Goal: Information Seeking & Learning: Learn about a topic

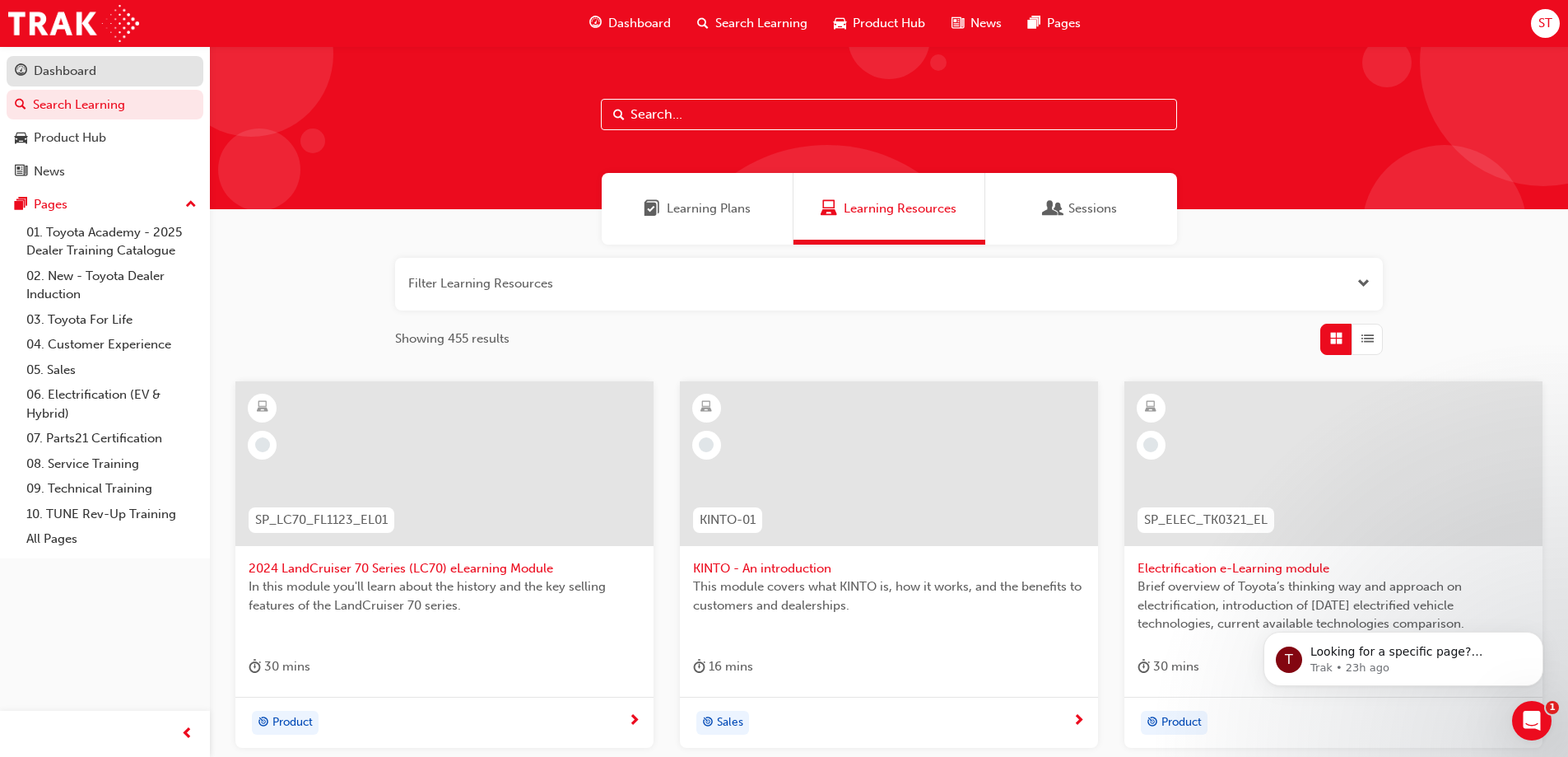
click at [78, 85] on link "Dashboard" at bounding box center [105, 71] width 197 height 31
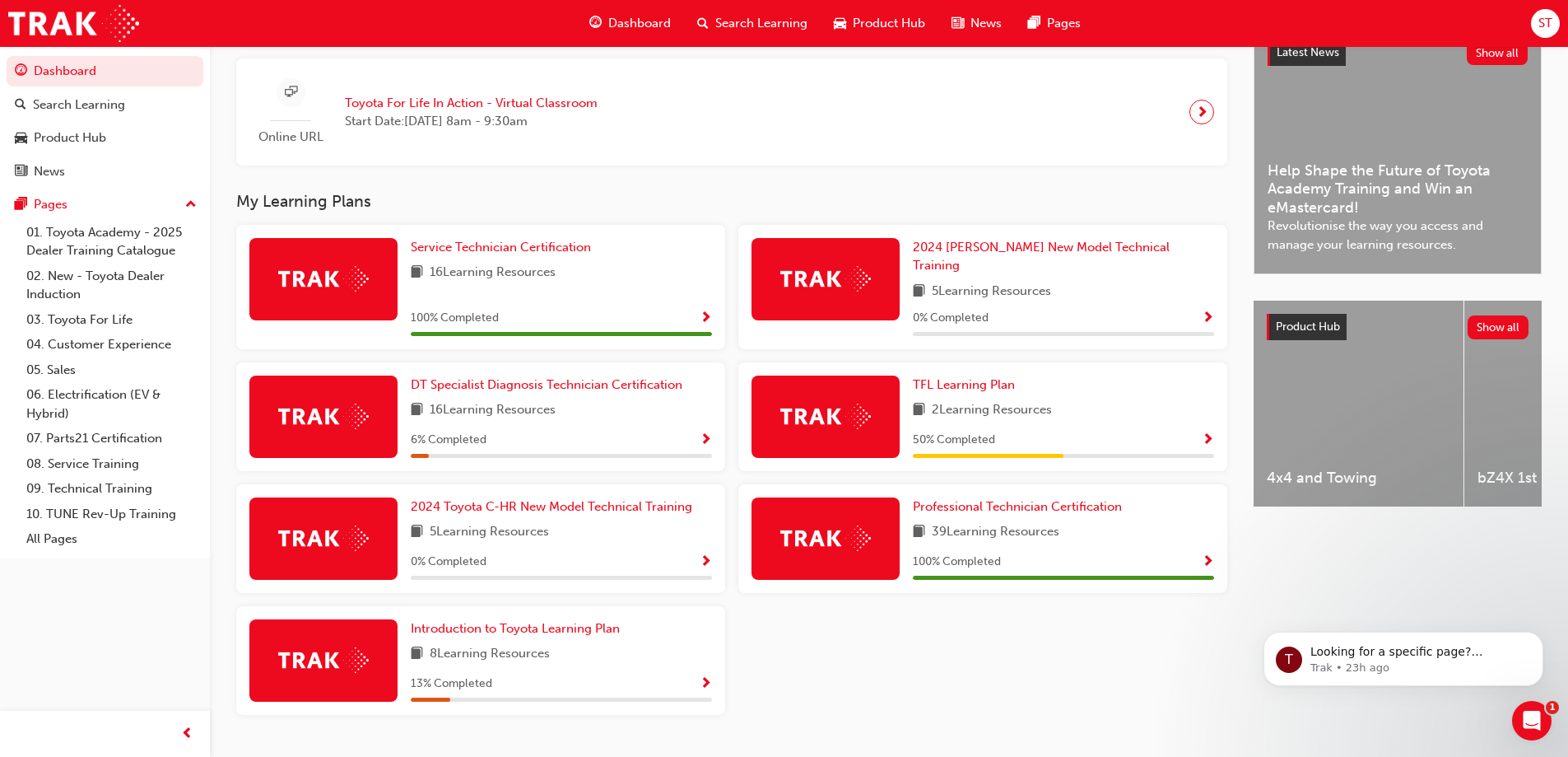
scroll to position [412, 0]
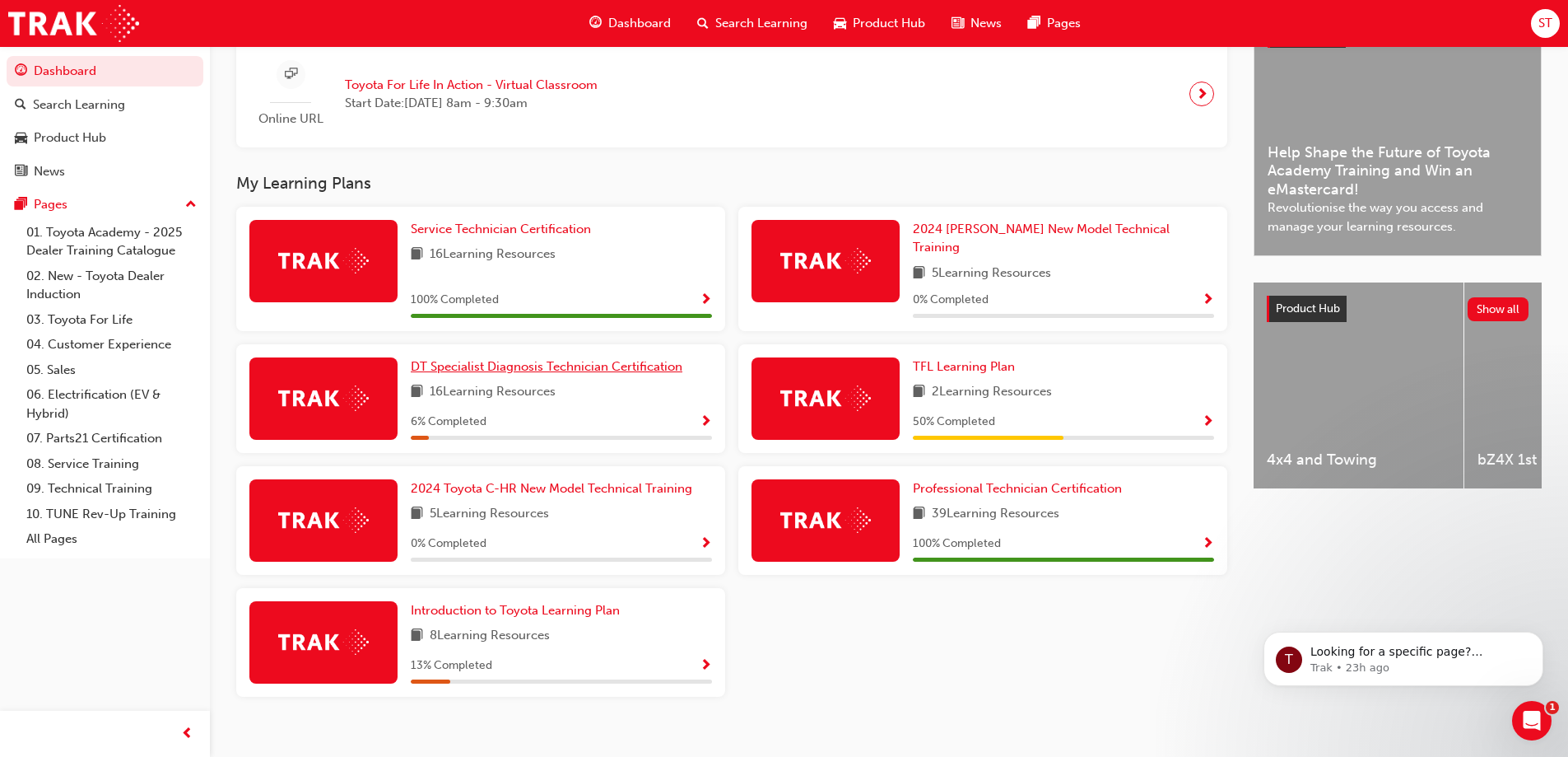
click at [502, 359] on span "DT Specialist Diagnosis Technician Certification" at bounding box center [546, 366] width 272 height 15
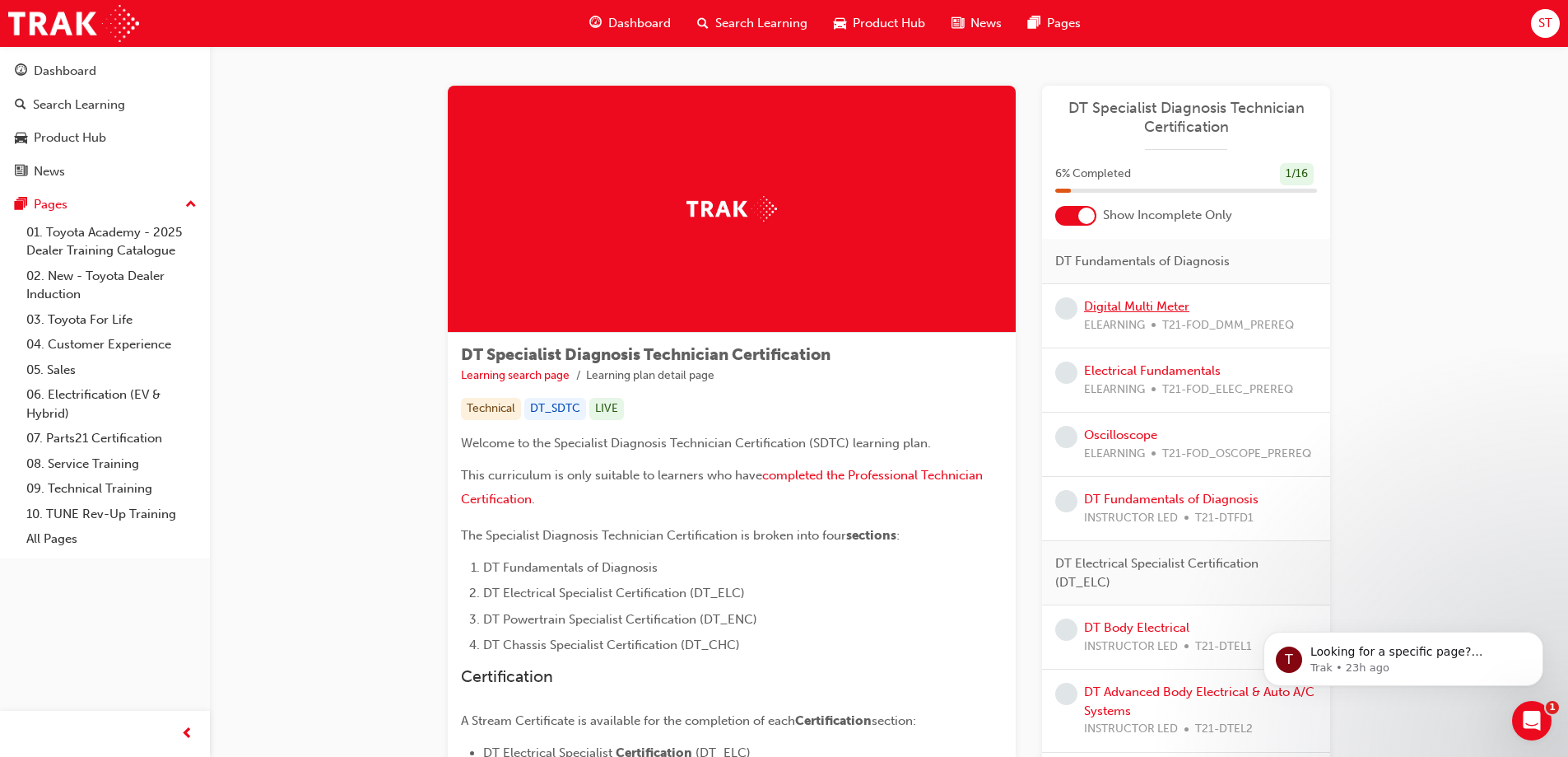
click at [1122, 306] on link "Digital Multi Meter" at bounding box center [1136, 306] width 105 height 15
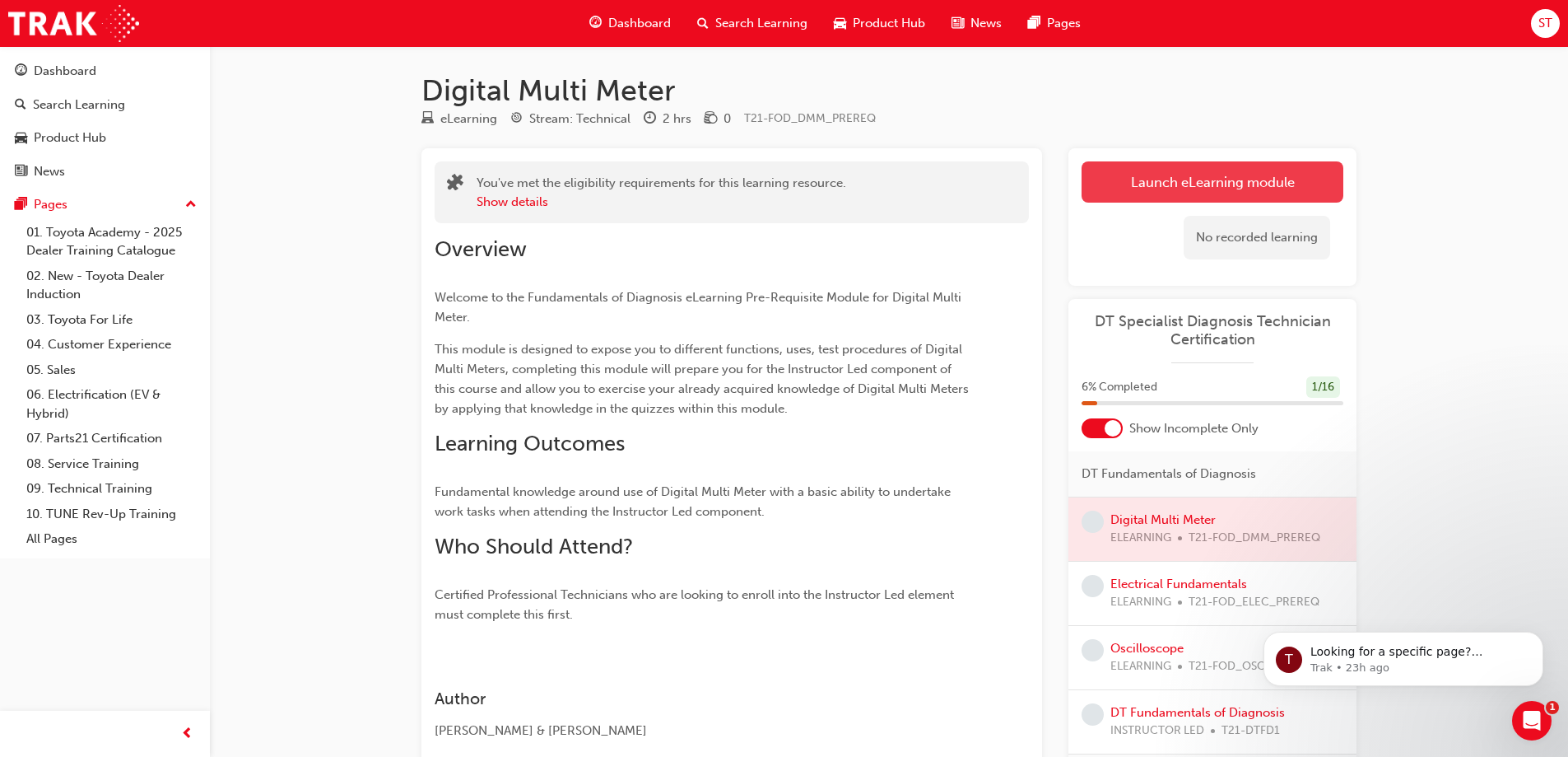
click at [1160, 187] on link "Launch eLearning module" at bounding box center [1212, 181] width 261 height 41
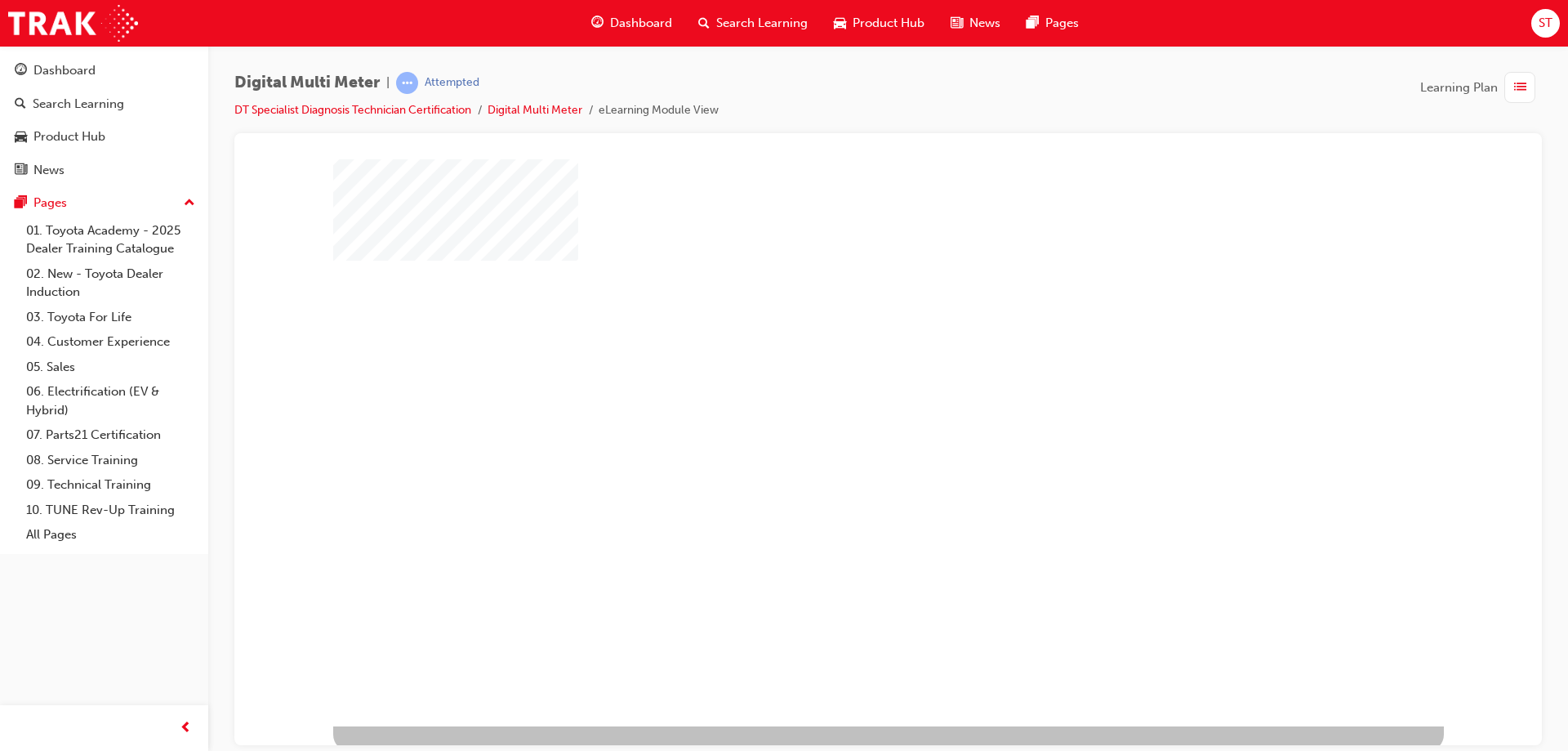
scroll to position [27, 0]
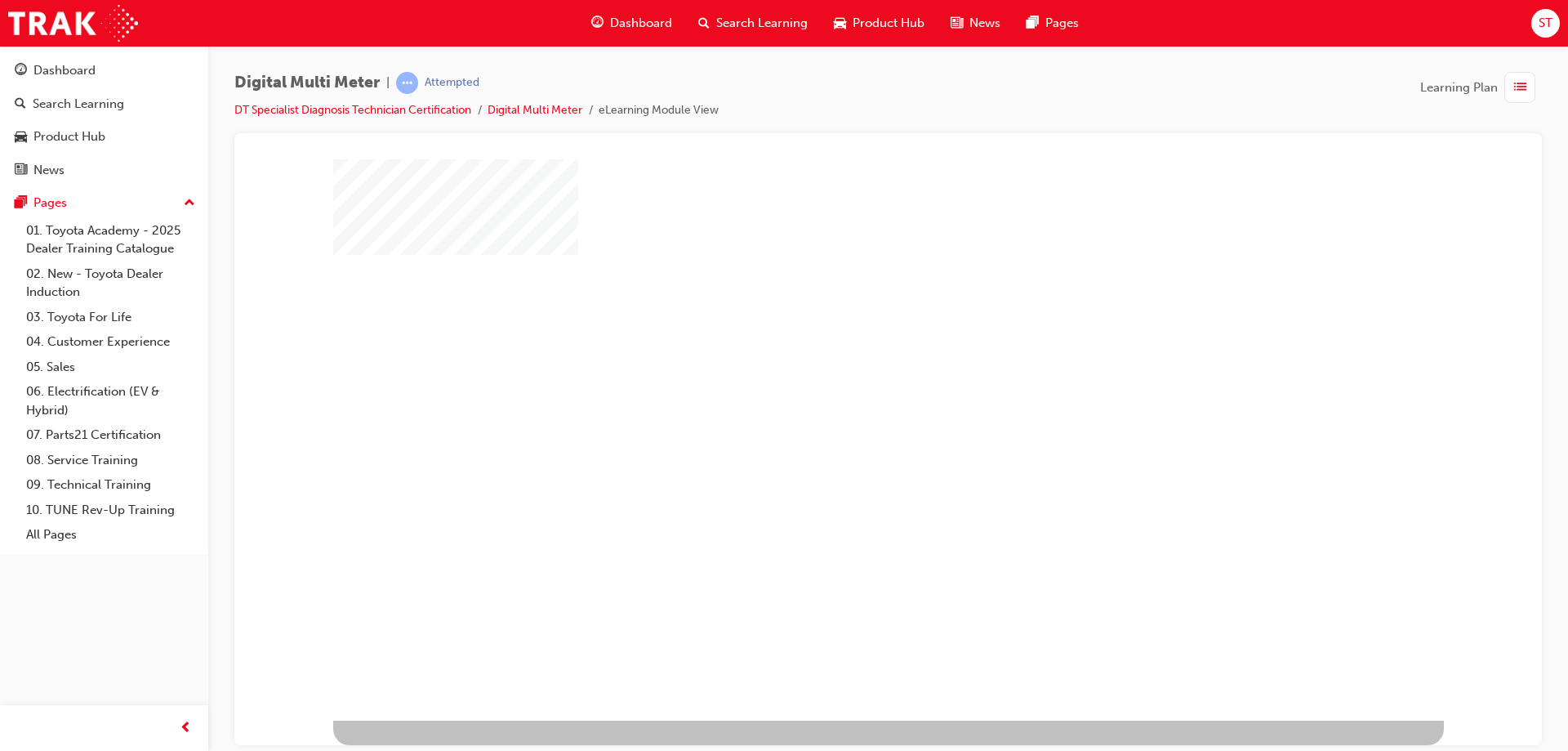
click at [841, 377] on div "play" at bounding box center [841, 377] width 0 height 0
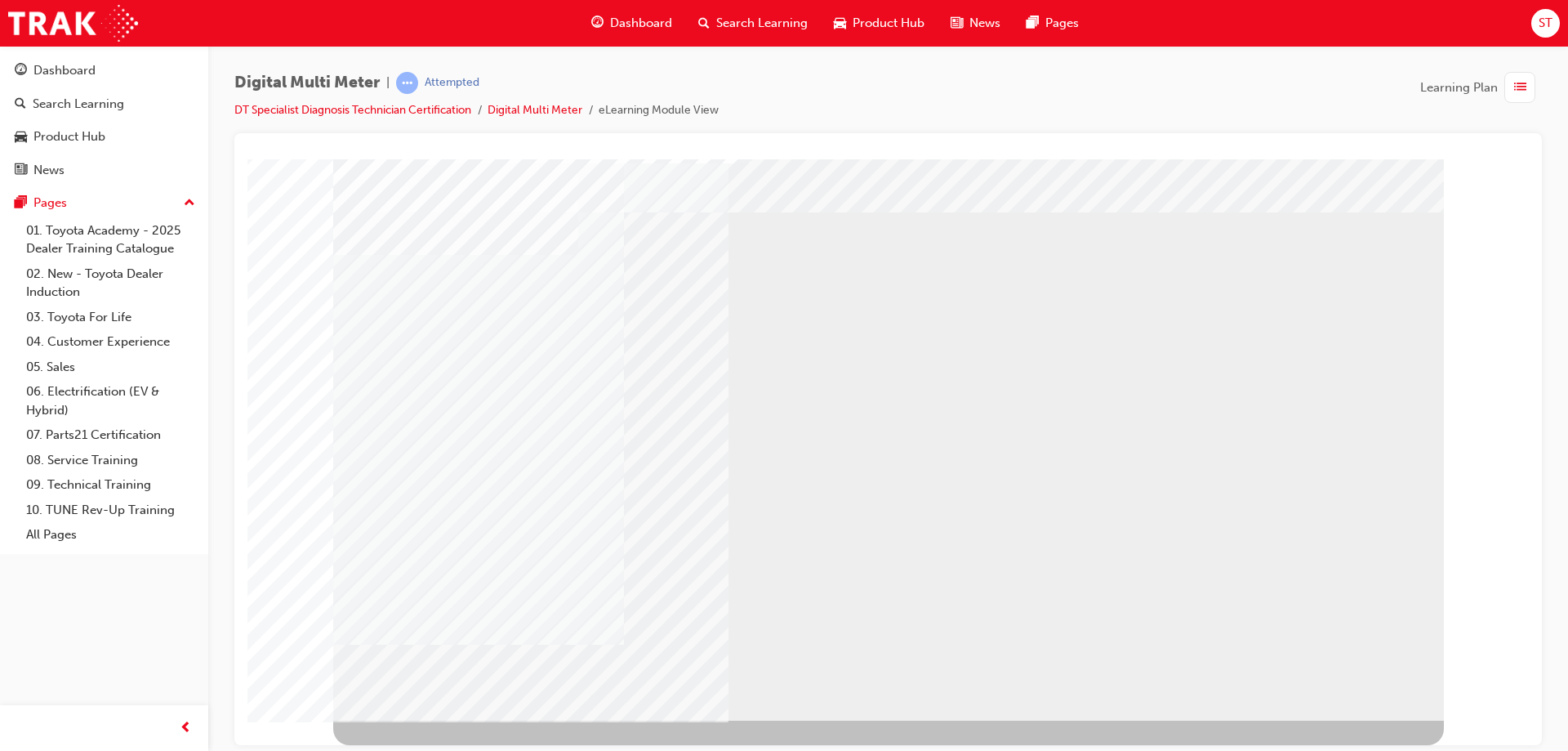
scroll to position [0, 0]
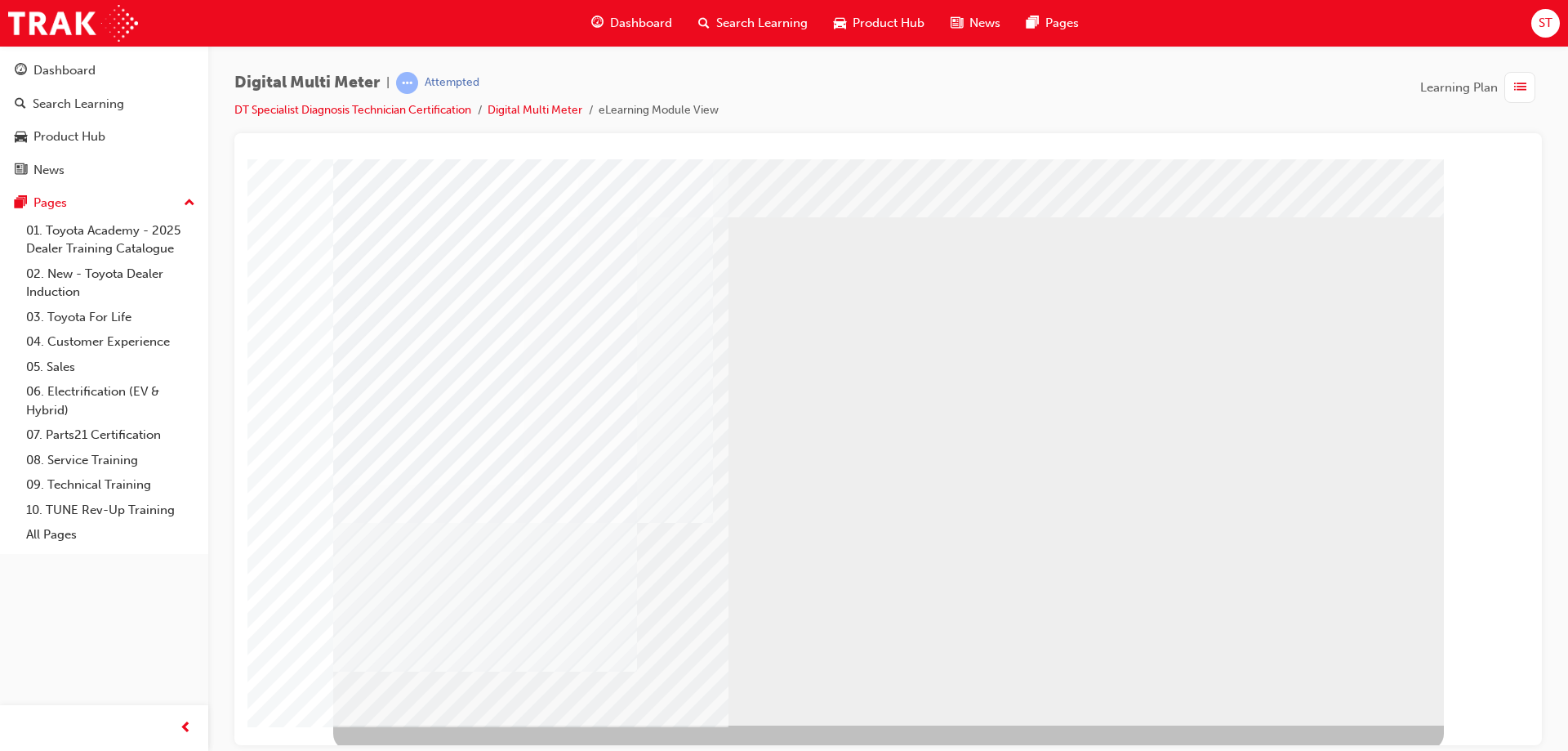
scroll to position [27, 0]
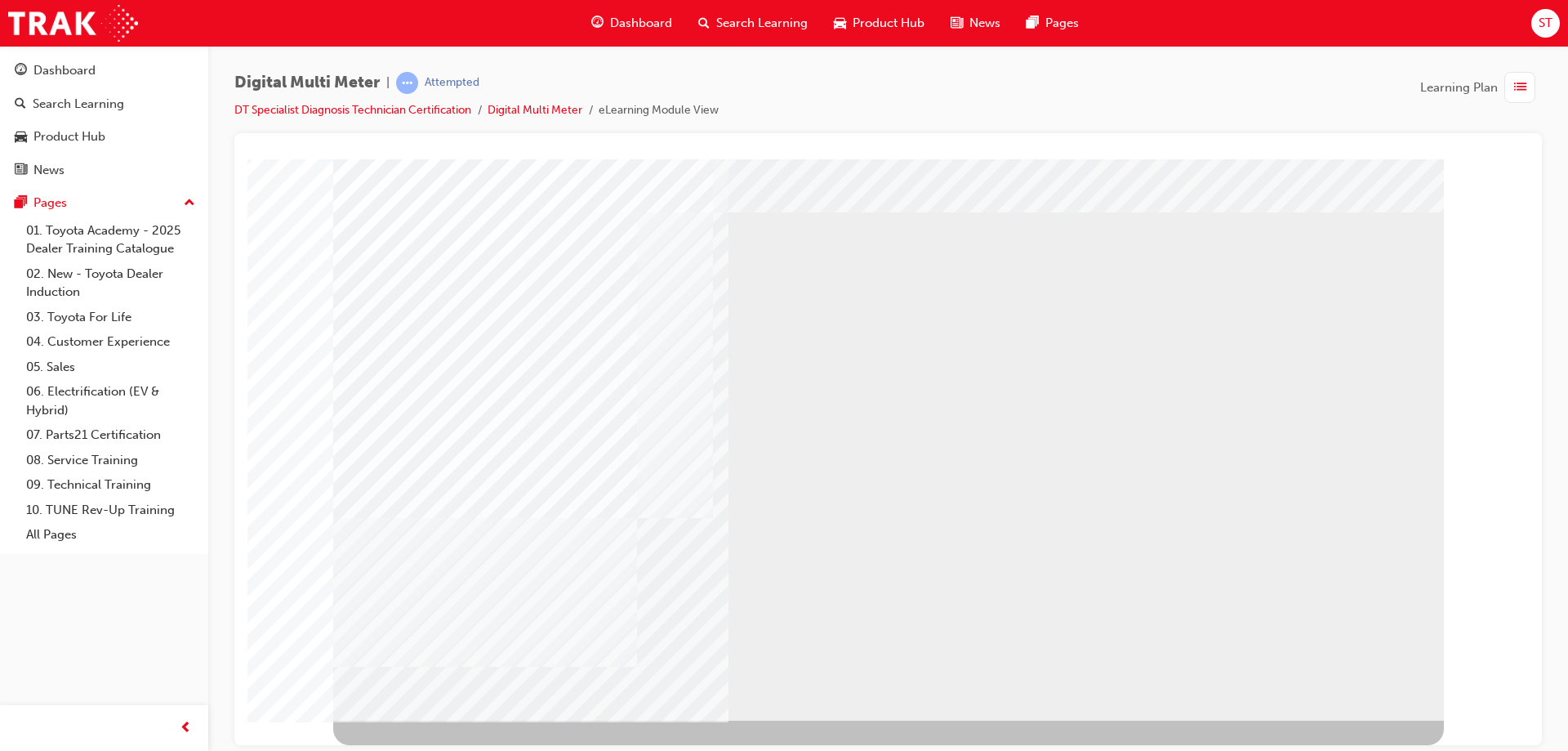
click at [436, 749] on div "NEXT Trigger this button to go to the next slide" at bounding box center [384, 764] width 103 height 29
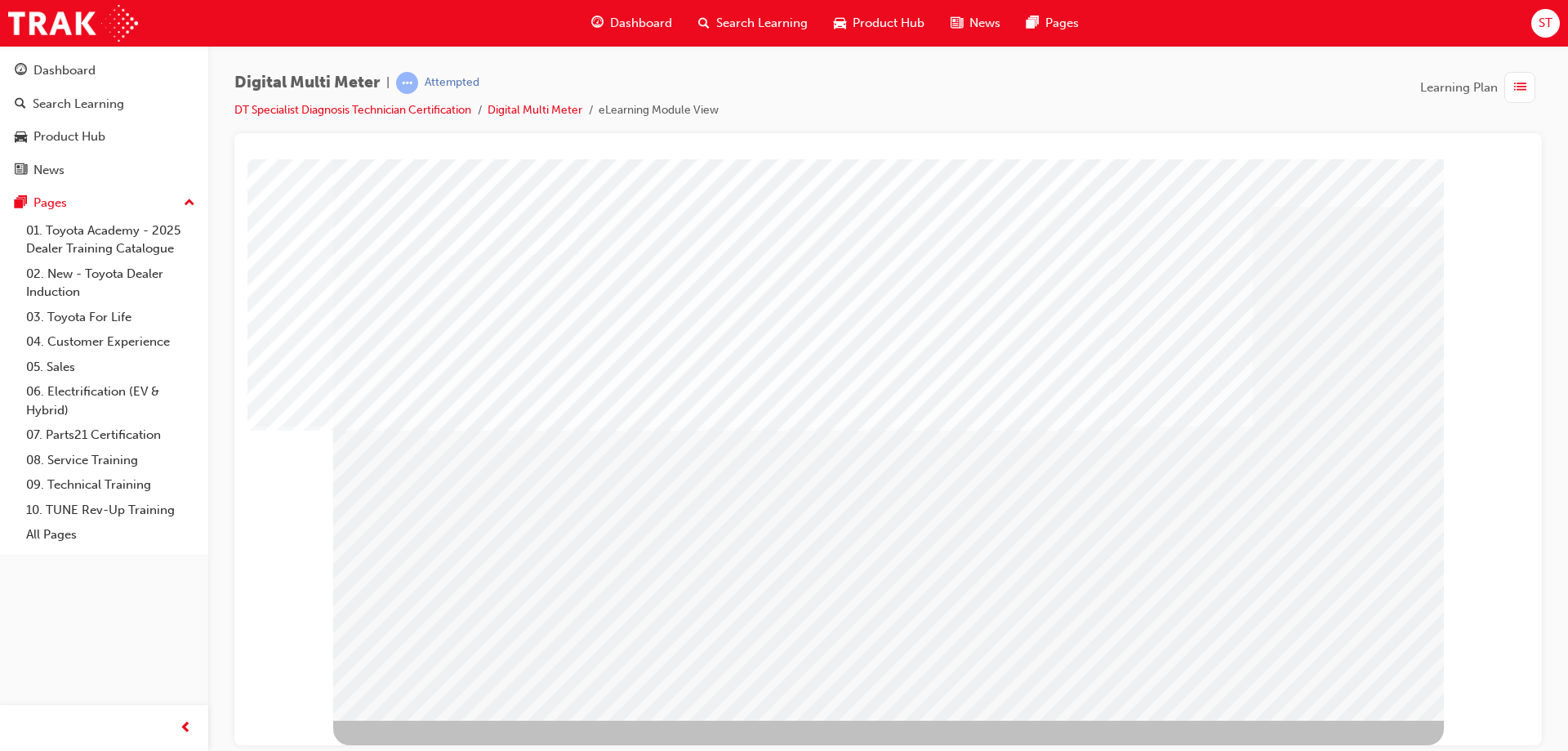
scroll to position [0, 0]
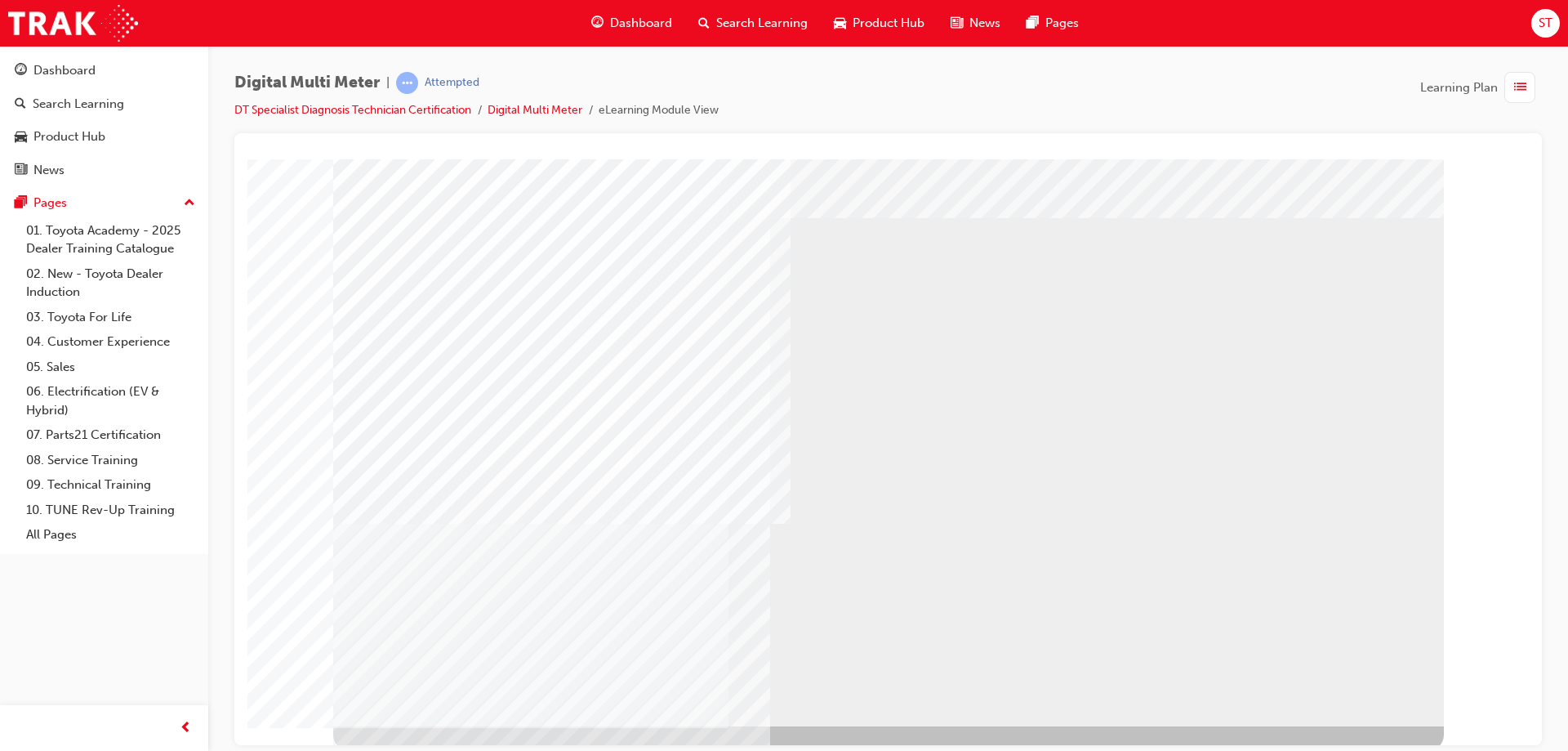
scroll to position [27, 0]
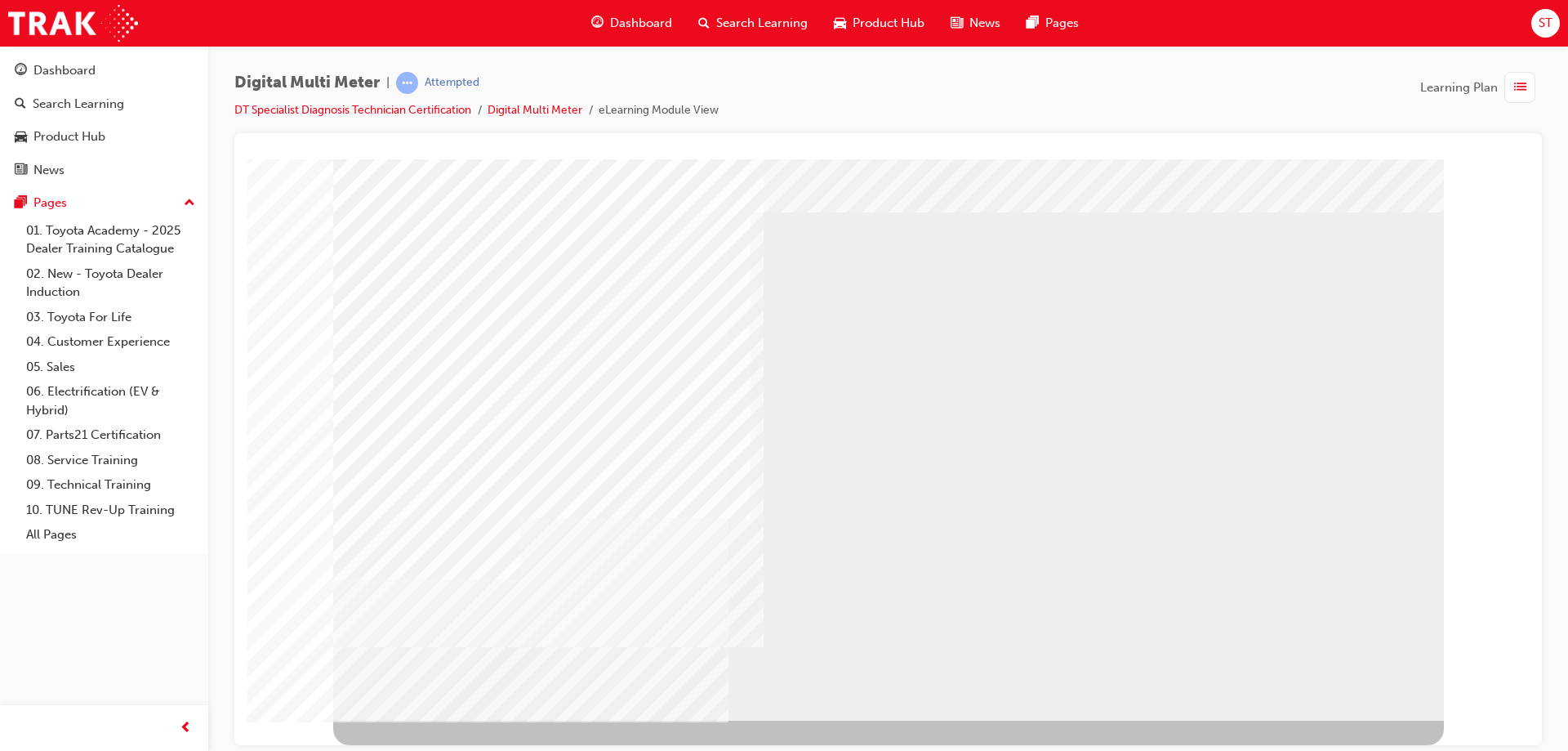
scroll to position [0, 0]
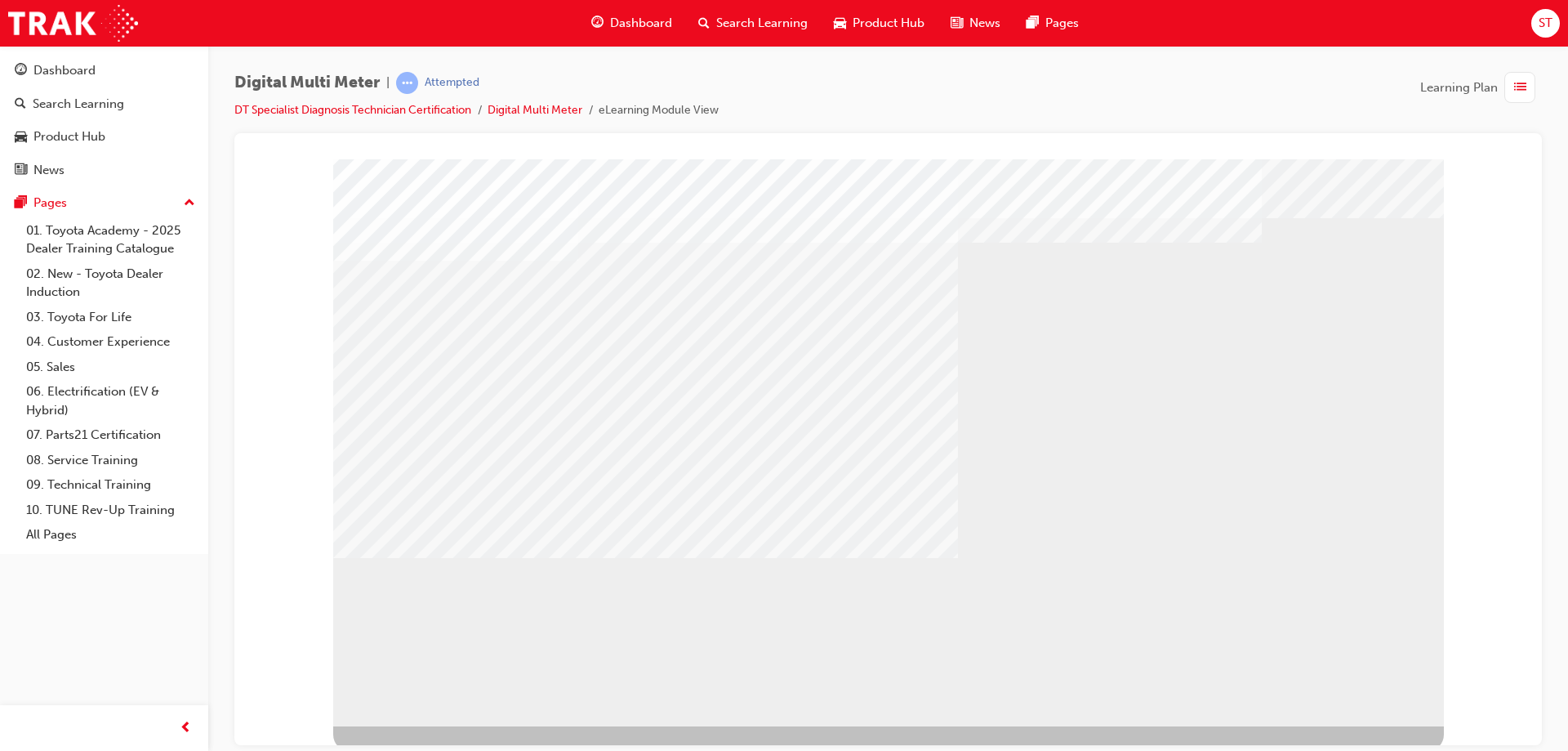
scroll to position [27, 0]
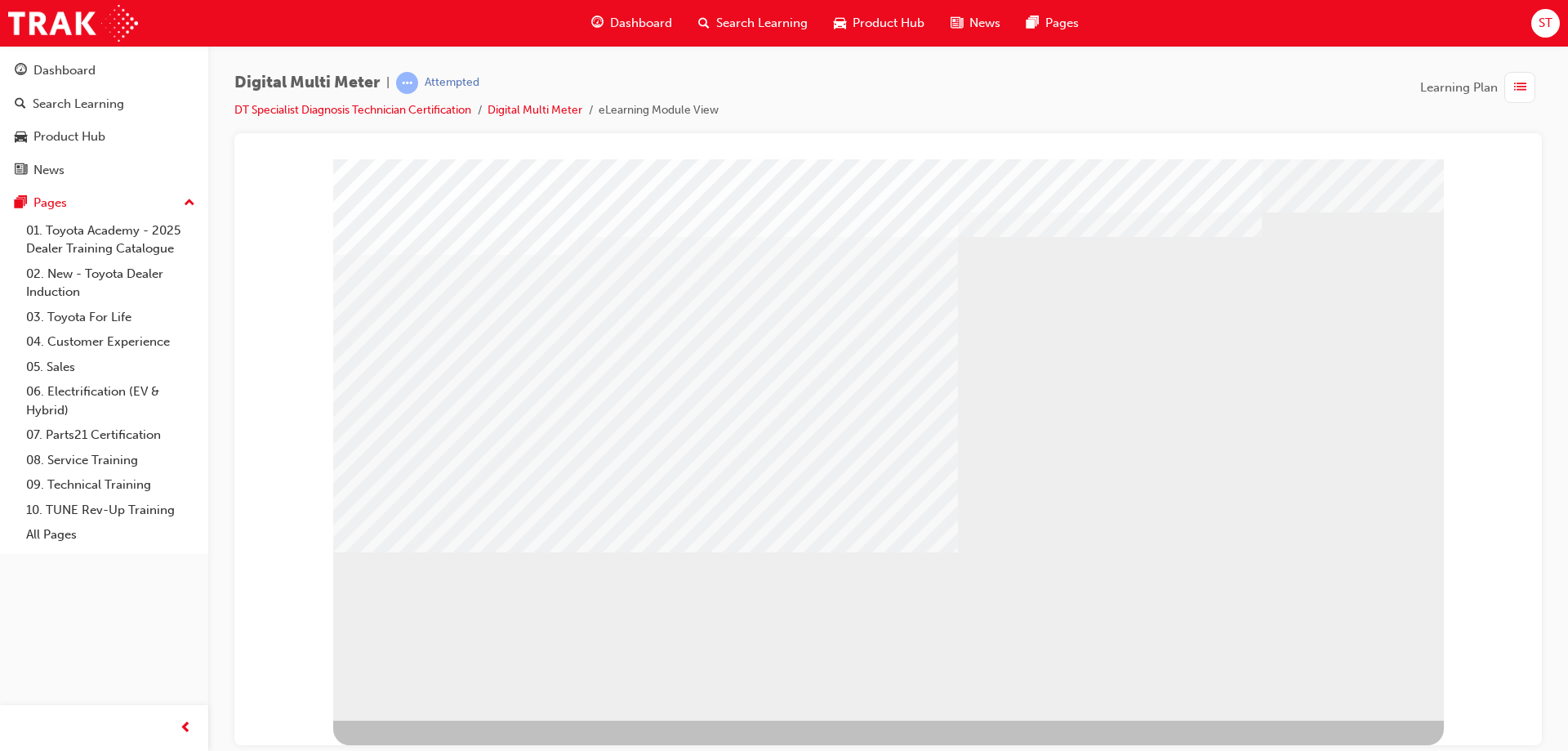
click at [1421, 702] on div "multistate" at bounding box center [888, 426] width 1110 height 588
drag, startPoint x: 707, startPoint y: 592, endPoint x: 728, endPoint y: 568, distance: 31.9
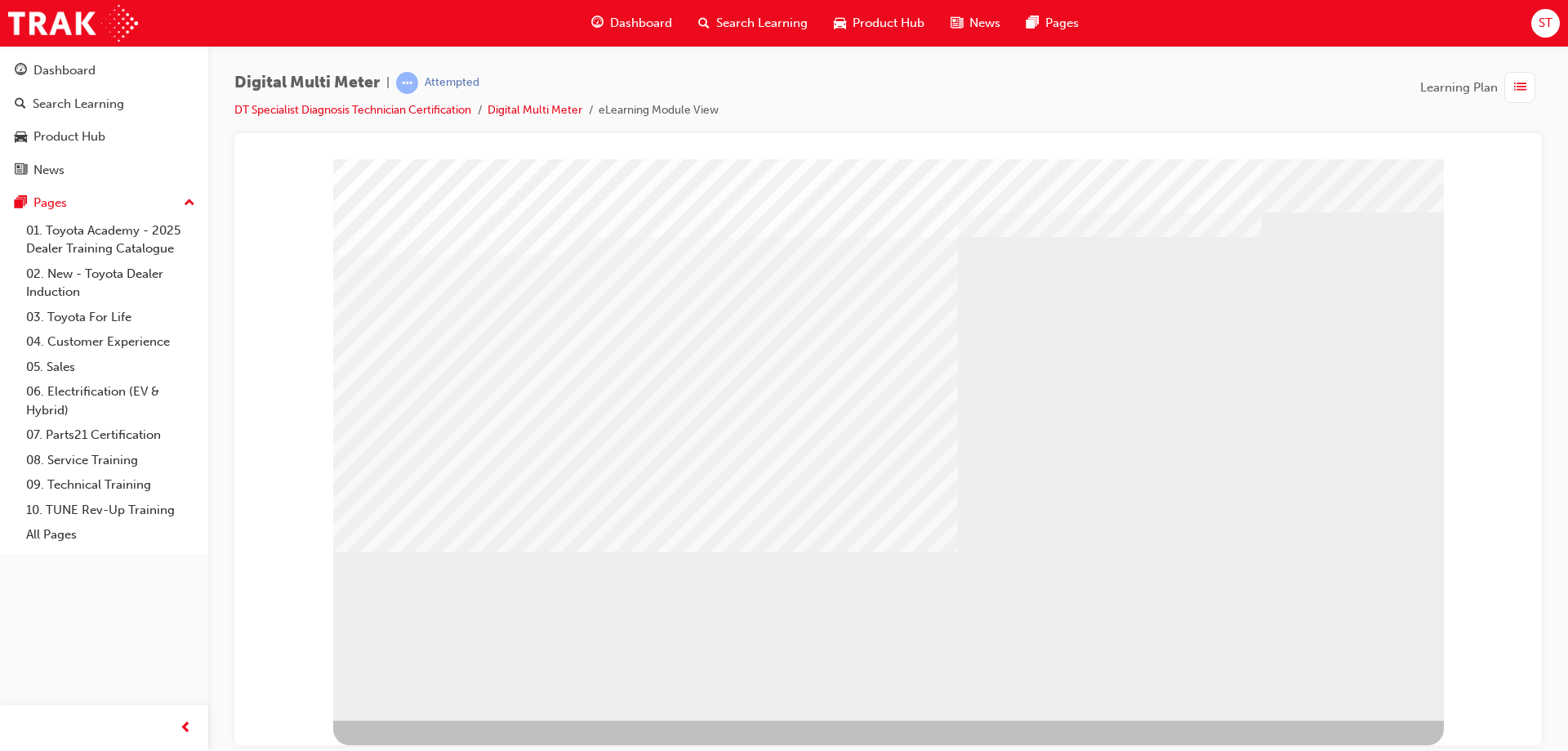
drag, startPoint x: 893, startPoint y: 526, endPoint x: 909, endPoint y: 529, distance: 16.3
click at [1557, 709] on div "Digital Multi Meter | Attempted DT Specialist Diagnosis Technician Certificatio…" at bounding box center [888, 378] width 1360 height 664
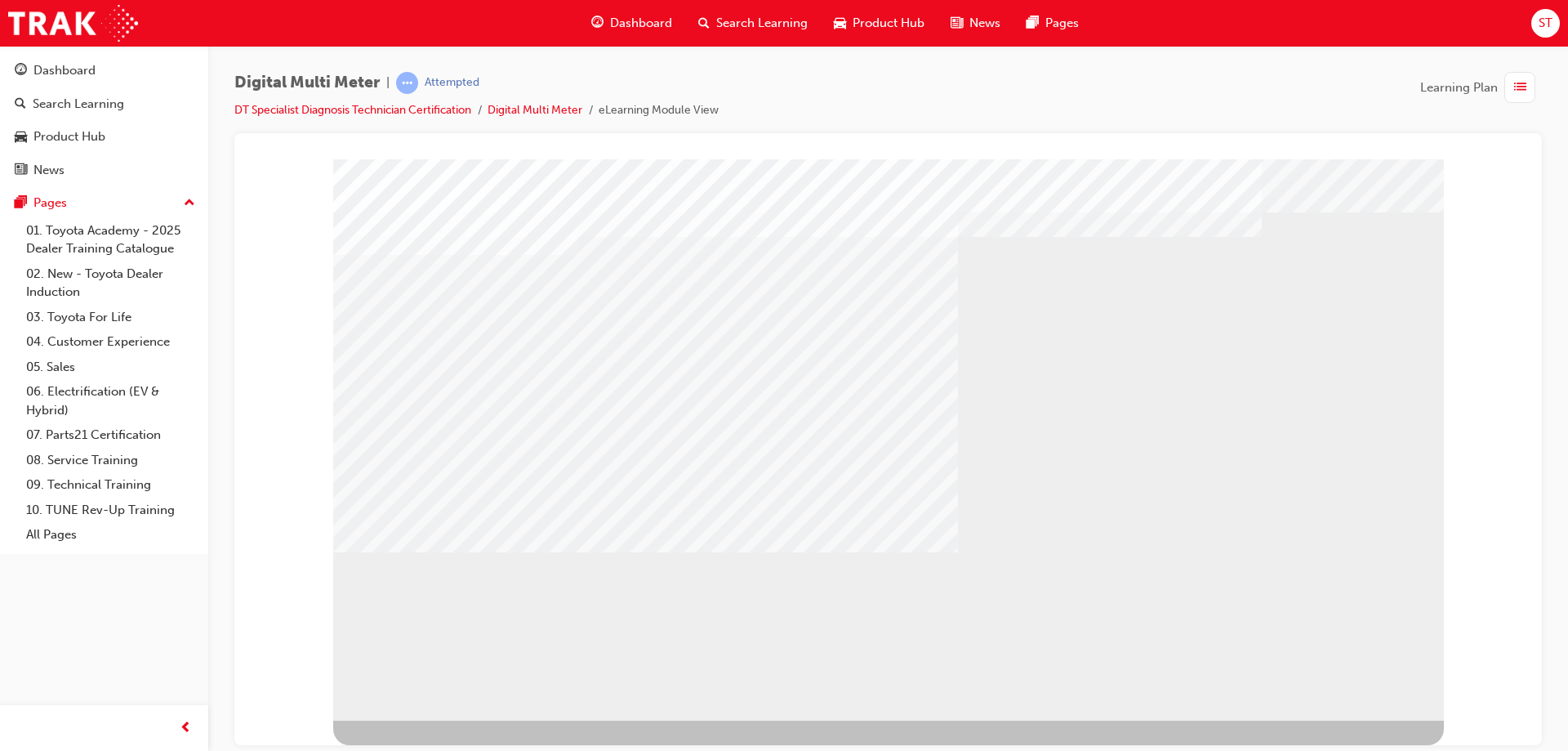
click at [436, 720] on div "BACK Trigger this button to go to the previous slide" at bounding box center [384, 735] width 103 height 29
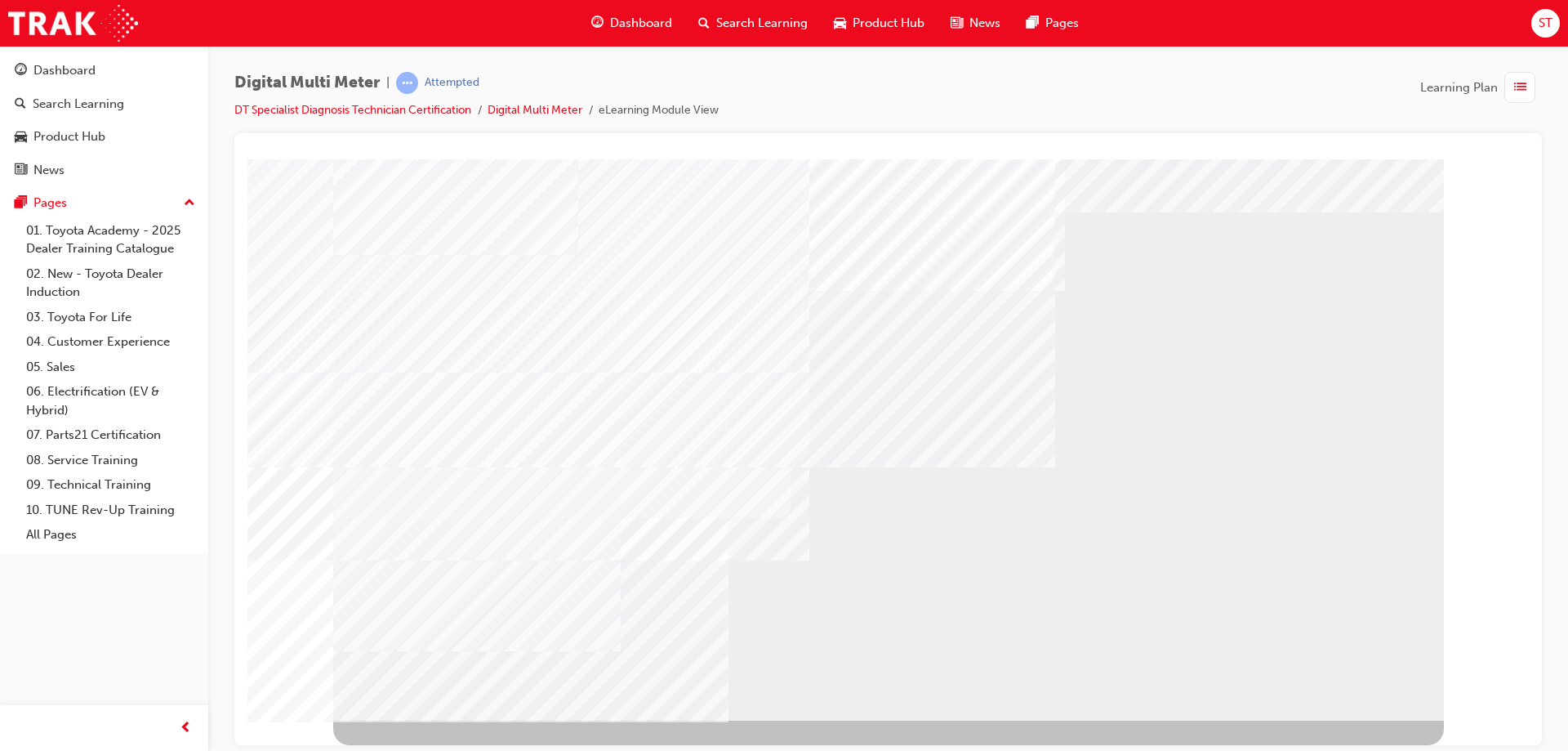
scroll to position [0, 0]
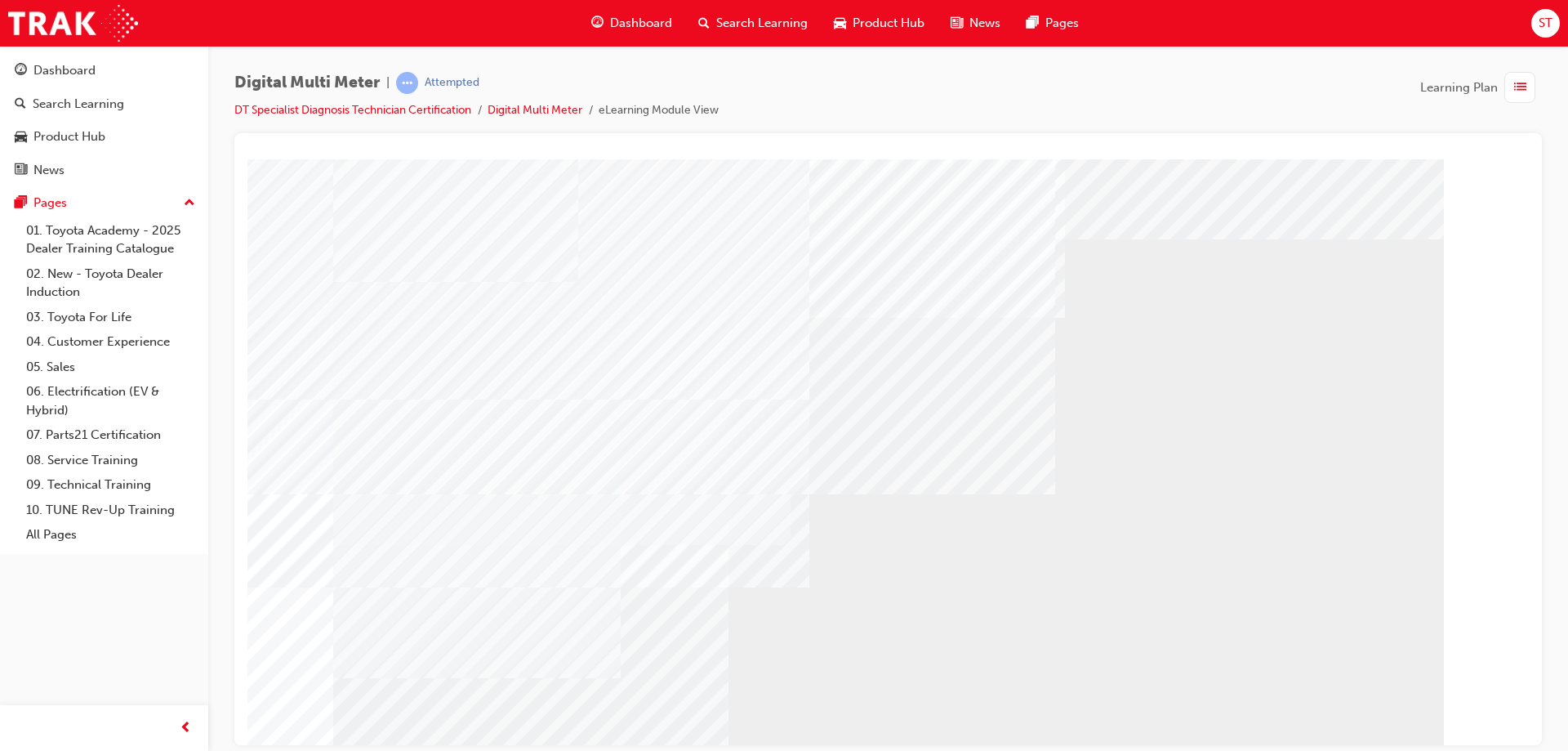
drag, startPoint x: 885, startPoint y: 364, endPoint x: 893, endPoint y: 356, distance: 11.3
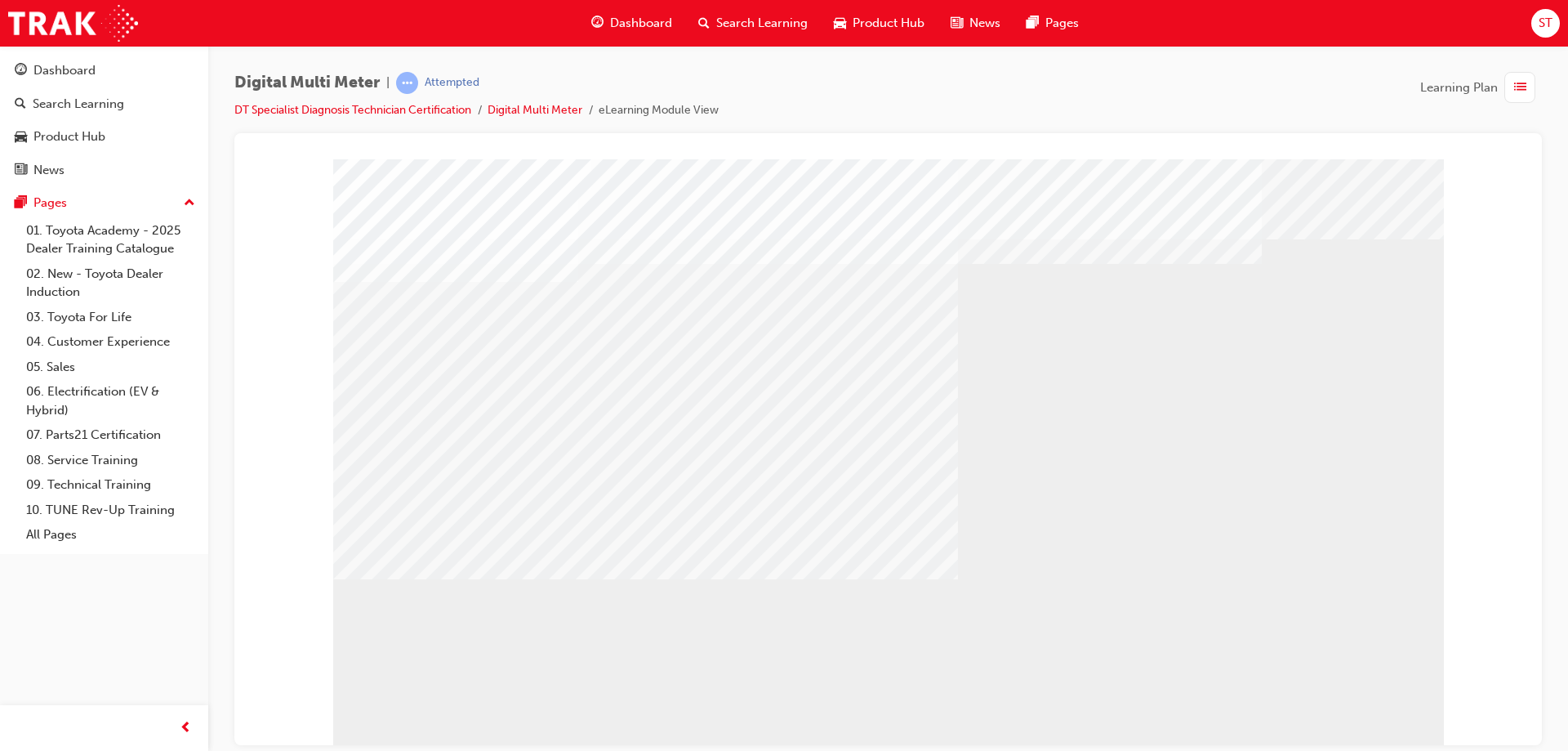
drag, startPoint x: 1029, startPoint y: 643, endPoint x: 861, endPoint y: 619, distance: 169.7
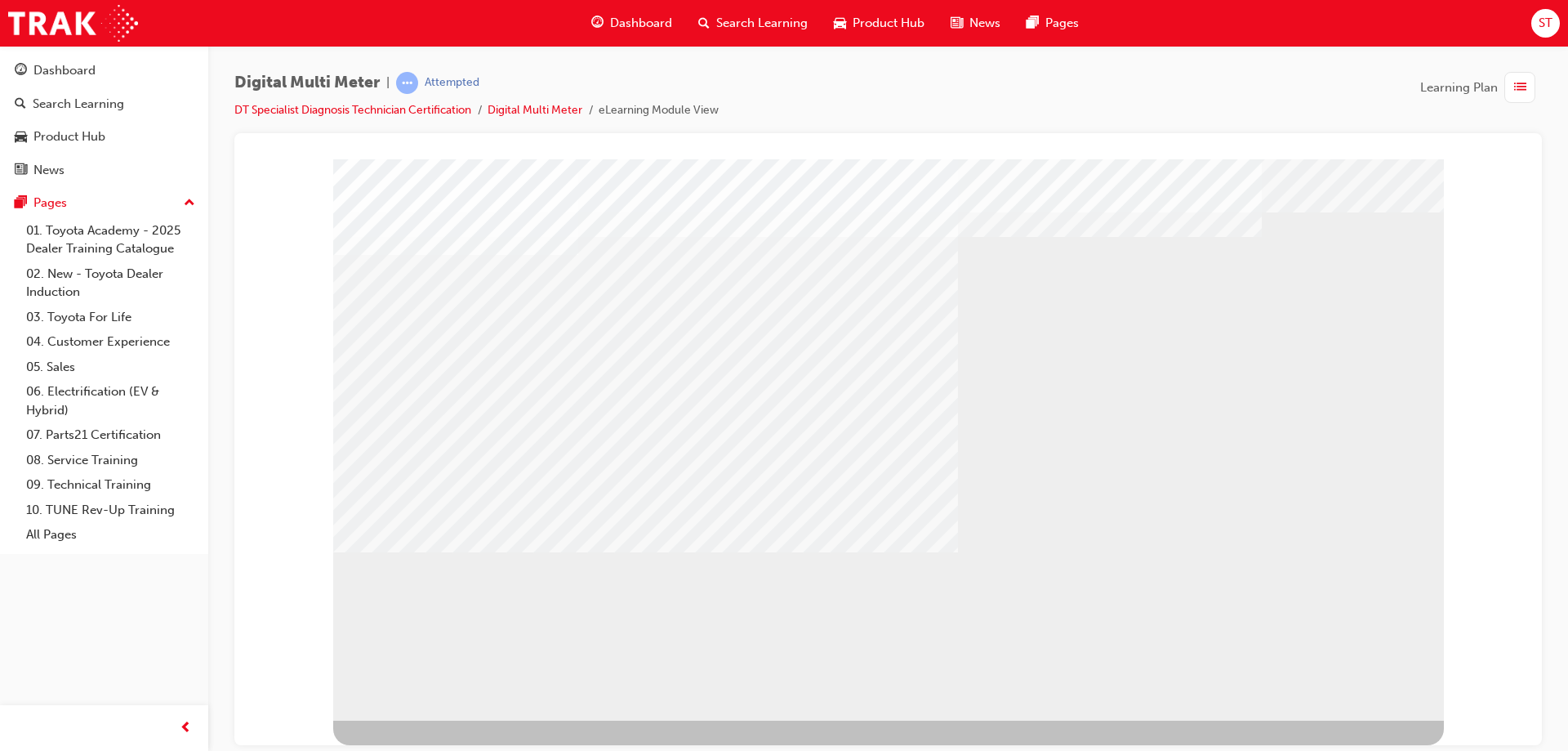
click at [1206, 716] on div "multistate" at bounding box center [888, 426] width 1110 height 588
click at [1205, 727] on div at bounding box center [888, 438] width 1110 height 613
click at [1450, 87] on span "Learning Plan" at bounding box center [1459, 88] width 78 height 19
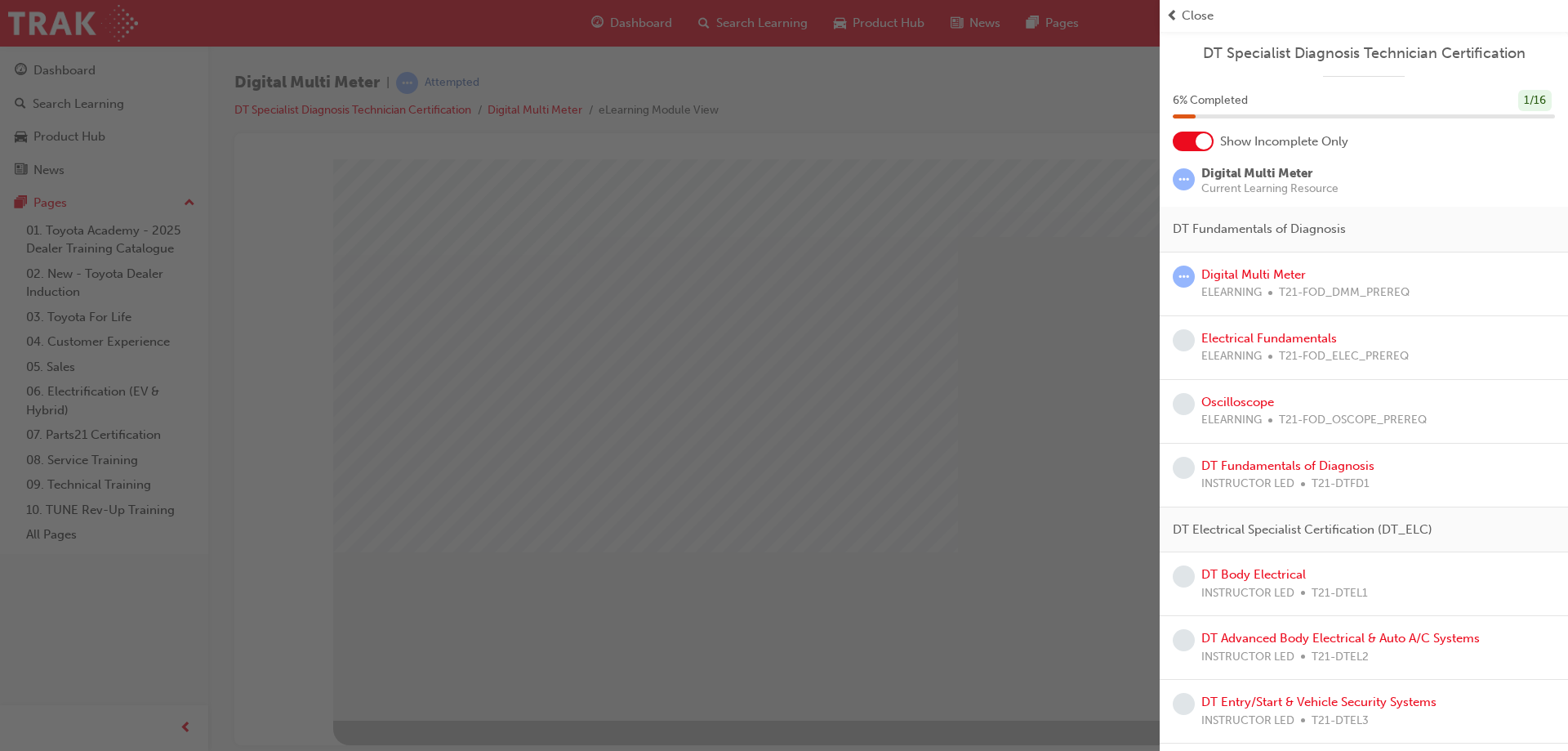
click at [1188, 19] on span "Close" at bounding box center [1197, 16] width 32 height 19
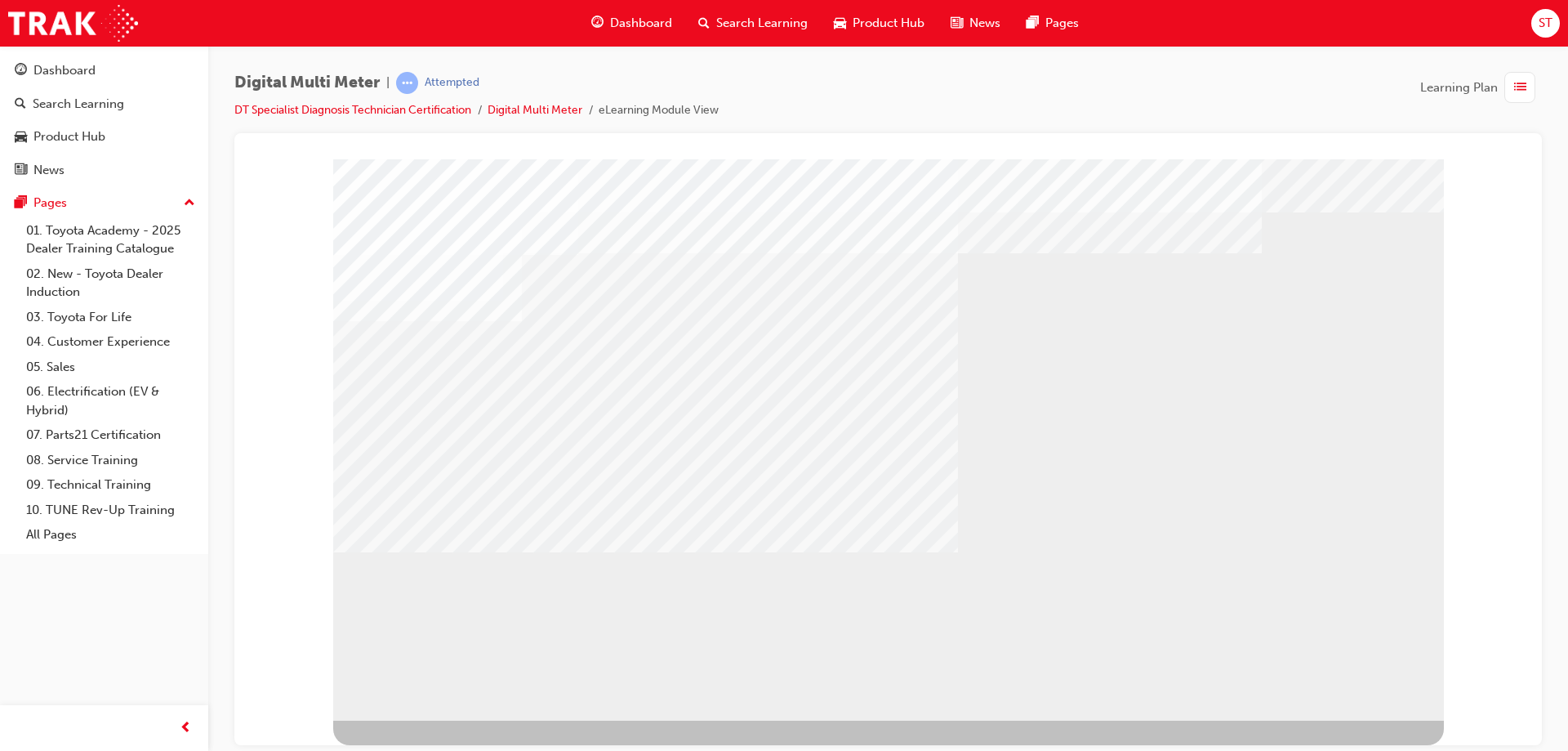
drag, startPoint x: 710, startPoint y: 549, endPoint x: 729, endPoint y: 536, distance: 23.0
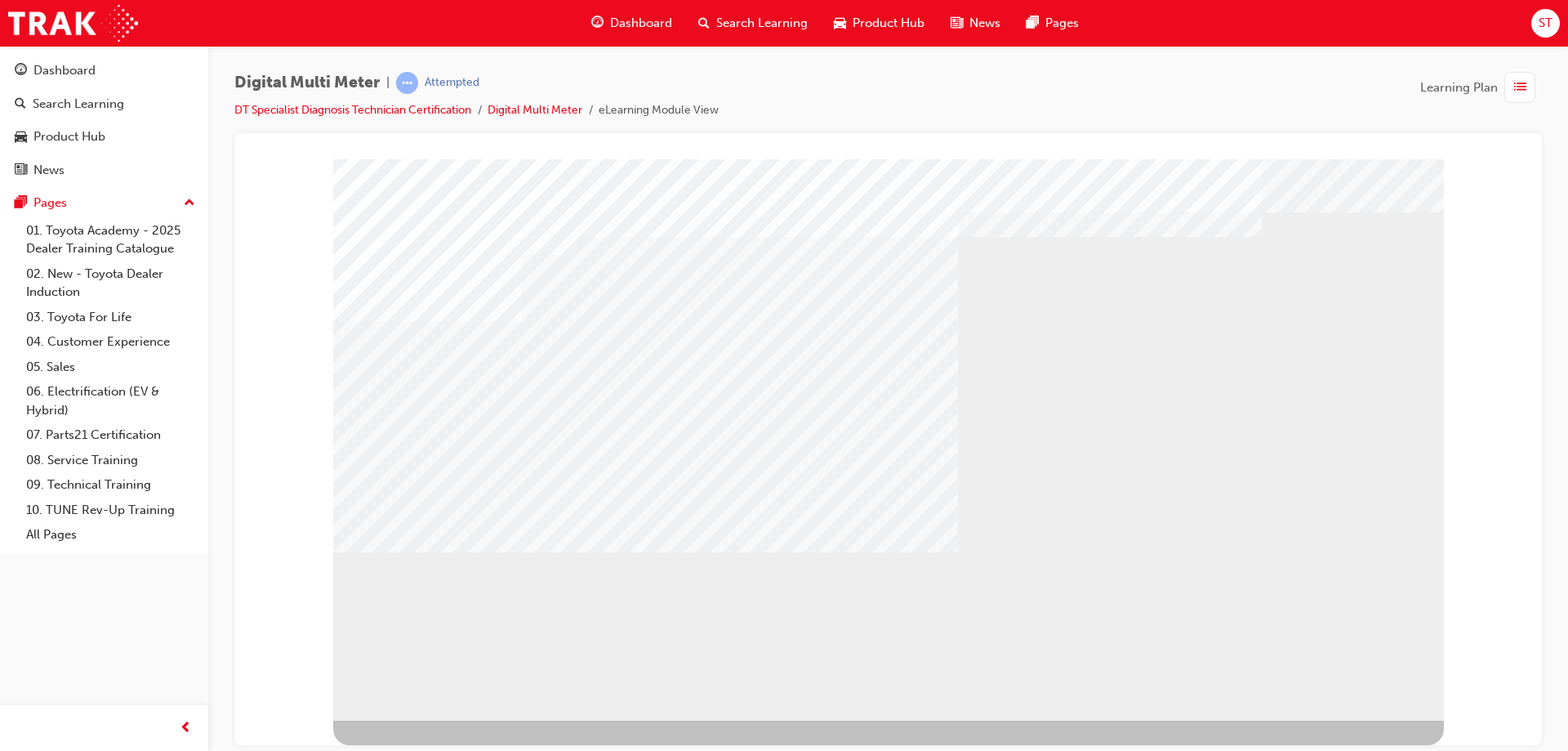
drag, startPoint x: 737, startPoint y: 444, endPoint x: 744, endPoint y: 453, distance: 11.4
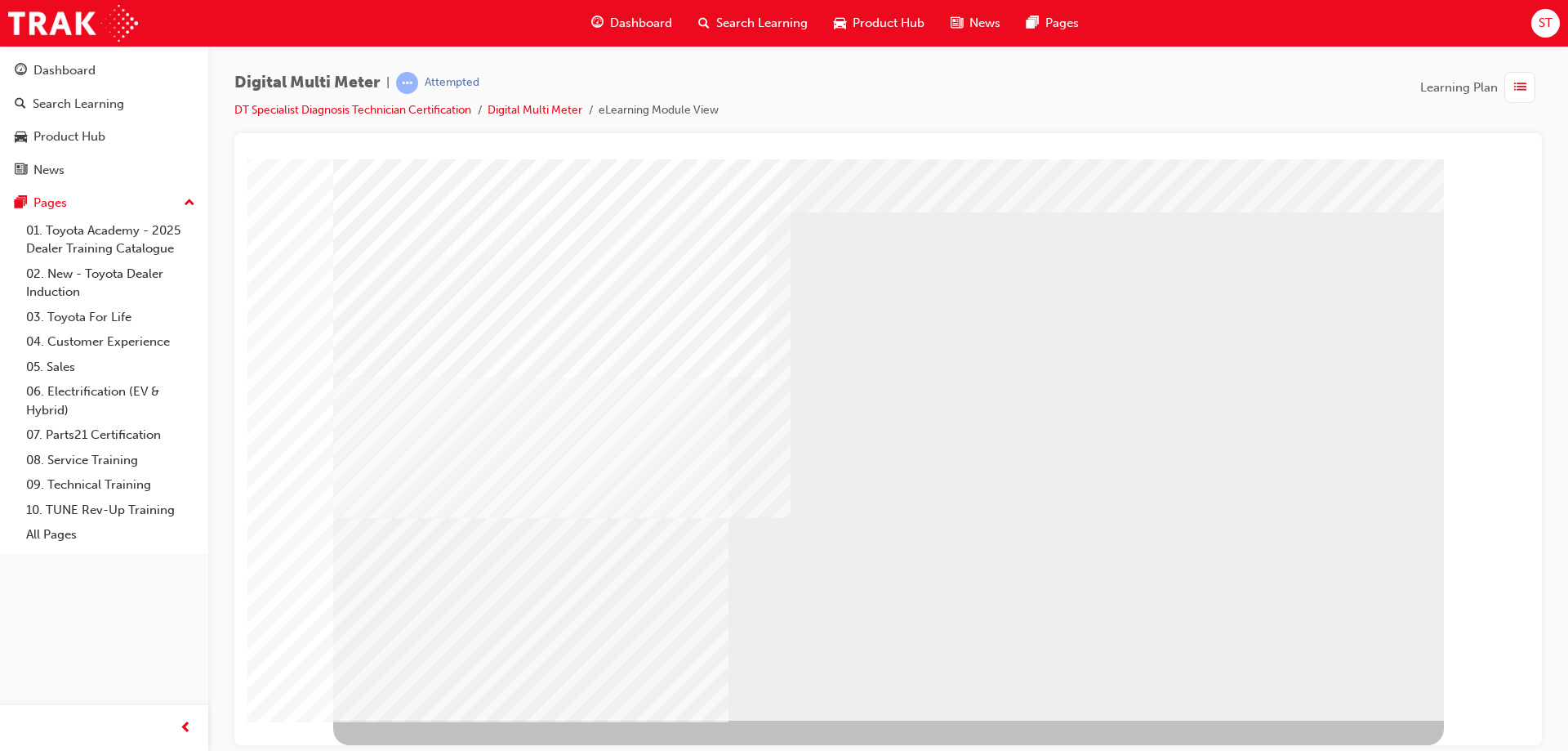
click at [436, 749] on div "NEXT Trigger this button to go to the next slide" at bounding box center [384, 764] width 103 height 29
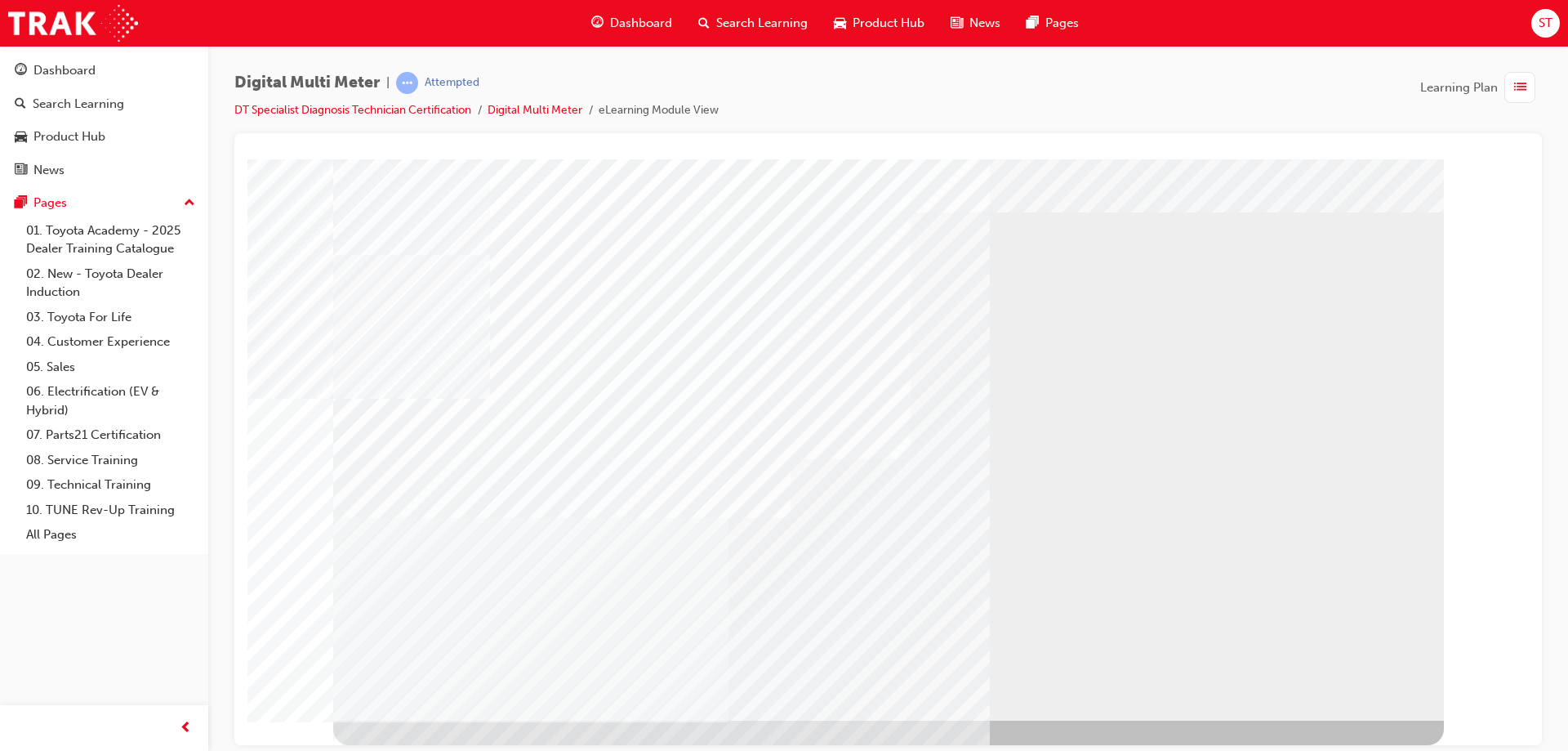
scroll to position [0, 0]
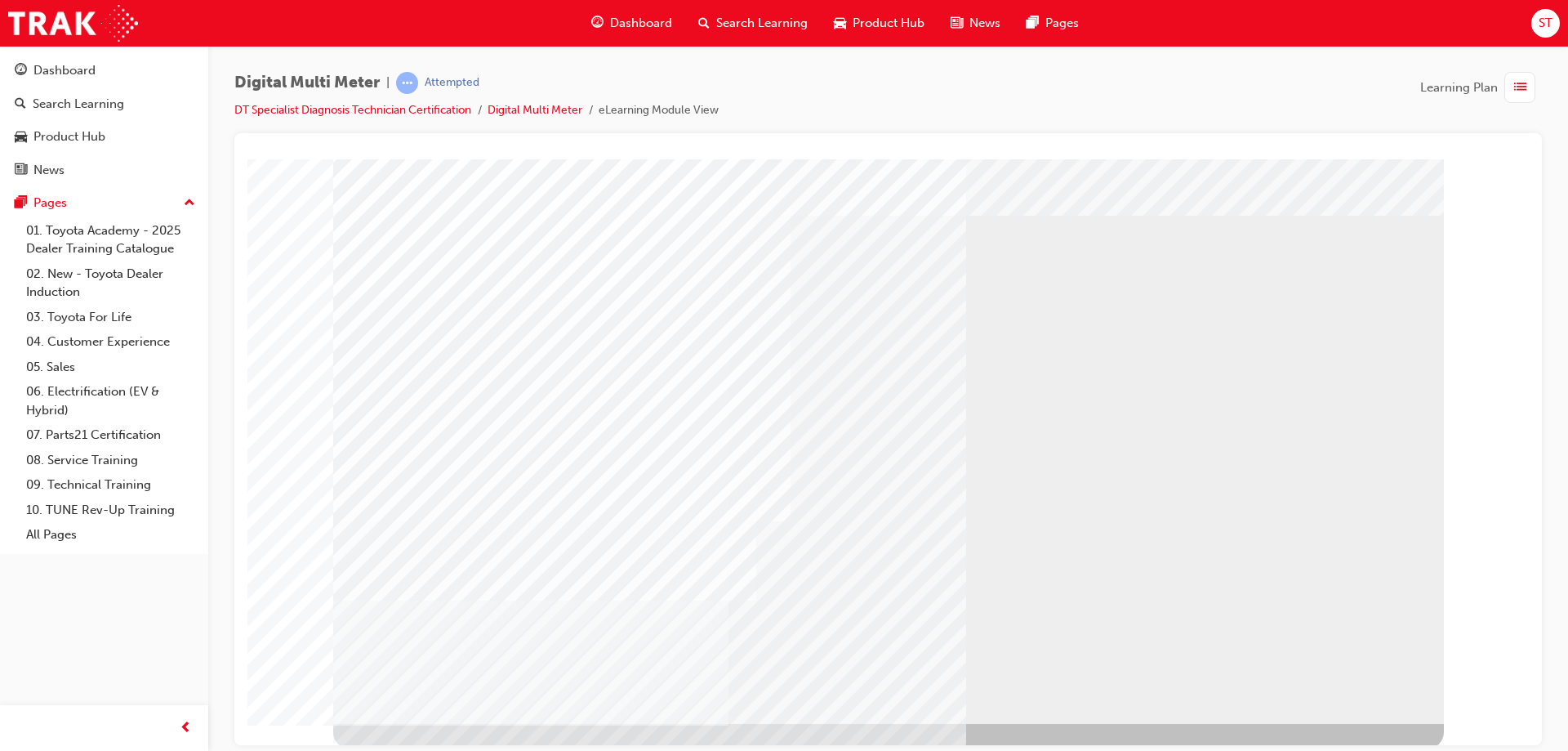
scroll to position [27, 0]
click at [436, 749] on div "NEXT Trigger this button to go to the next slide" at bounding box center [384, 764] width 103 height 29
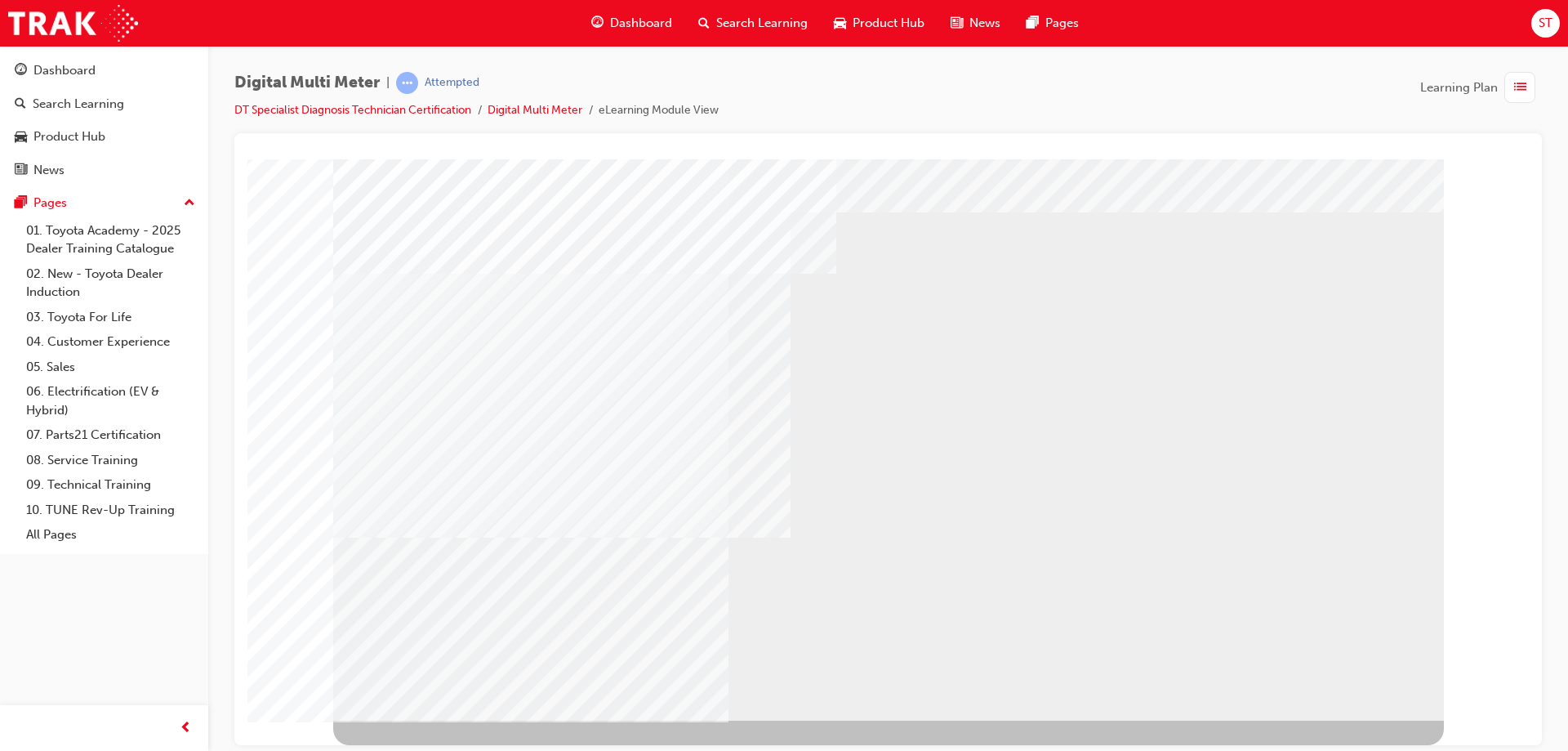
click at [1344, 665] on div at bounding box center [888, 426] width 1110 height 588
click at [436, 749] on div "NEXT Trigger this button to go to the next slide" at bounding box center [384, 764] width 103 height 29
select select
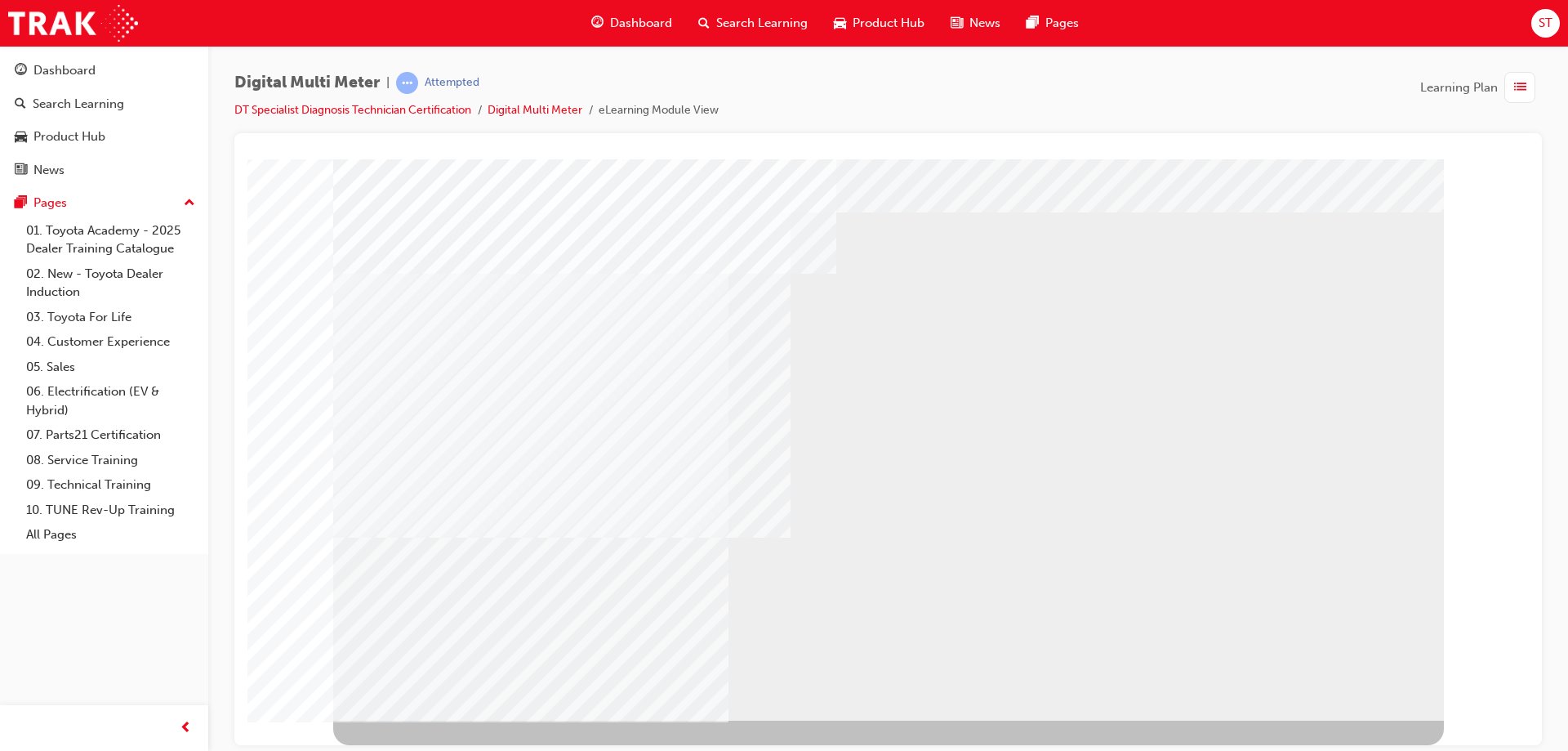
select select
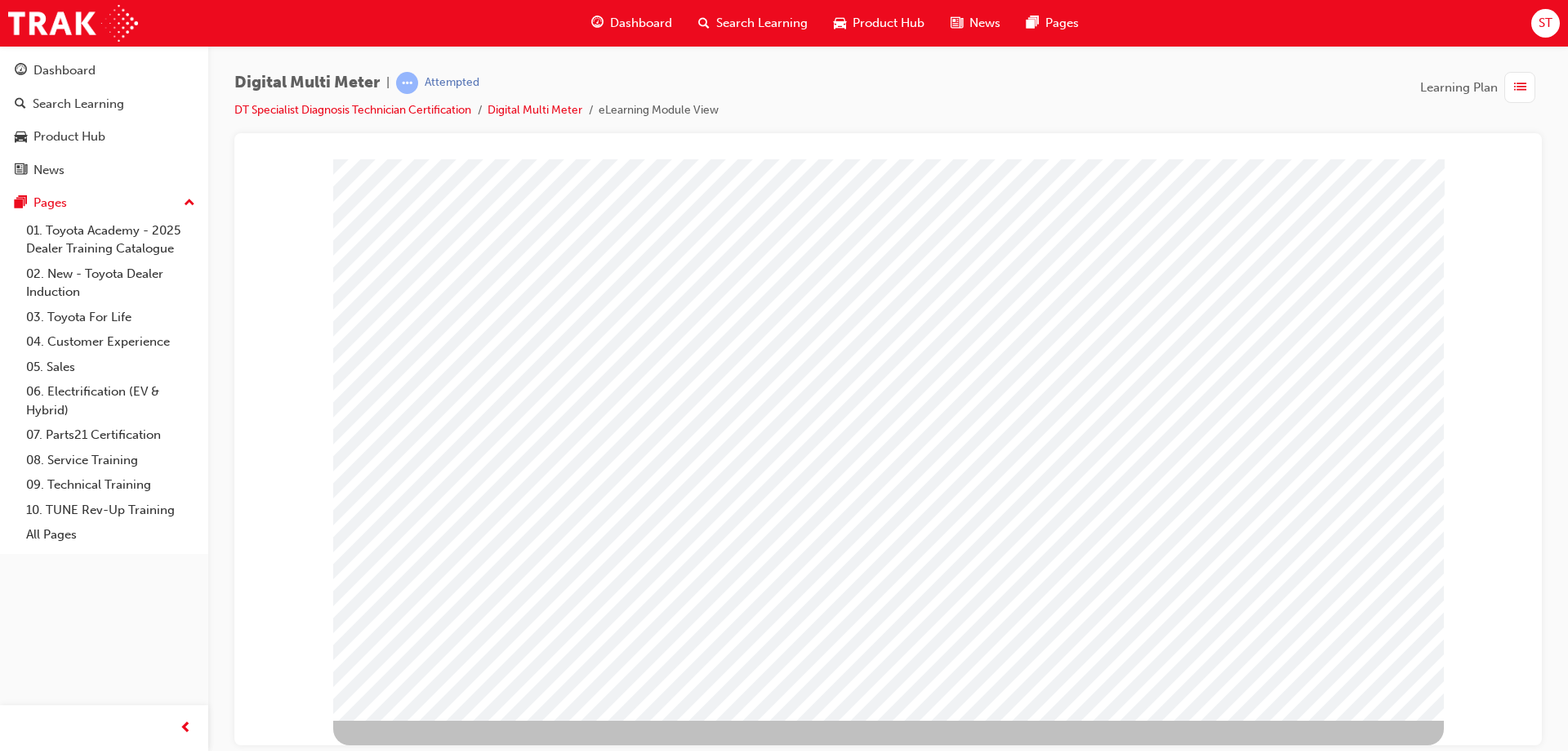
scroll to position [0, 0]
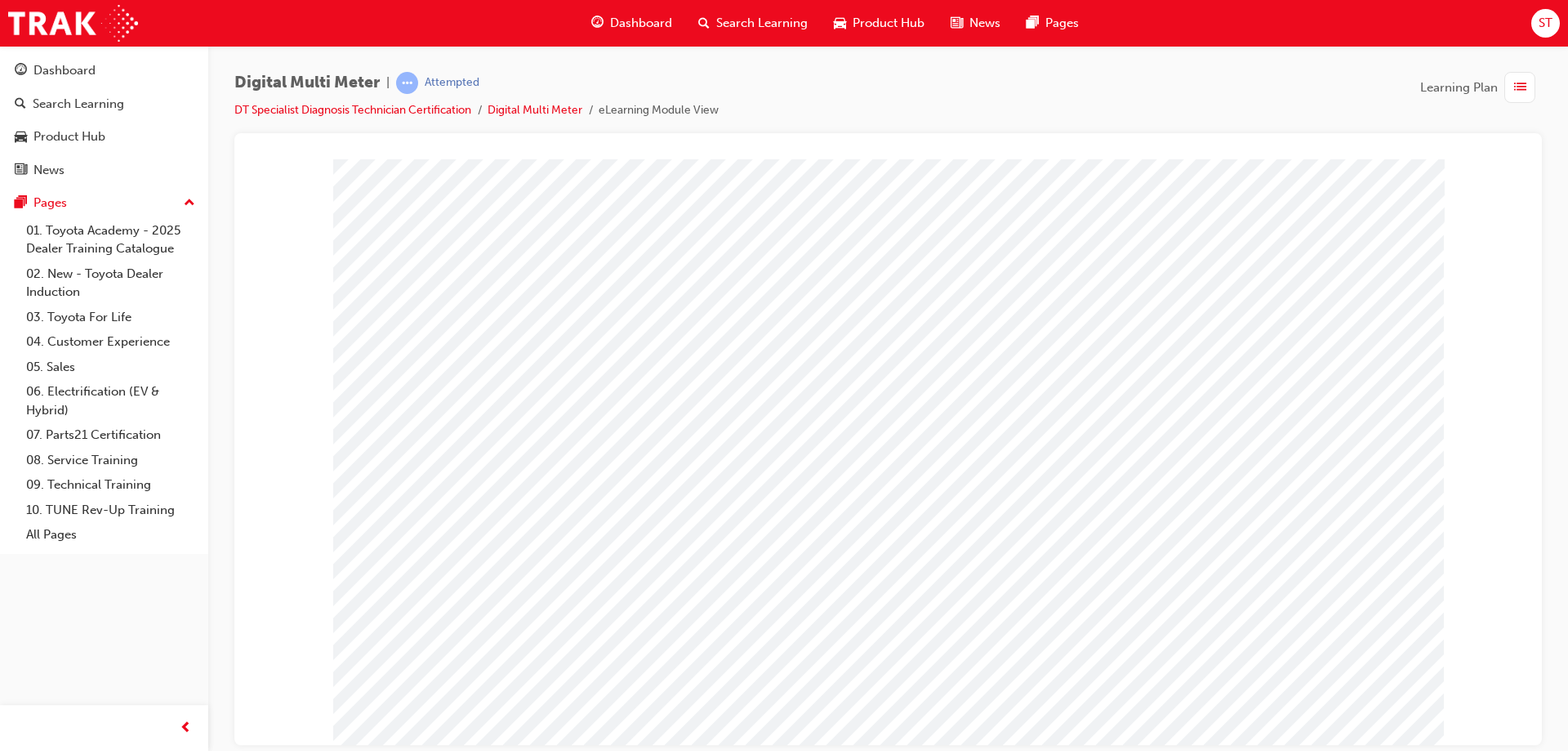
click at [928, 334] on span at bounding box center [922, 341] width 10 height 14
click at [981, 395] on li at bounding box center [982, 398] width 65 height 25
select select "3.233"
click at [899, 375] on span at bounding box center [893, 382] width 10 height 14
click at [920, 408] on img at bounding box center [940, 412] width 41 height 22
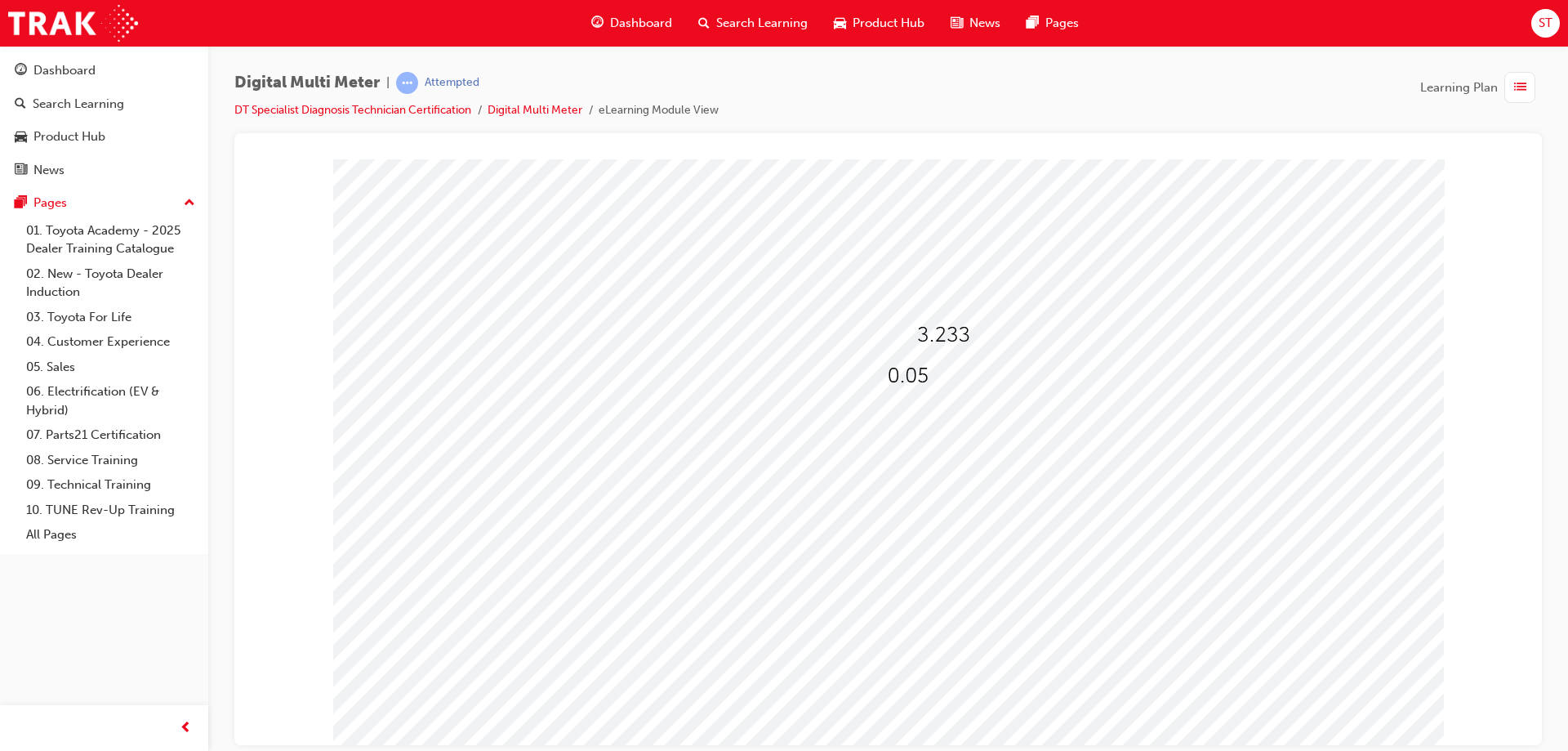
click at [915, 378] on img at bounding box center [907, 375] width 41 height 22
click at [920, 401] on img at bounding box center [940, 412] width 41 height 22
click at [922, 381] on div at bounding box center [910, 376] width 45 height 23
click at [920, 432] on img at bounding box center [935, 437] width 29 height 22
select select "0.5"
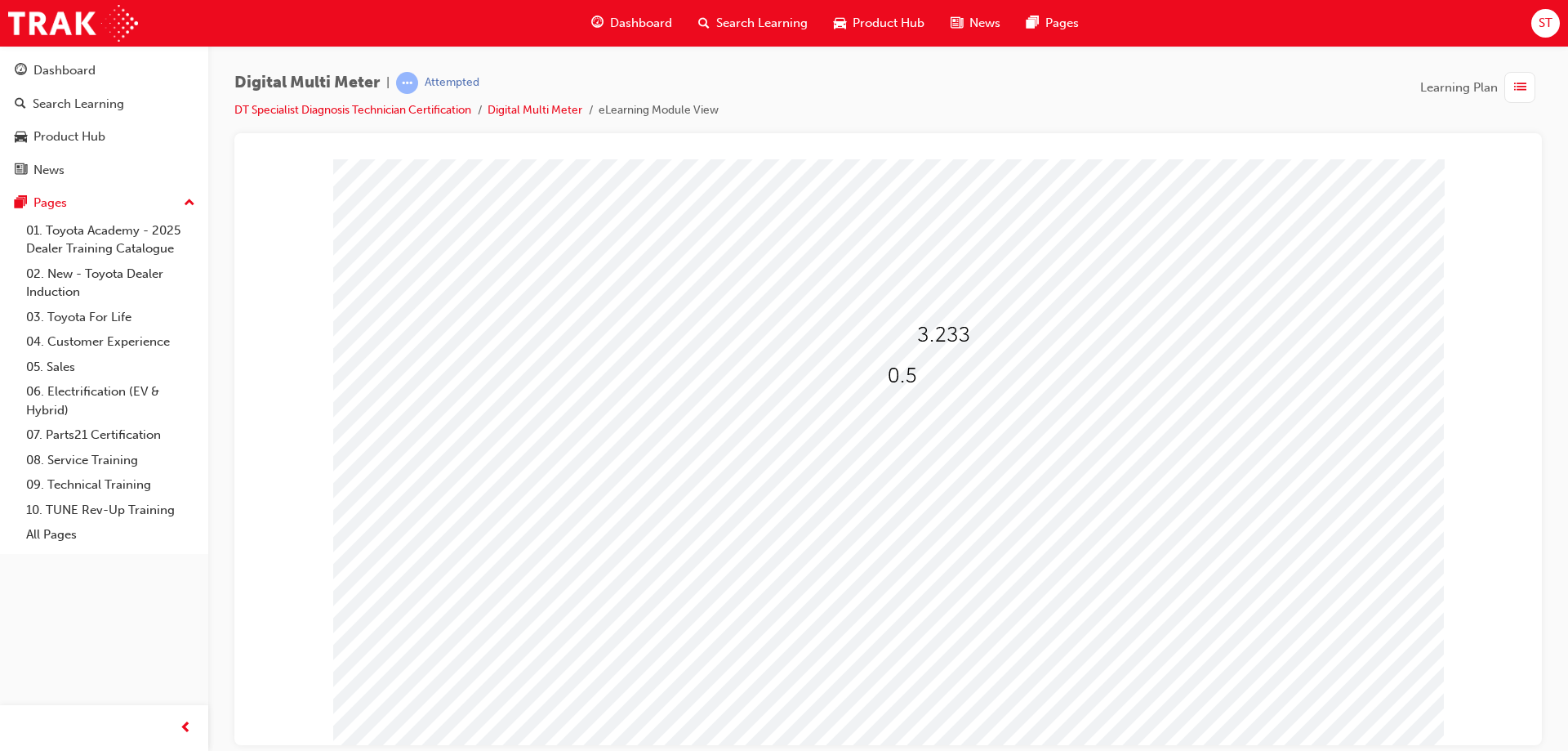
click at [937, 419] on span at bounding box center [931, 423] width 10 height 14
click at [970, 514] on img at bounding box center [984, 503] width 52 height 22
select select "9,480"
click at [937, 468] on img at bounding box center [931, 456] width 10 height 22
click at [958, 551] on img at bounding box center [976, 544] width 35 height 22
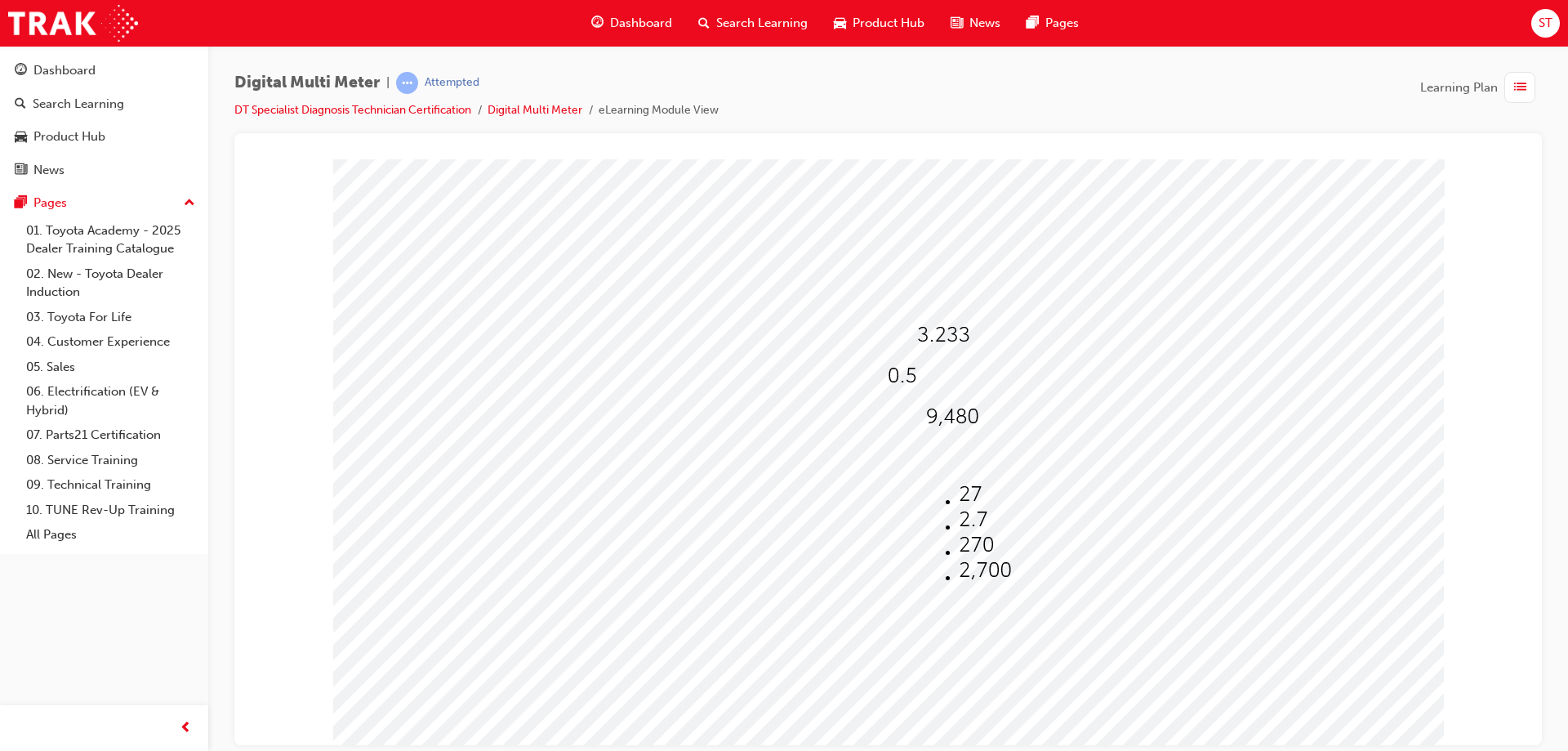
select select "270"
click at [924, 386] on div at bounding box center [910, 376] width 45 height 23
click at [929, 466] on img at bounding box center [946, 462] width 52 height 22
click at [918, 377] on img at bounding box center [913, 375] width 52 height 22
click at [920, 404] on img at bounding box center [940, 412] width 41 height 22
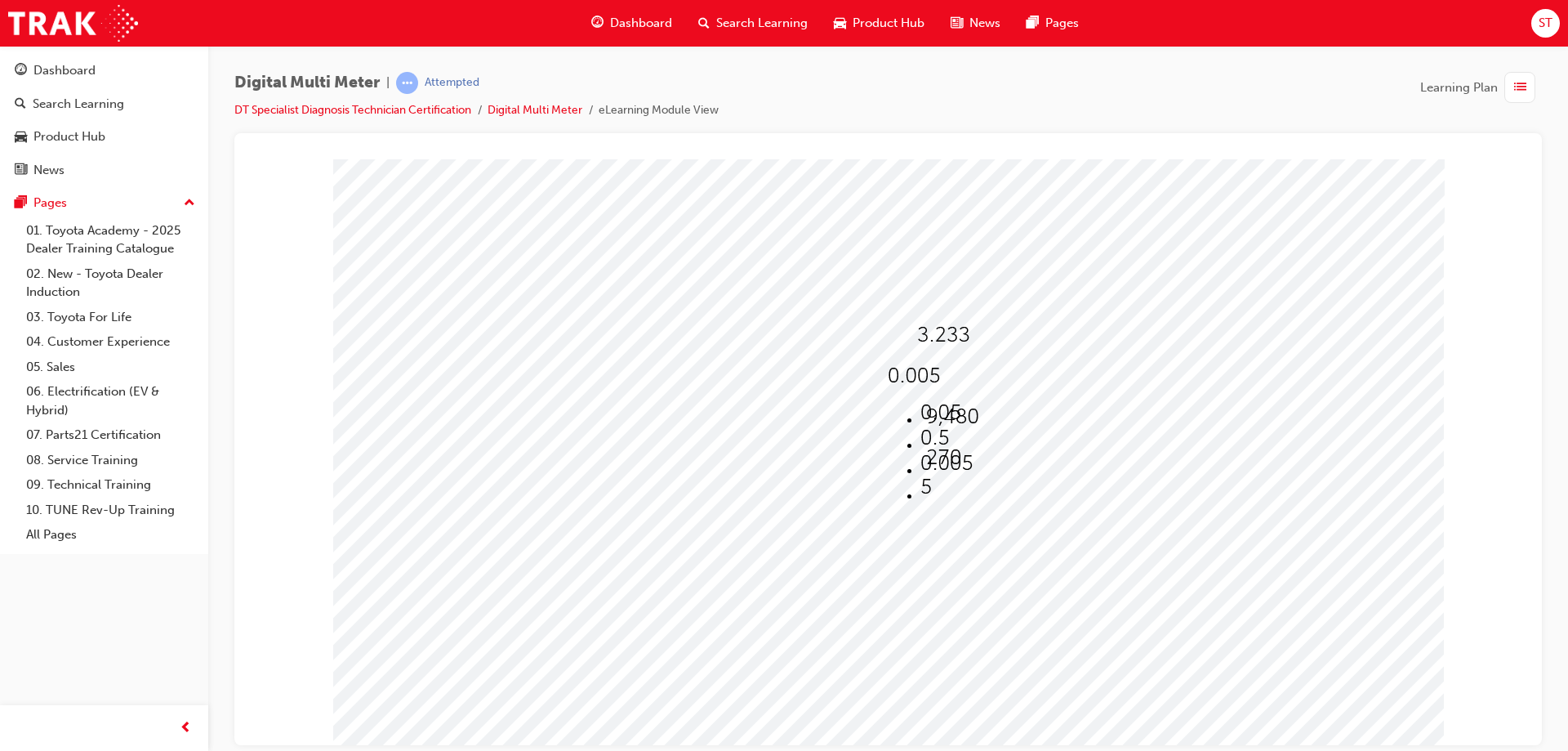
select select "0.05"
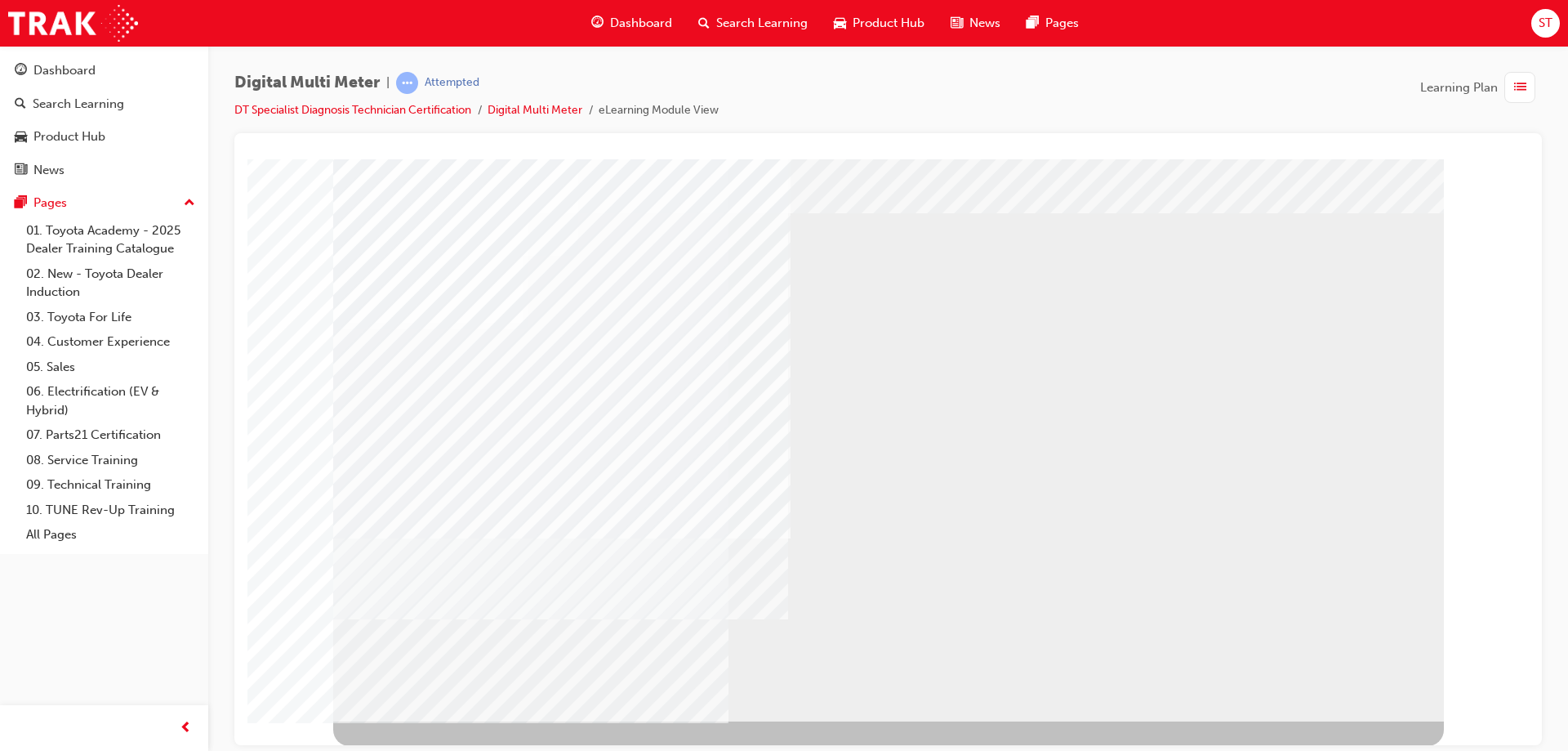
scroll to position [27, 0]
click at [436, 749] on div "NEXT Trigger this button to go to the next slide" at bounding box center [384, 764] width 103 height 29
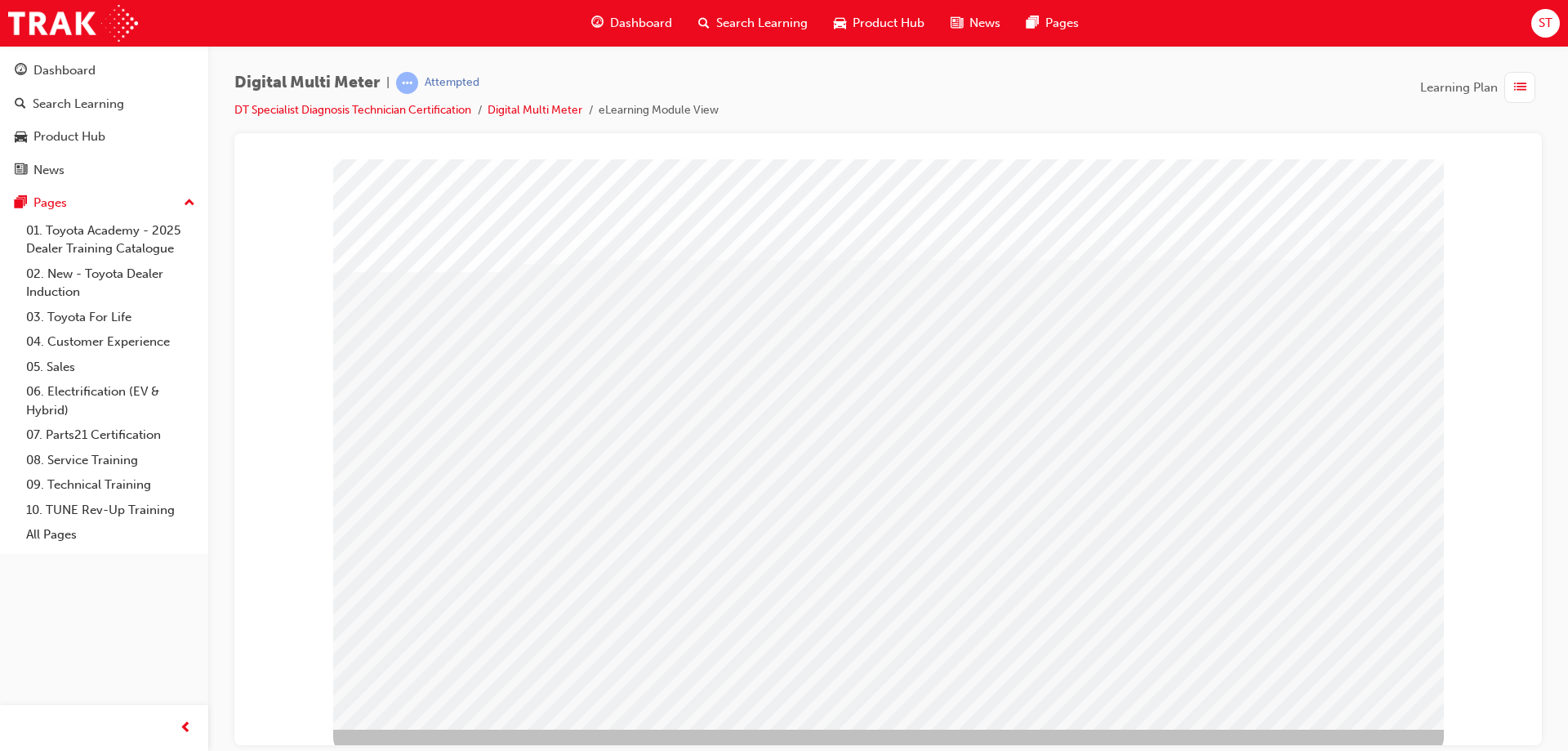
scroll to position [27, 0]
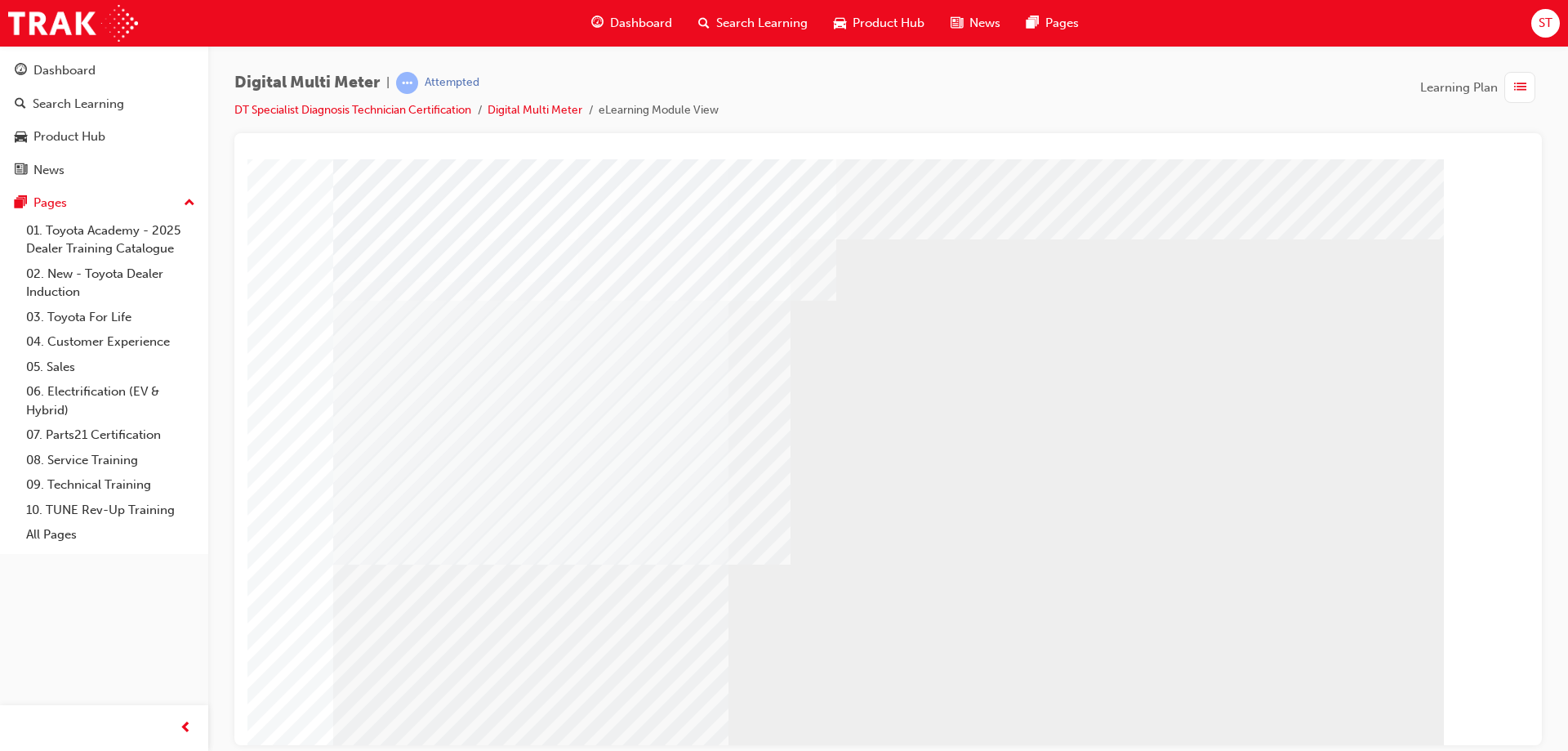
select select
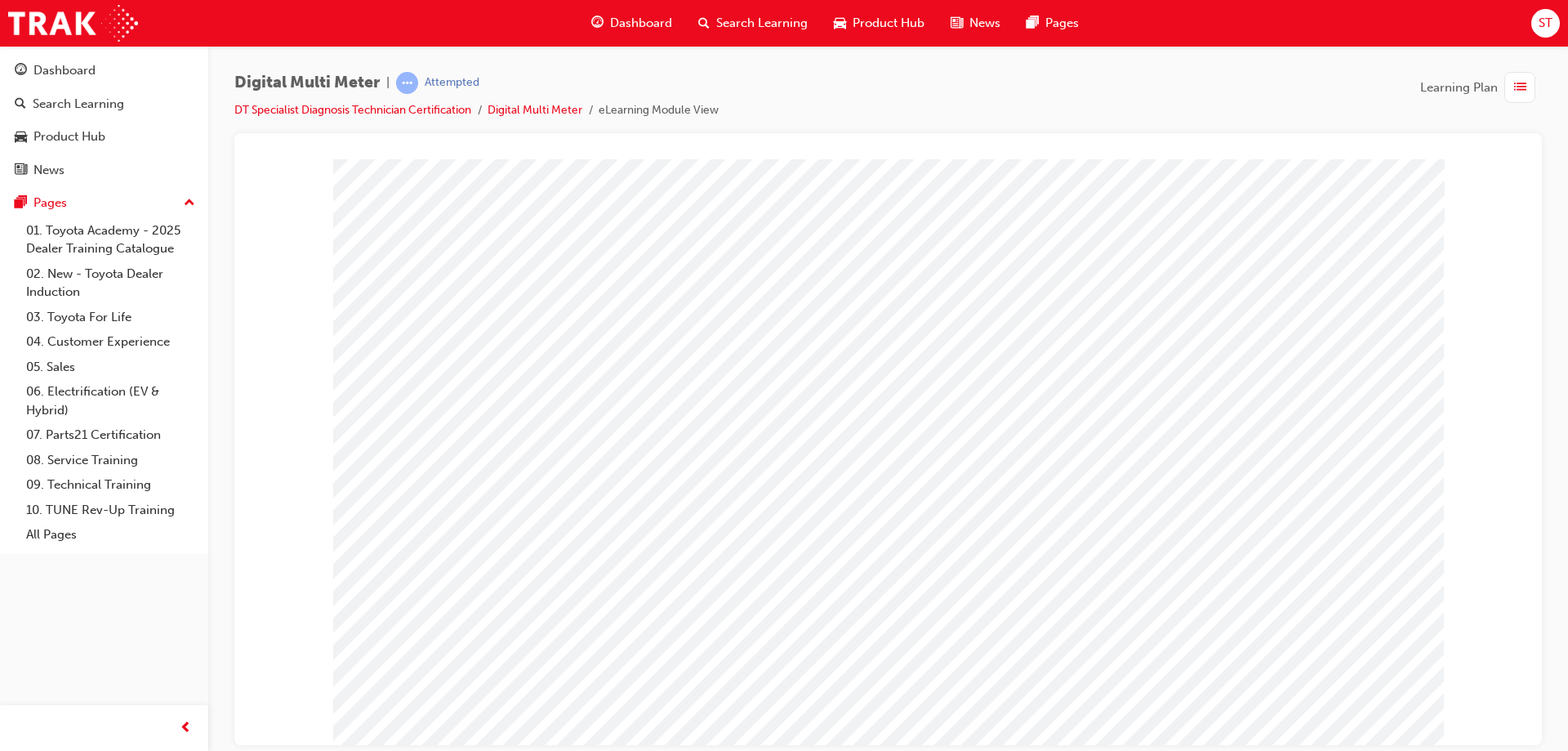
click at [923, 334] on span at bounding box center [923, 341] width 0 height 14
click at [957, 429] on img at bounding box center [981, 421] width 50 height 22
select select "9.416"
click at [925, 388] on div at bounding box center [918, 376] width 45 height 23
click at [944, 469] on img at bounding box center [954, 462] width 52 height 22
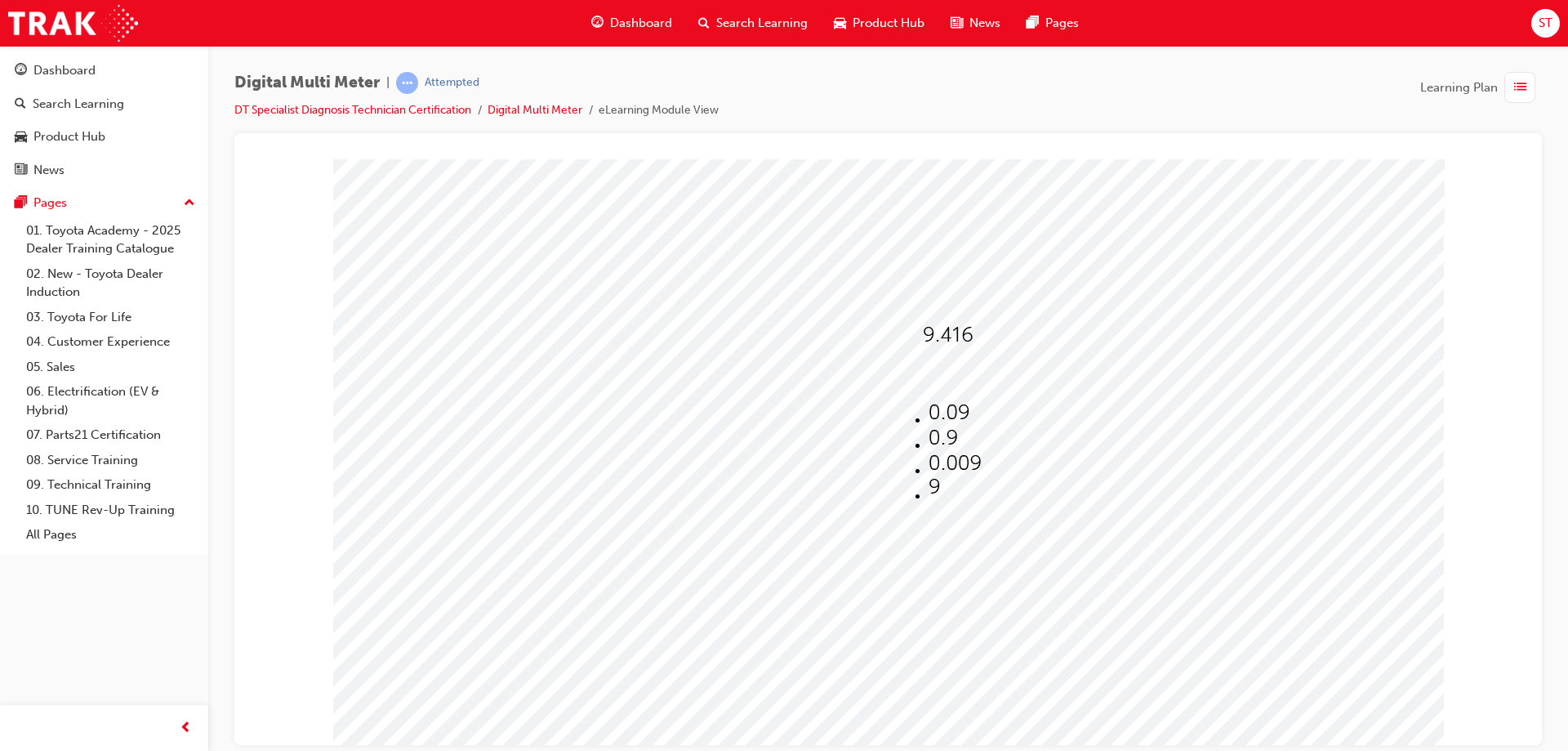
select select "0.009"
click at [935, 382] on div at bounding box center [918, 376] width 45 height 23
click at [928, 454] on img at bounding box center [954, 462] width 52 height 22
click at [944, 423] on span at bounding box center [939, 423] width 10 height 14
click at [979, 476] on img at bounding box center [993, 478] width 52 height 22
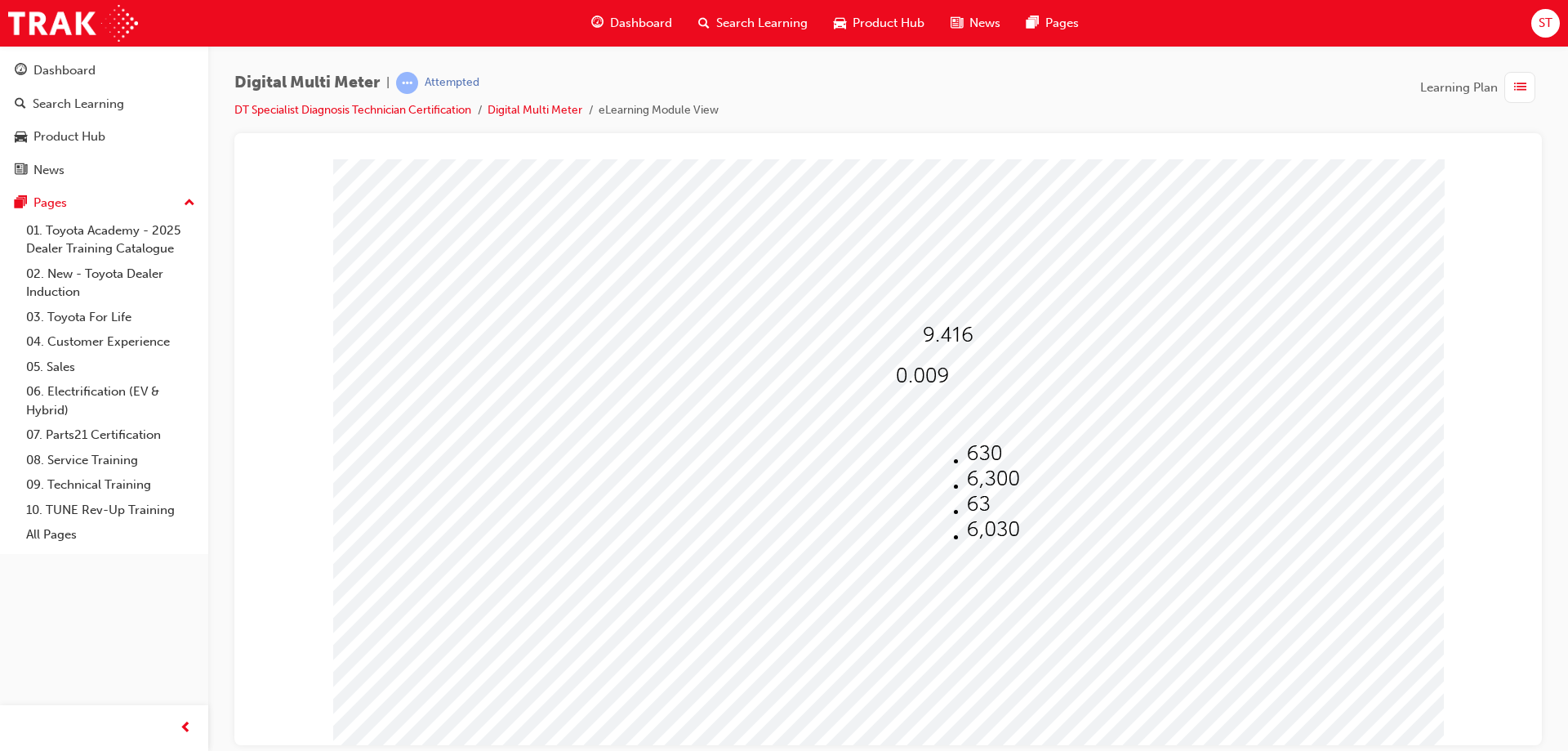
select select "6,300"
click at [953, 470] on div at bounding box center [946, 457] width 39 height 23
click at [969, 577] on img at bounding box center [976, 569] width 35 height 22
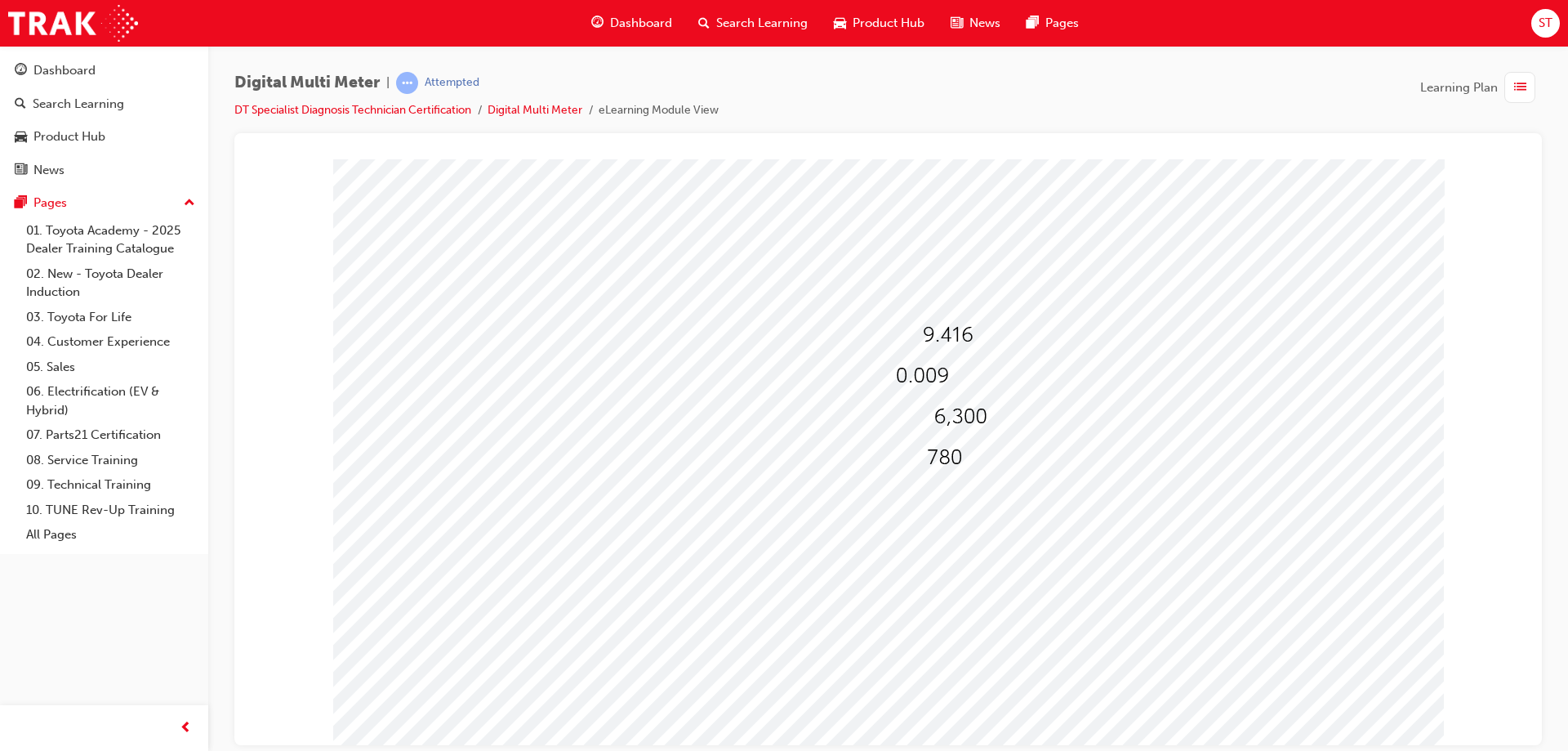
click at [937, 662] on div at bounding box center [888, 453] width 1110 height 588
click at [927, 460] on span at bounding box center [927, 464] width 0 height 14
click at [968, 489] on img at bounding box center [985, 493] width 52 height 22
select select "7.800"
click at [918, 382] on img at bounding box center [922, 375] width 52 height 22
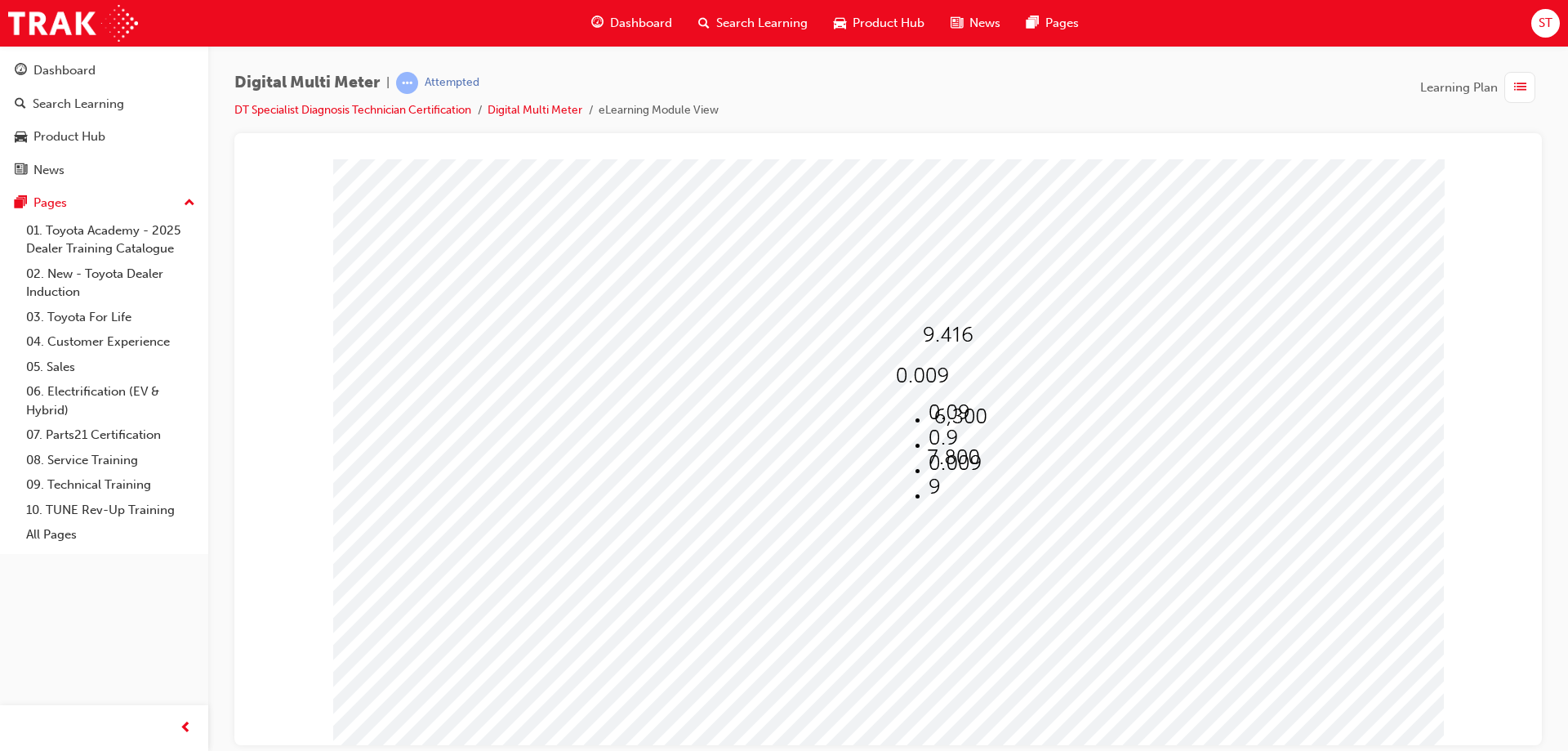
click at [941, 407] on img at bounding box center [948, 412] width 41 height 22
select select "0.09"
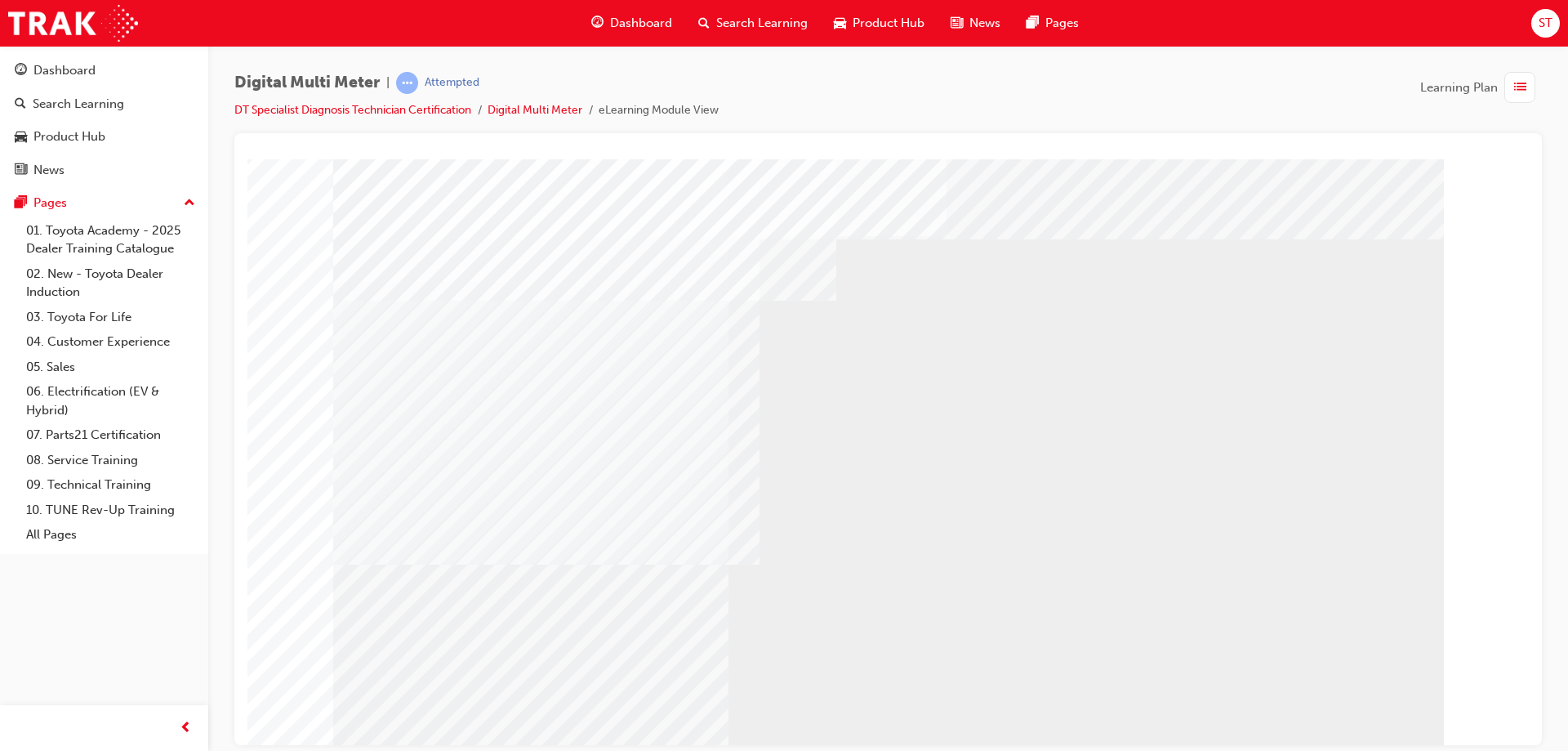
drag, startPoint x: 827, startPoint y: 485, endPoint x: 826, endPoint y: 492, distance: 7.1
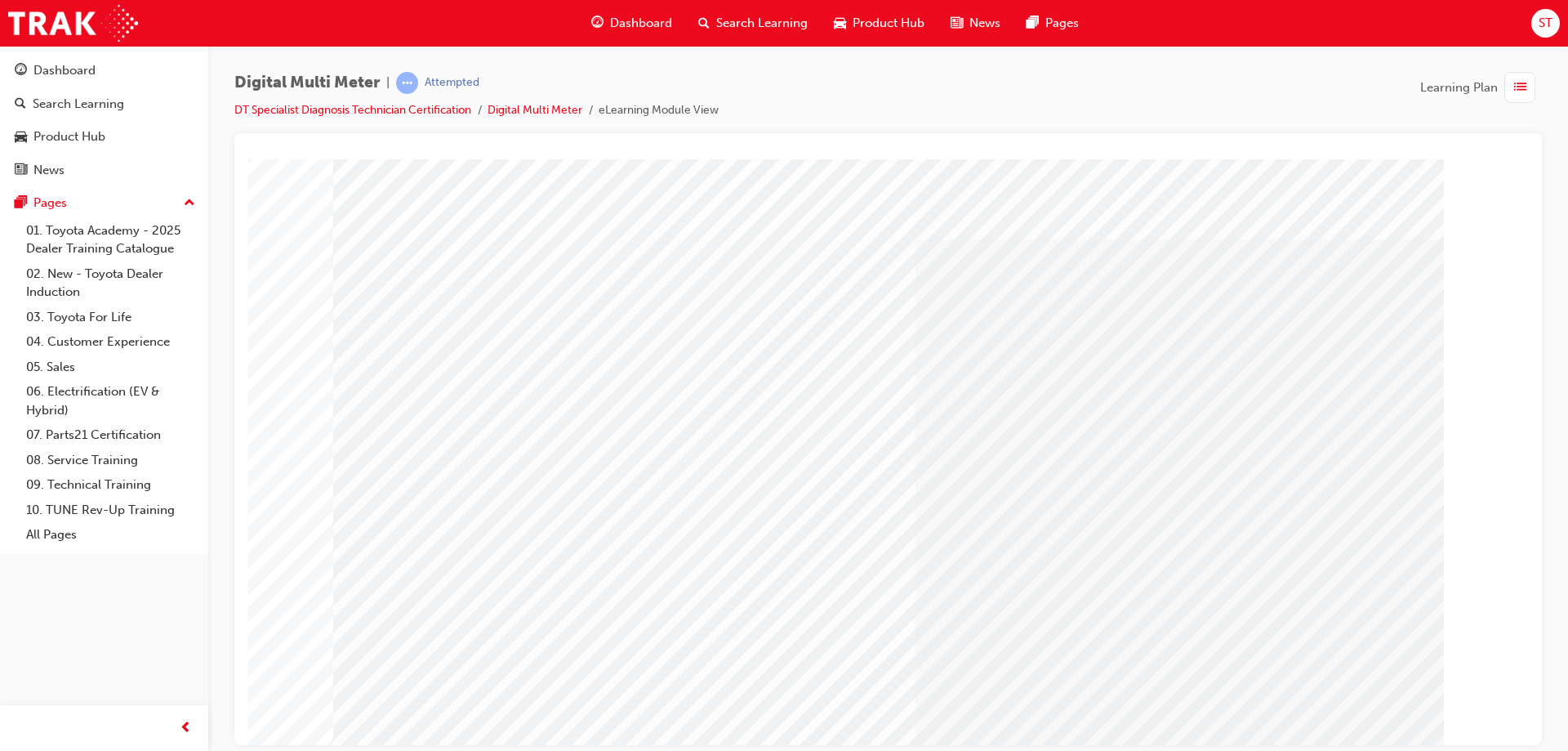
drag, startPoint x: 502, startPoint y: 437, endPoint x: 515, endPoint y: 459, distance: 25.6
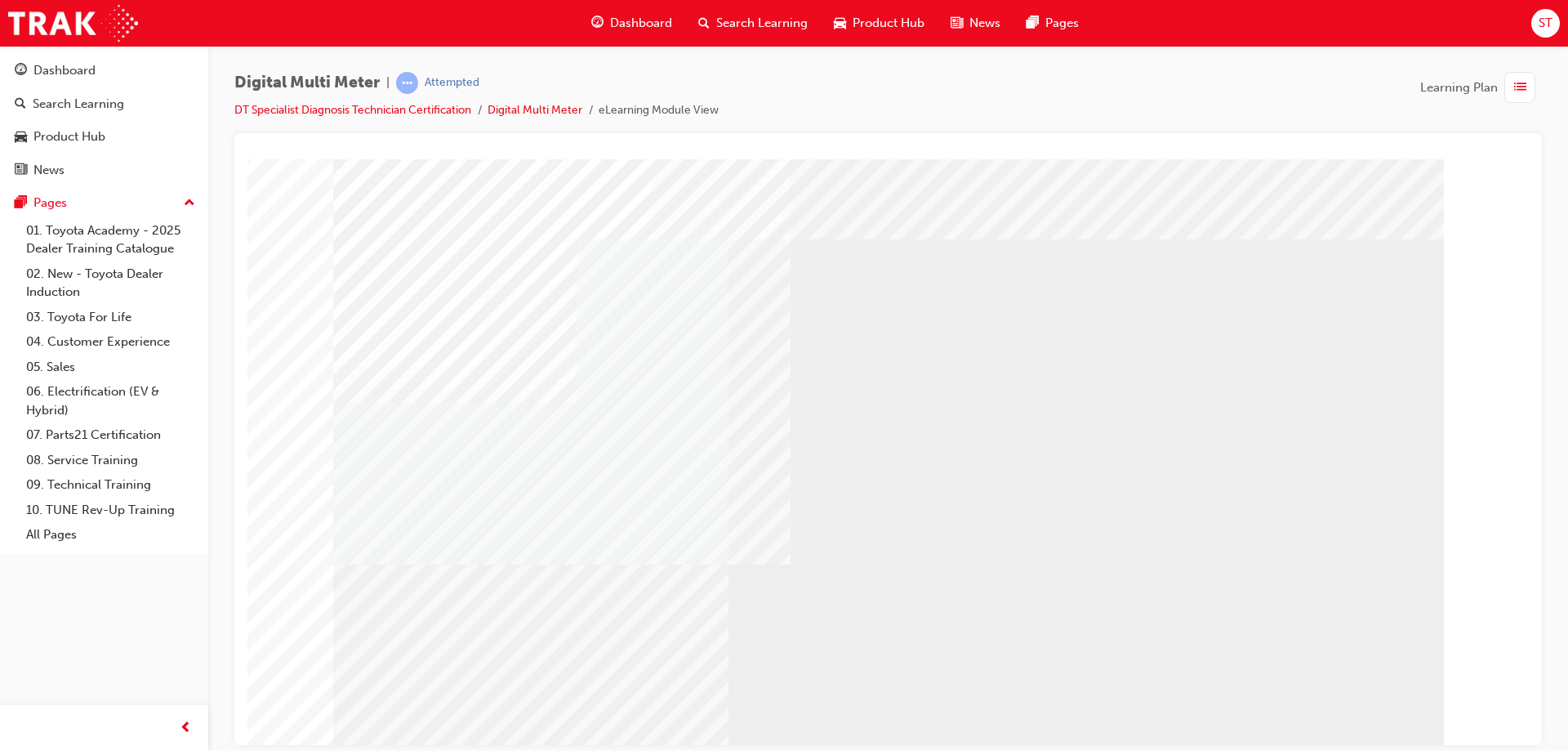
drag, startPoint x: 773, startPoint y: 420, endPoint x: 794, endPoint y: 416, distance: 21.4
click at [777, 418] on div "multistate" at bounding box center [888, 453] width 1110 height 588
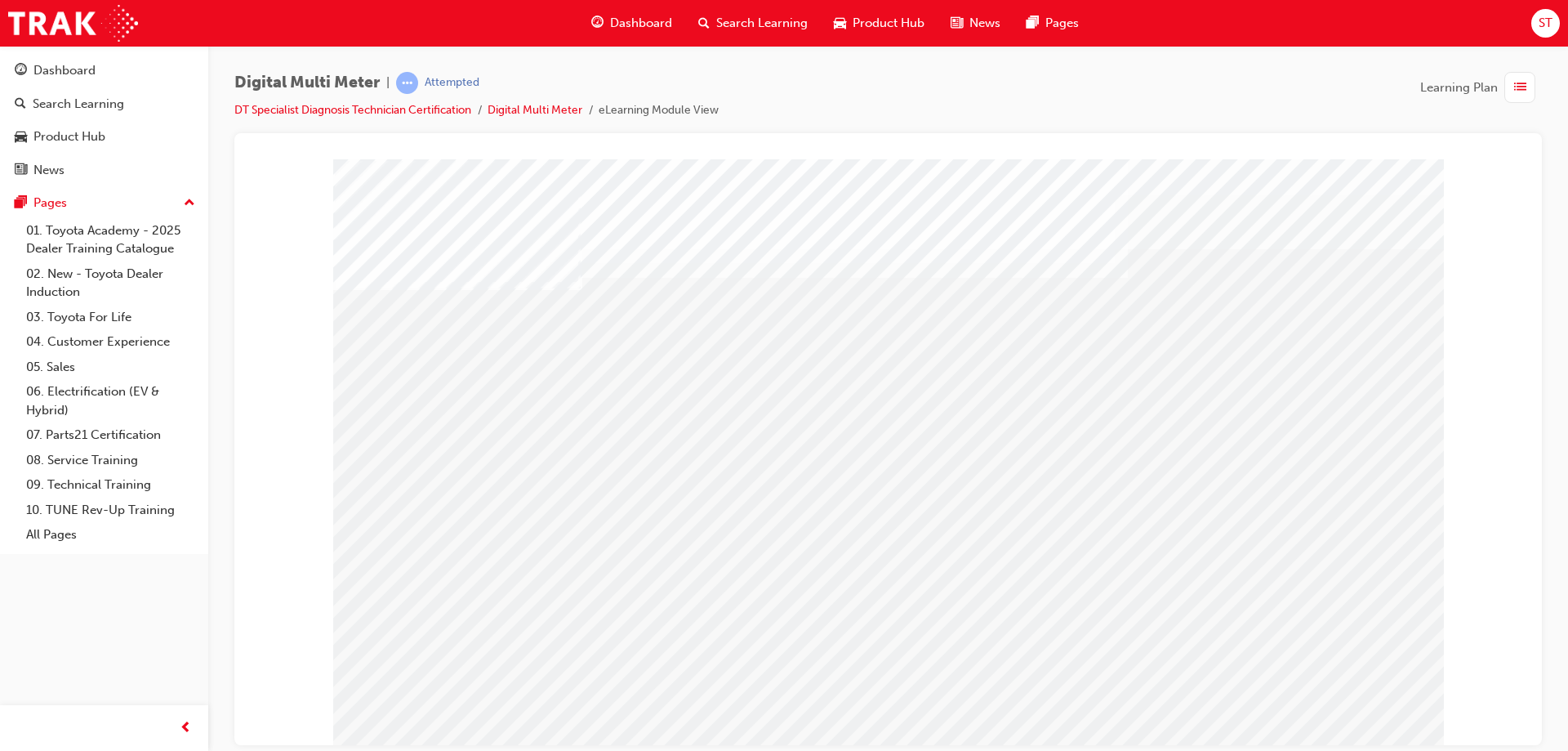
drag, startPoint x: 439, startPoint y: 430, endPoint x: 448, endPoint y: 432, distance: 9.2
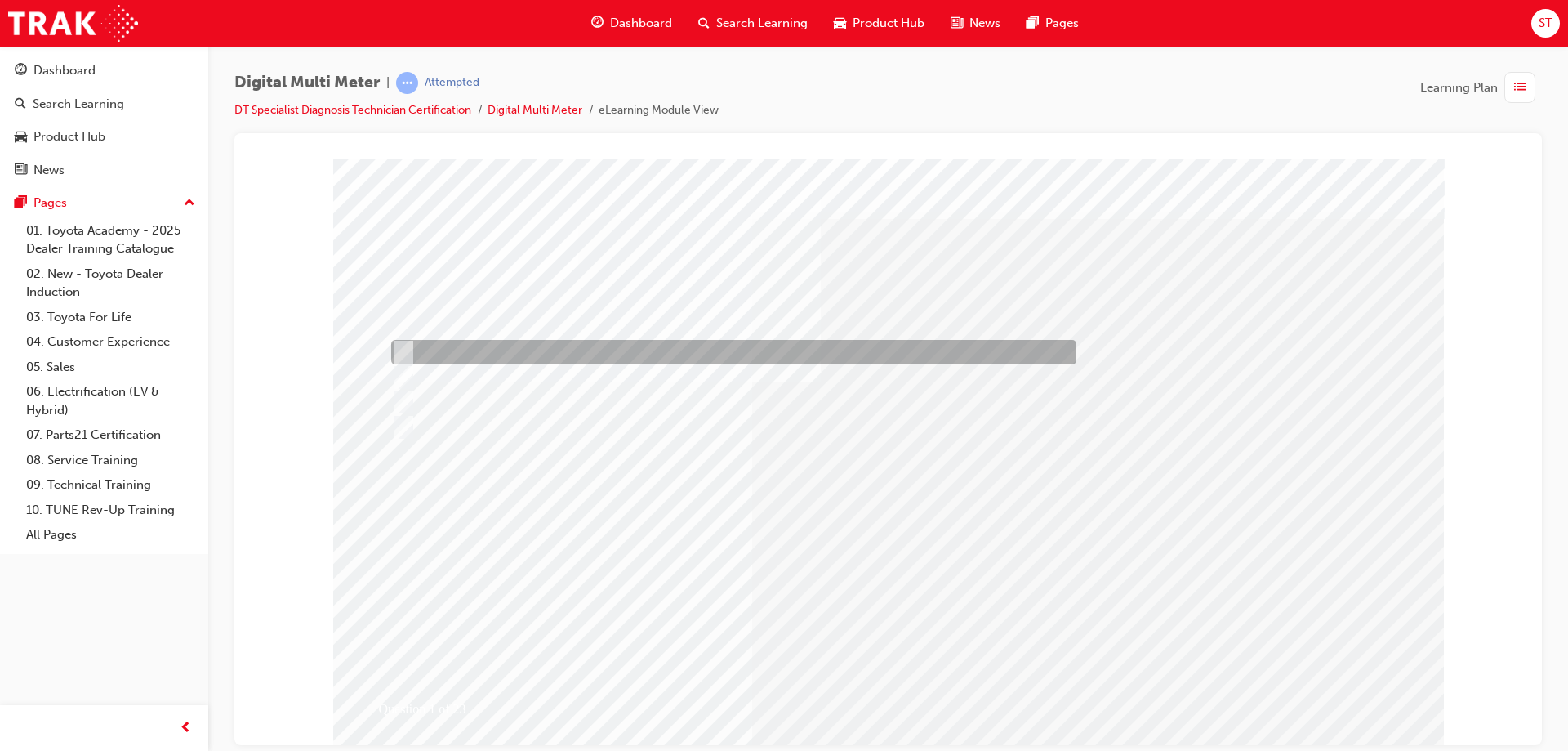
click at [599, 349] on div at bounding box center [730, 352] width 685 height 24
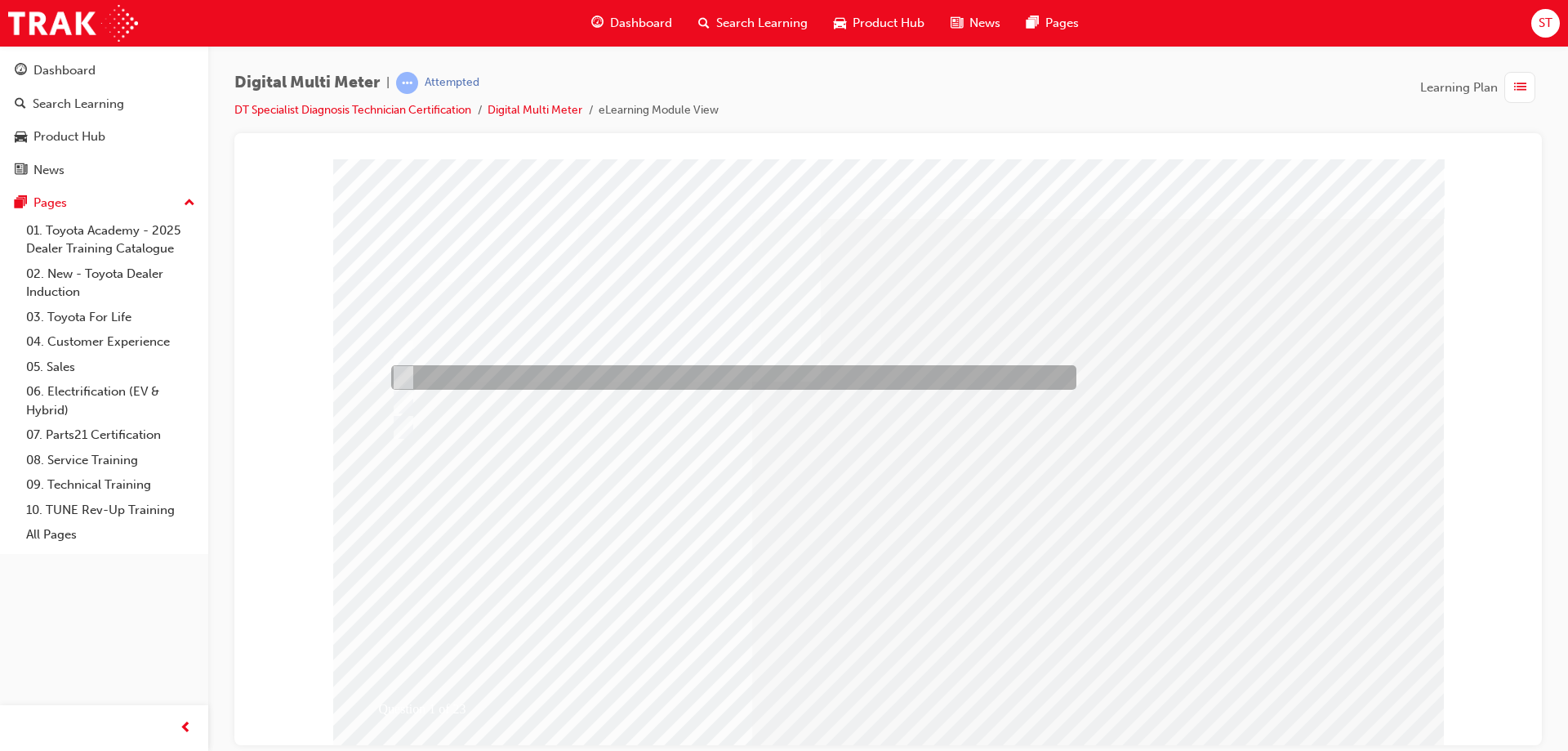
click at [564, 368] on div at bounding box center [730, 377] width 685 height 24
radio input "false"
radio input "true"
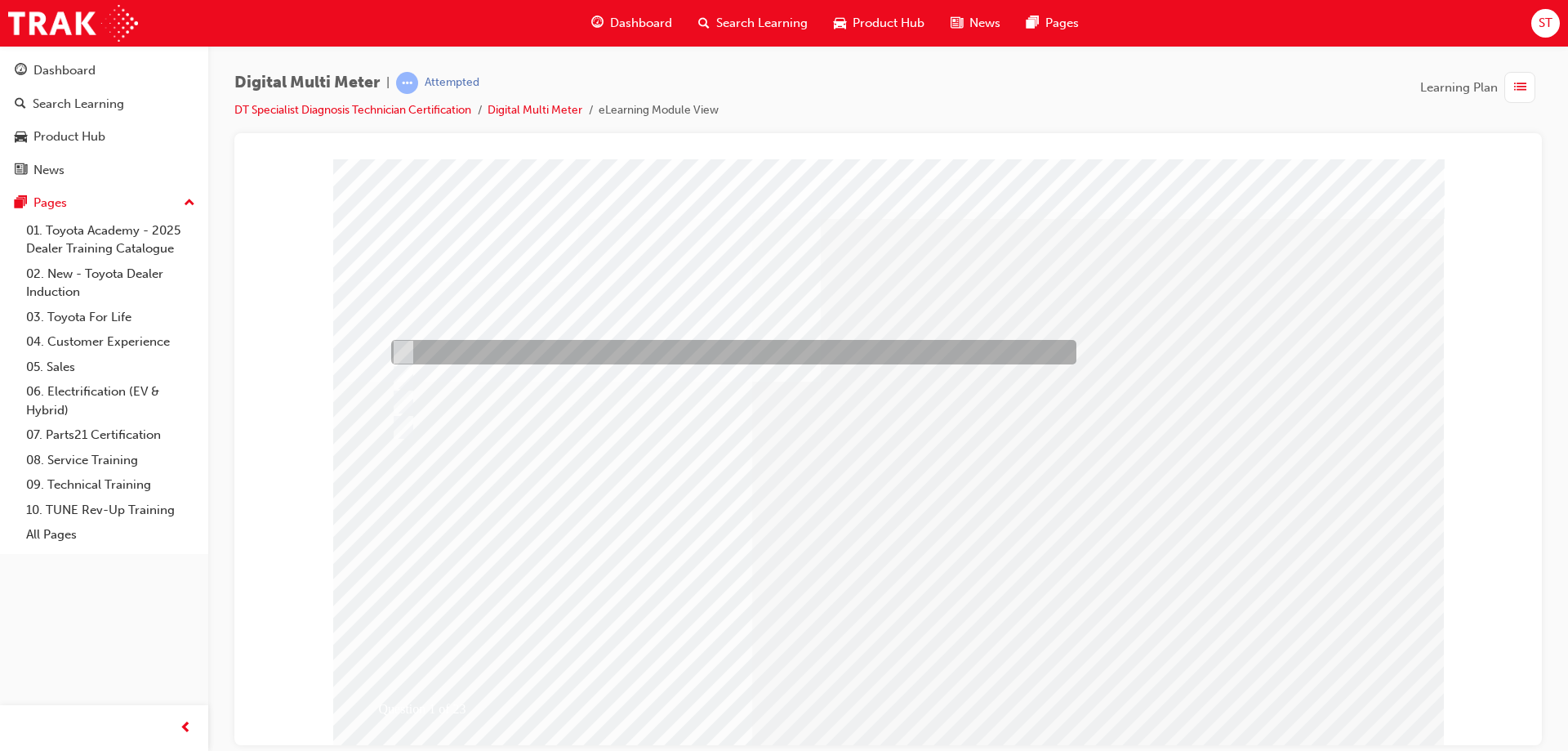
click at [574, 350] on div at bounding box center [730, 352] width 685 height 24
radio input "true"
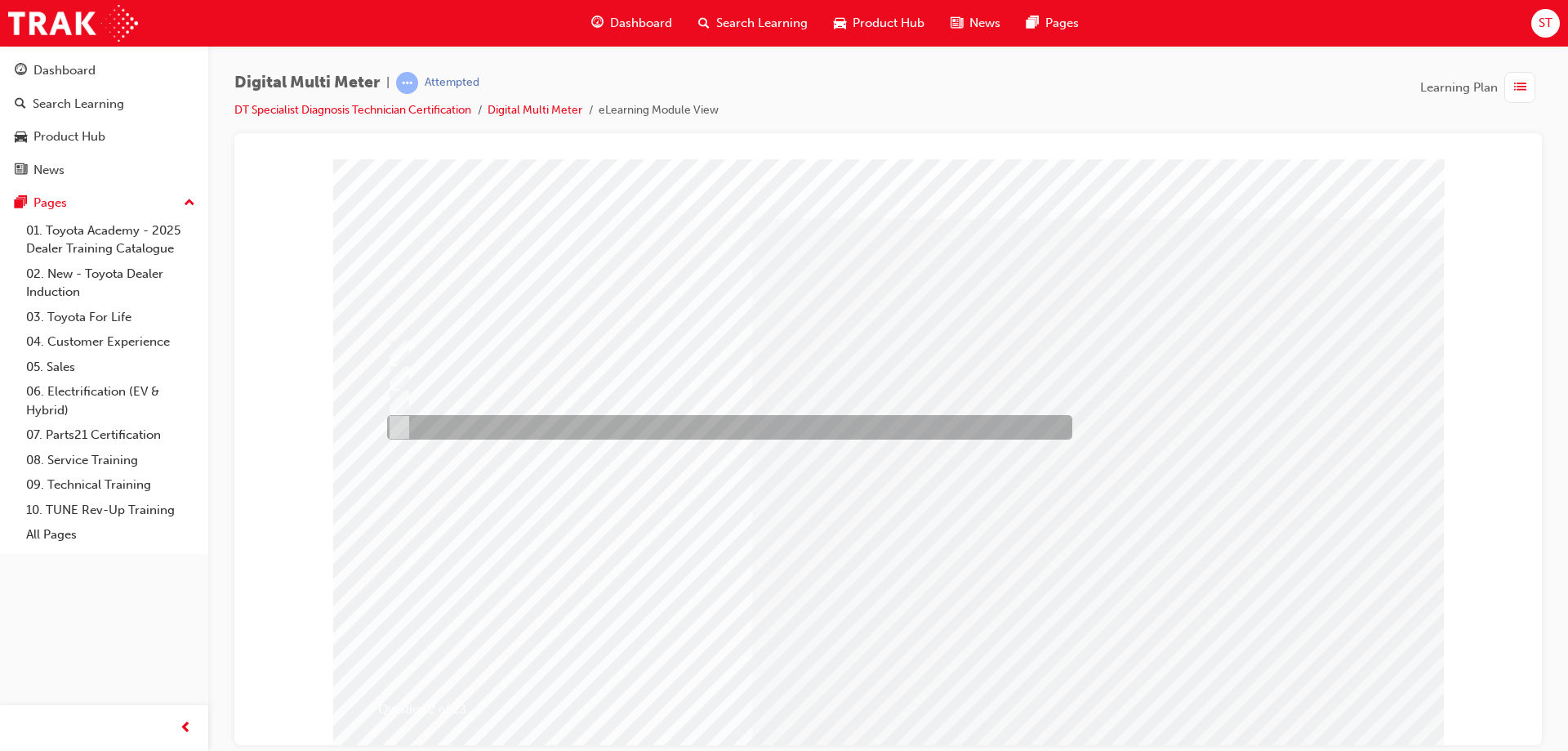
click at [395, 428] on input "Use Alligator Clips" at bounding box center [396, 427] width 18 height 18
radio input "true"
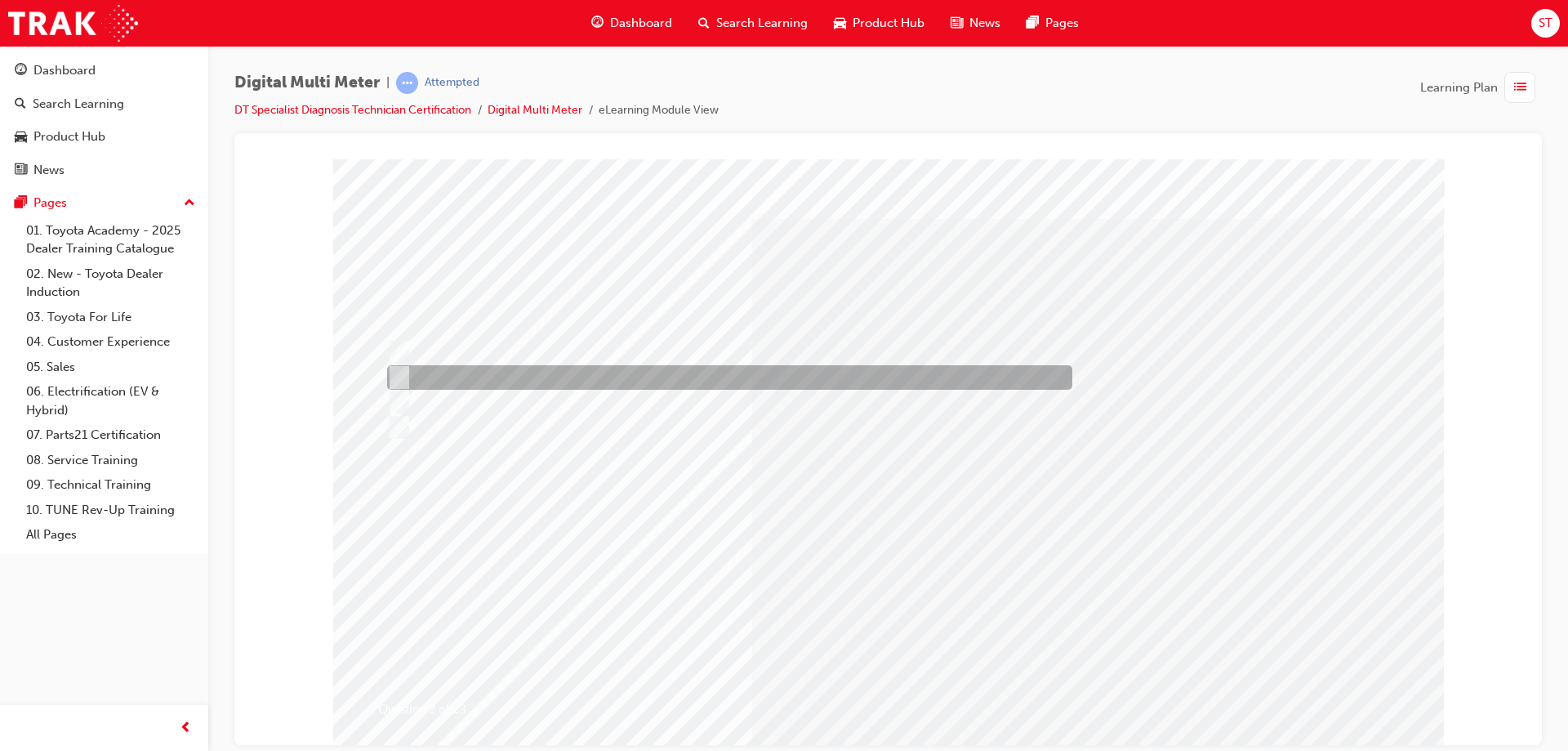
click at [468, 374] on div at bounding box center [726, 377] width 685 height 24
radio input "true"
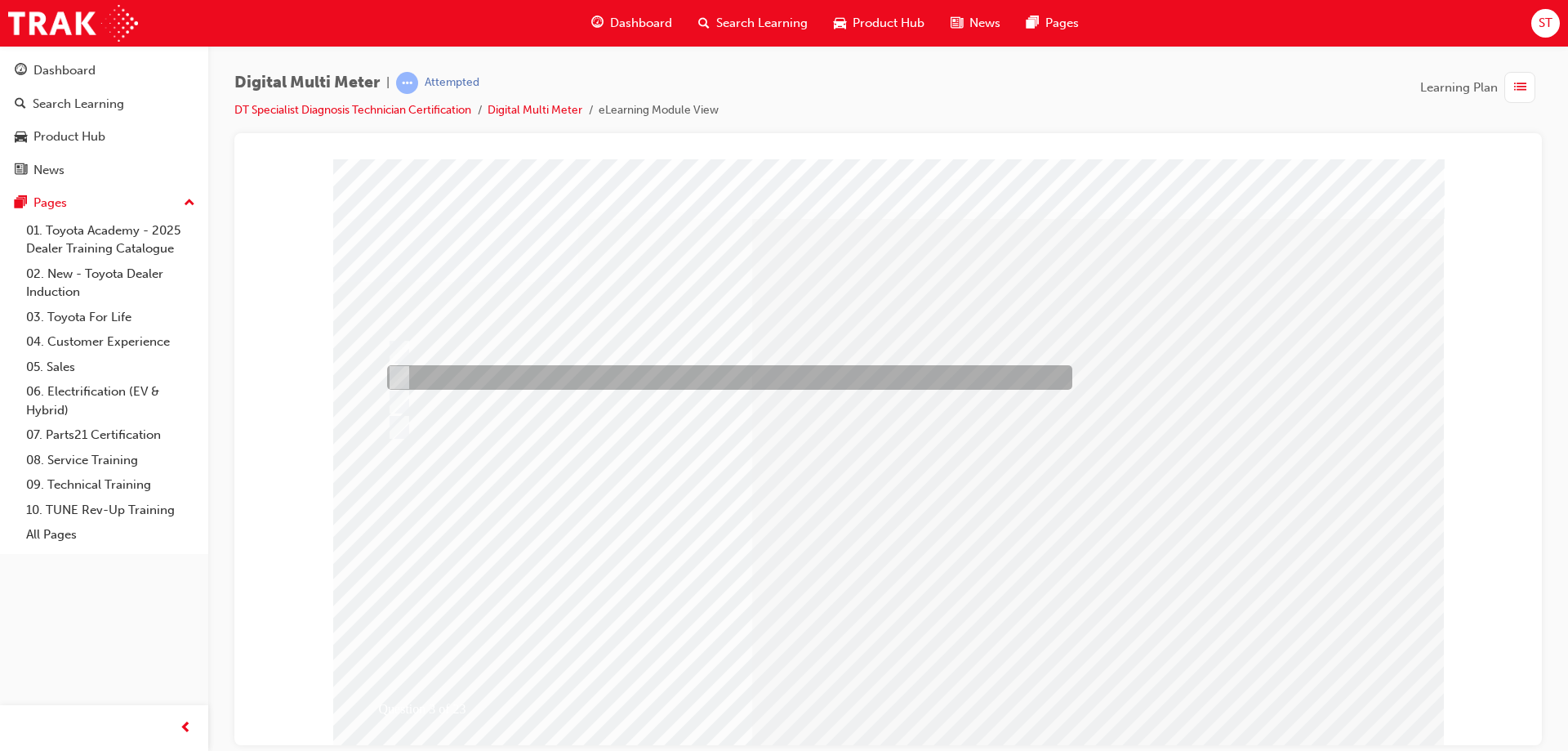
click at [650, 382] on div at bounding box center [726, 377] width 685 height 24
radio input "true"
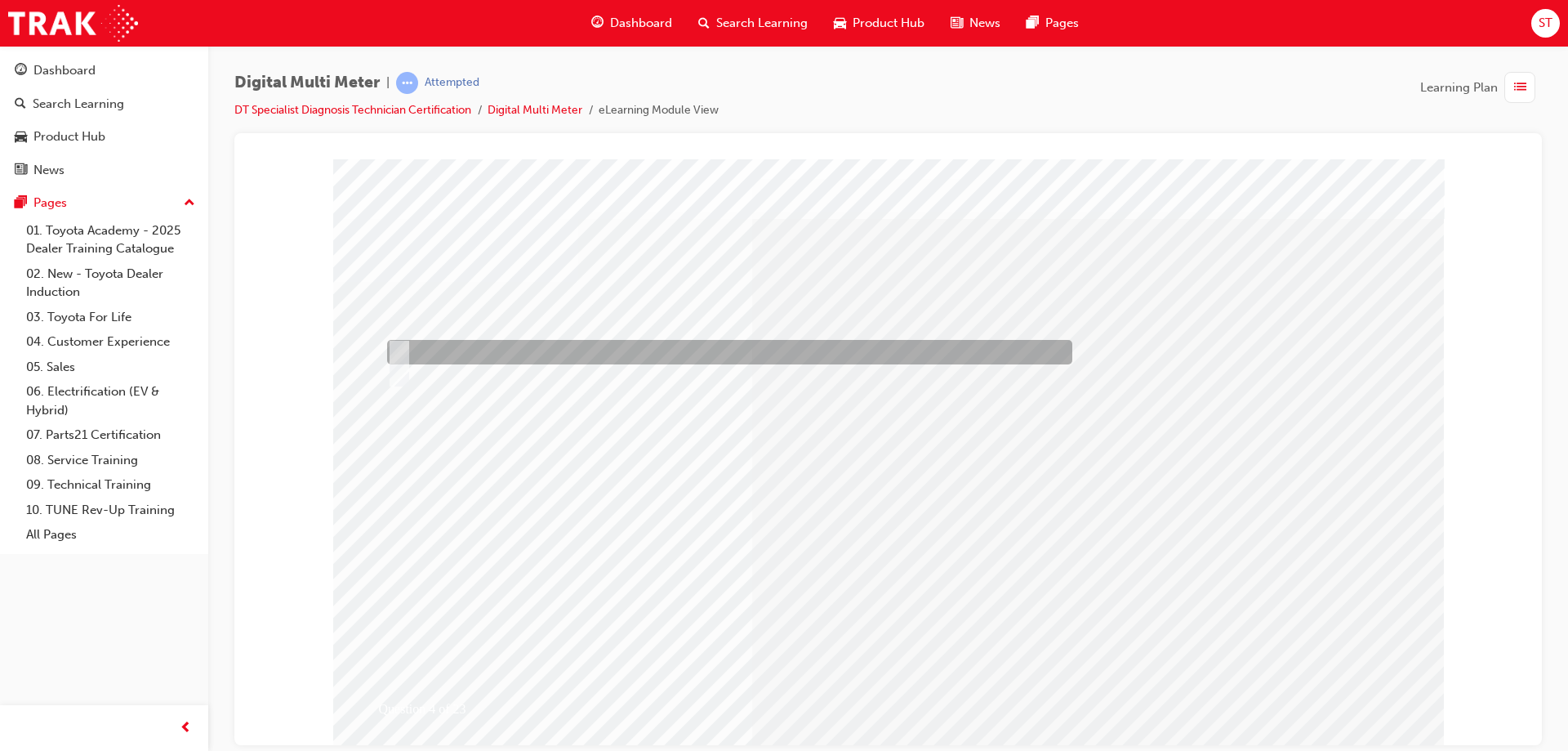
click at [416, 348] on div at bounding box center [726, 352] width 685 height 24
radio input "true"
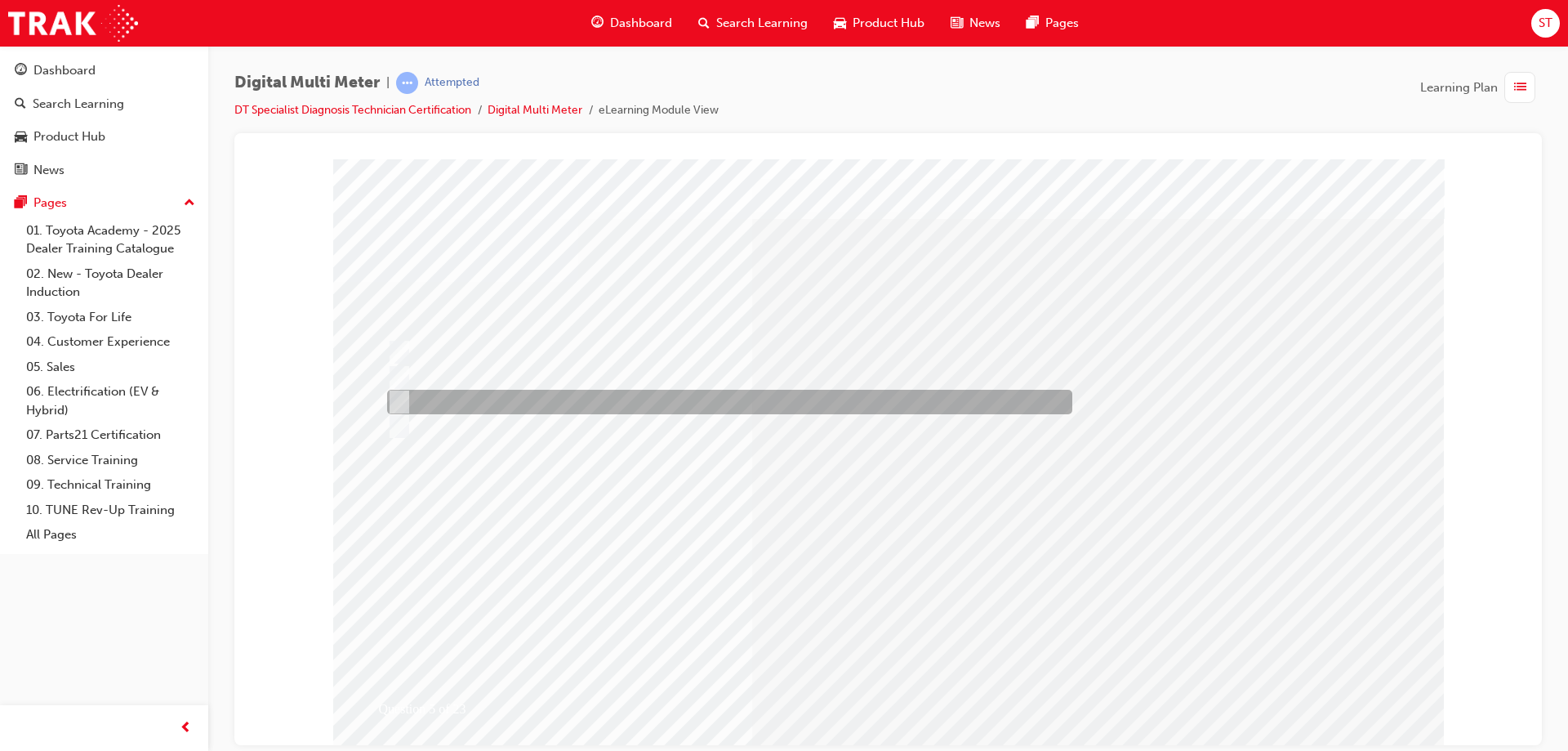
click at [510, 407] on div at bounding box center [726, 401] width 685 height 24
radio input "true"
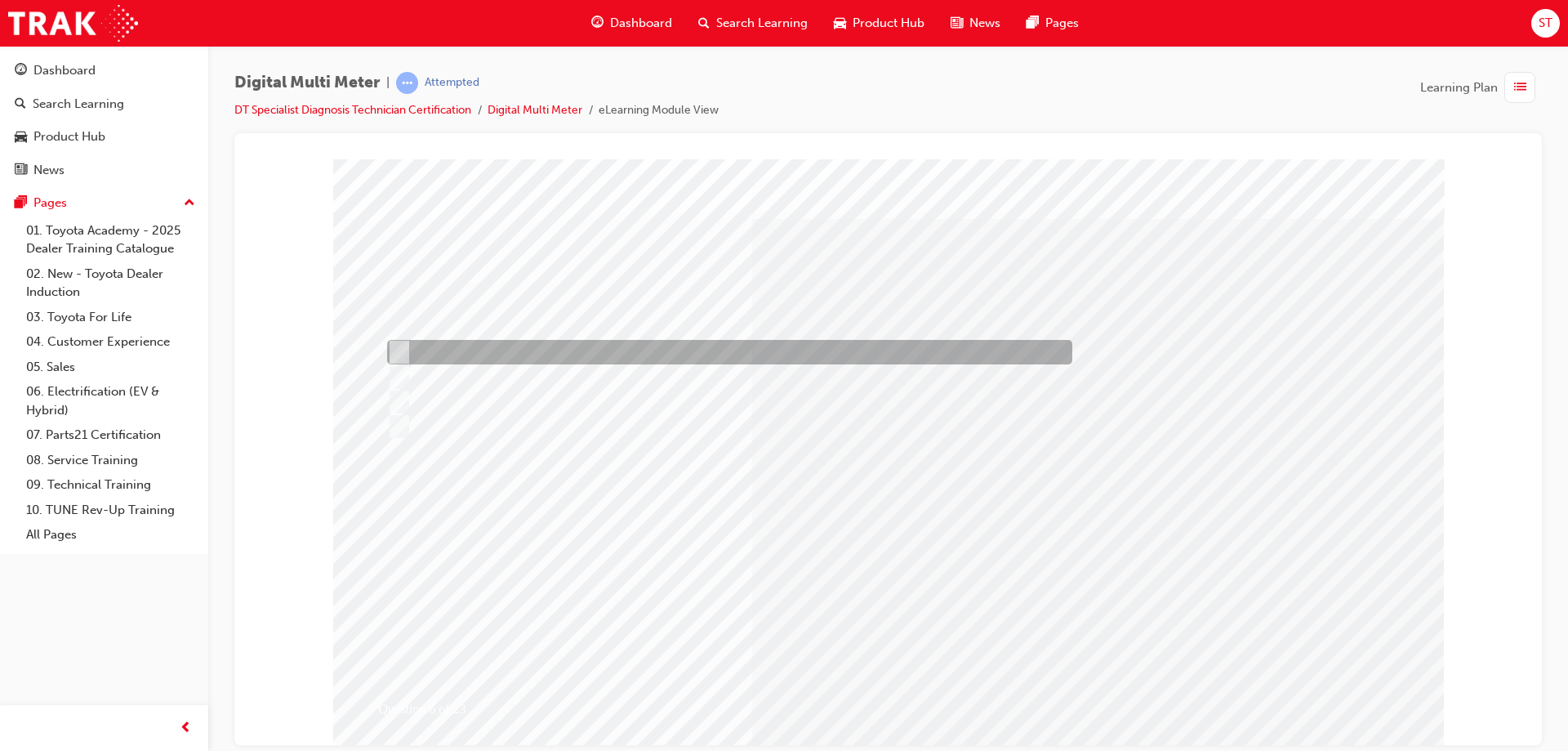
drag, startPoint x: 516, startPoint y: 350, endPoint x: 553, endPoint y: 359, distance: 38.1
click at [518, 350] on div at bounding box center [726, 352] width 685 height 24
radio input "true"
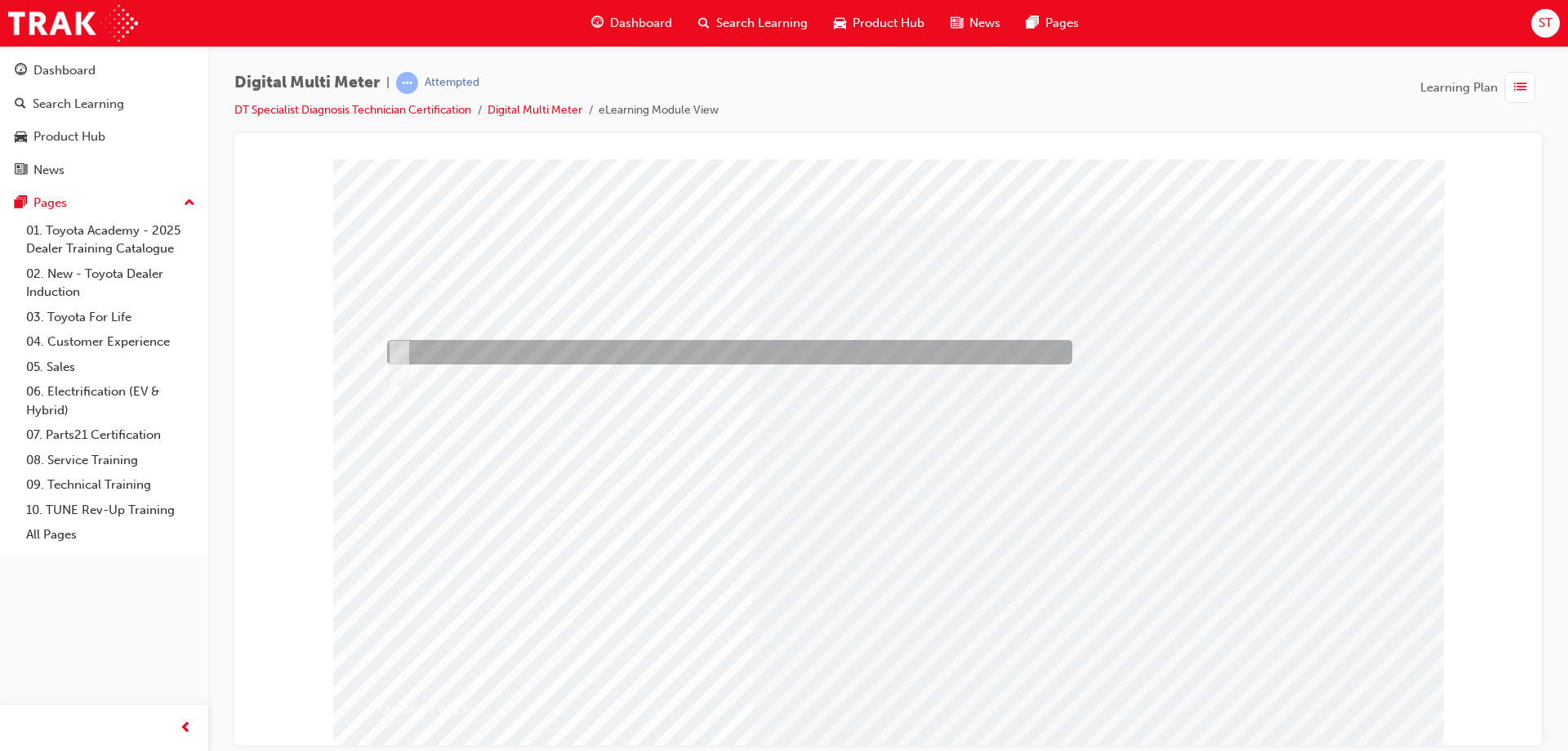
click at [445, 342] on div at bounding box center [726, 352] width 685 height 24
radio input "true"
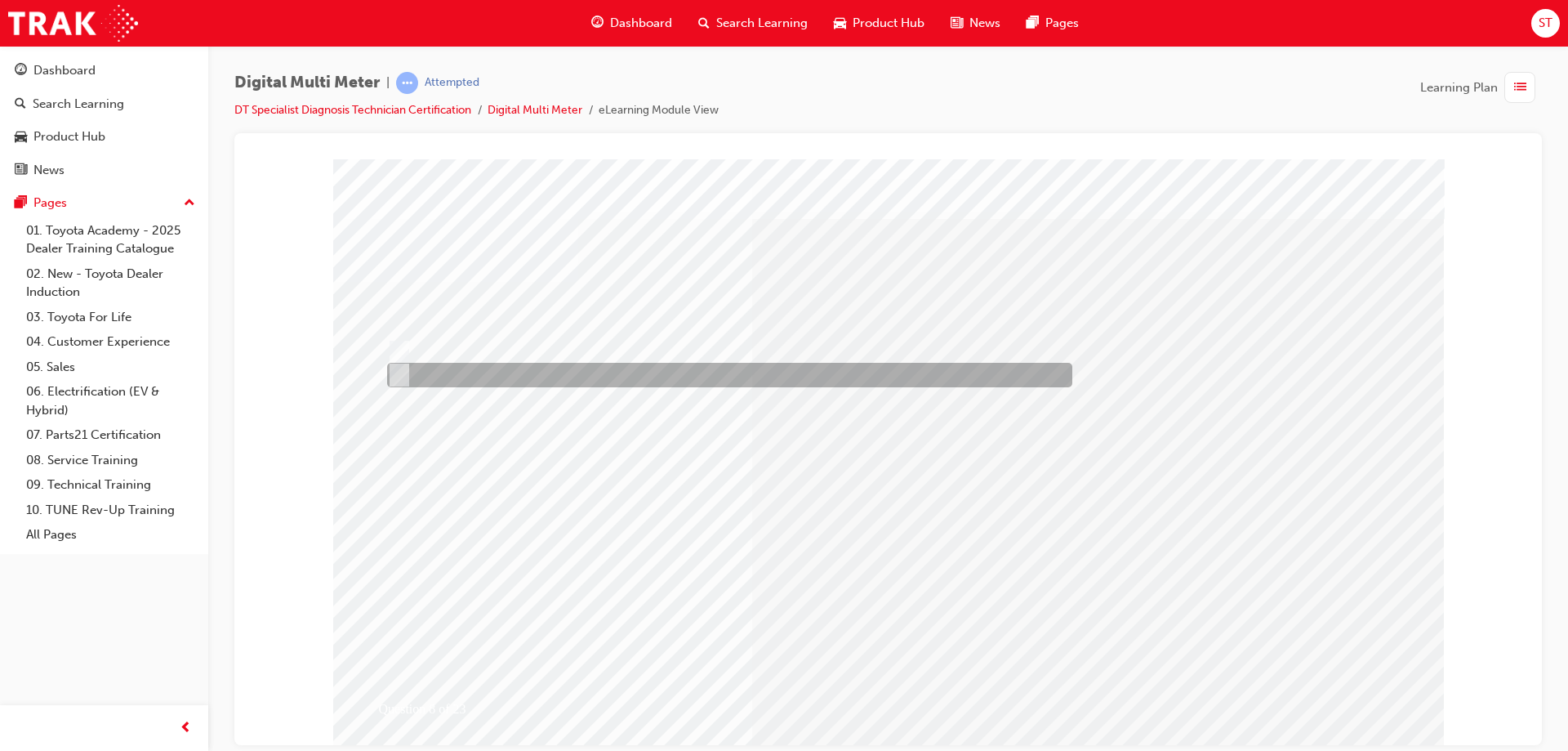
click at [391, 374] on input "False" at bounding box center [396, 375] width 18 height 18
radio input "true"
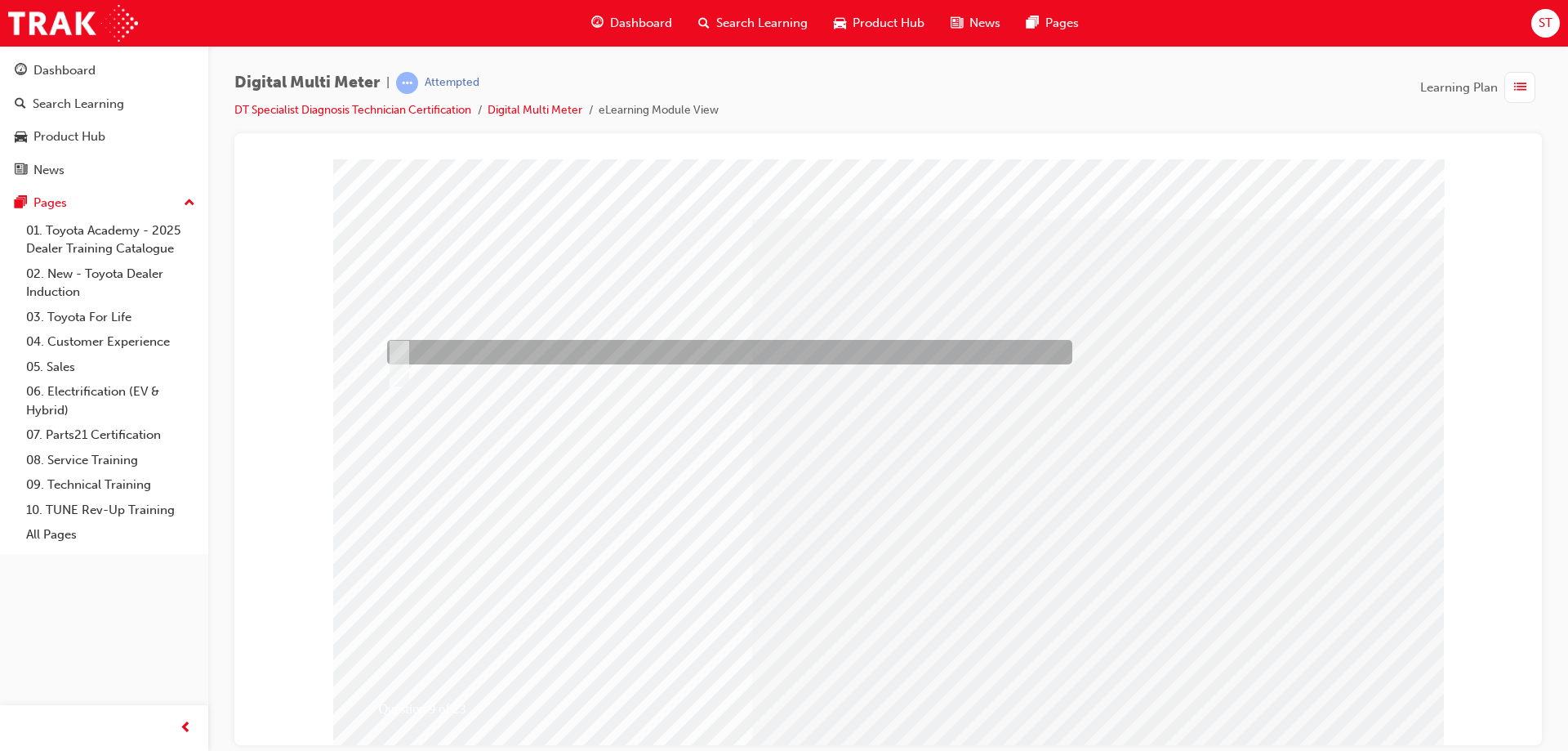
click at [403, 345] on input "True" at bounding box center [396, 352] width 18 height 18
radio input "true"
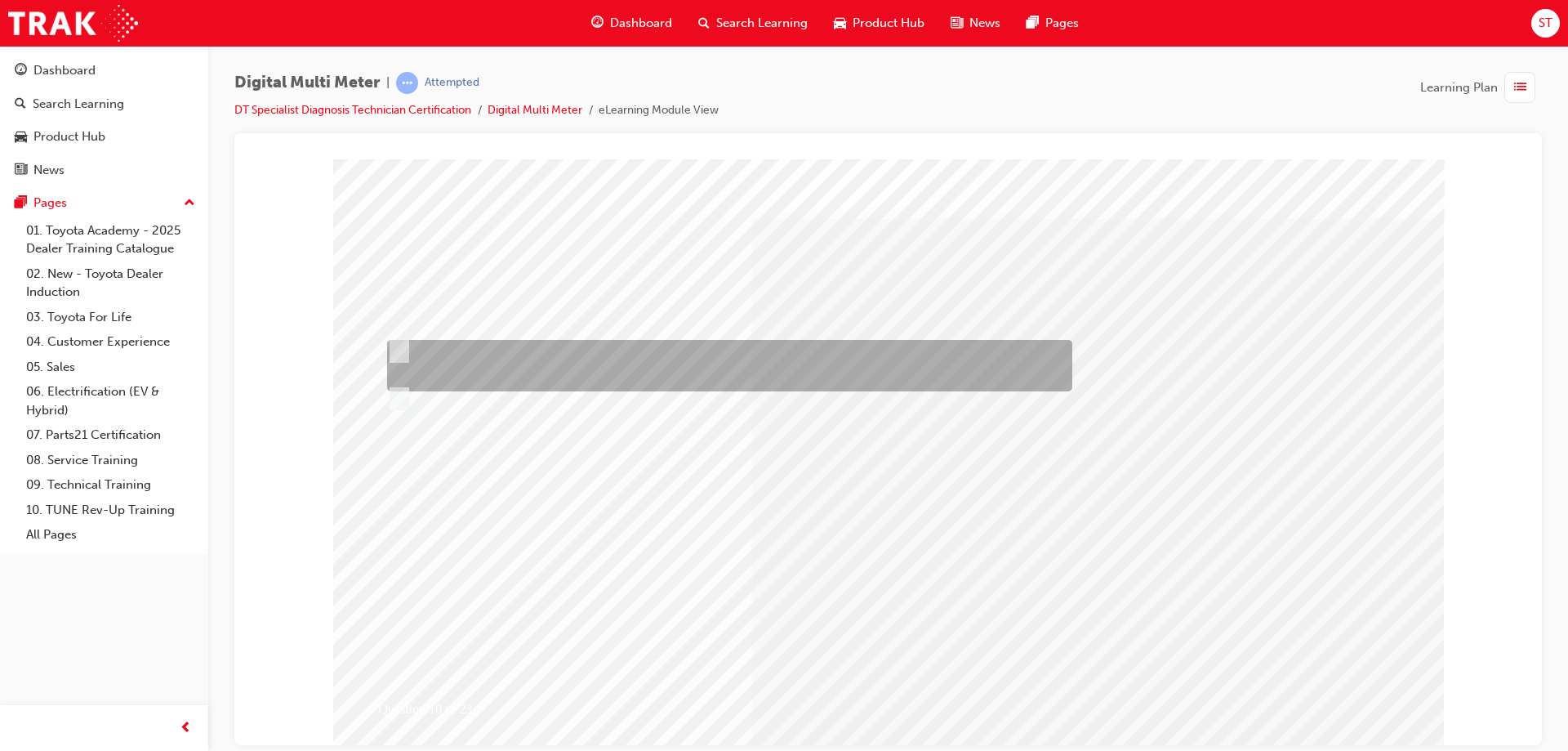
click at [402, 348] on input "Between any two points in a circuit; between any point in a circuit and ground,…" at bounding box center [396, 351] width 18 height 18
radio input "true"
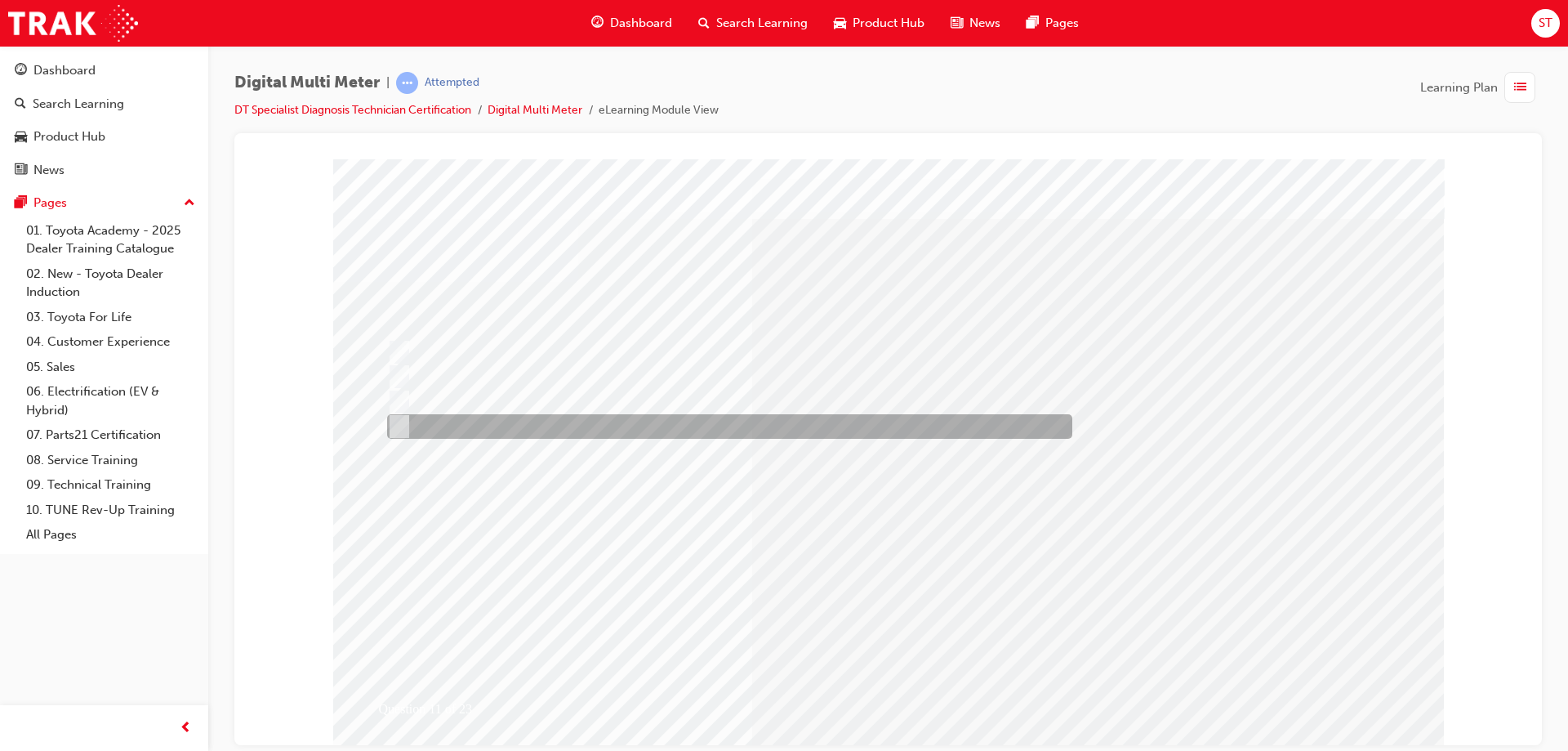
click at [675, 418] on div at bounding box center [726, 427] width 685 height 24
radio input "true"
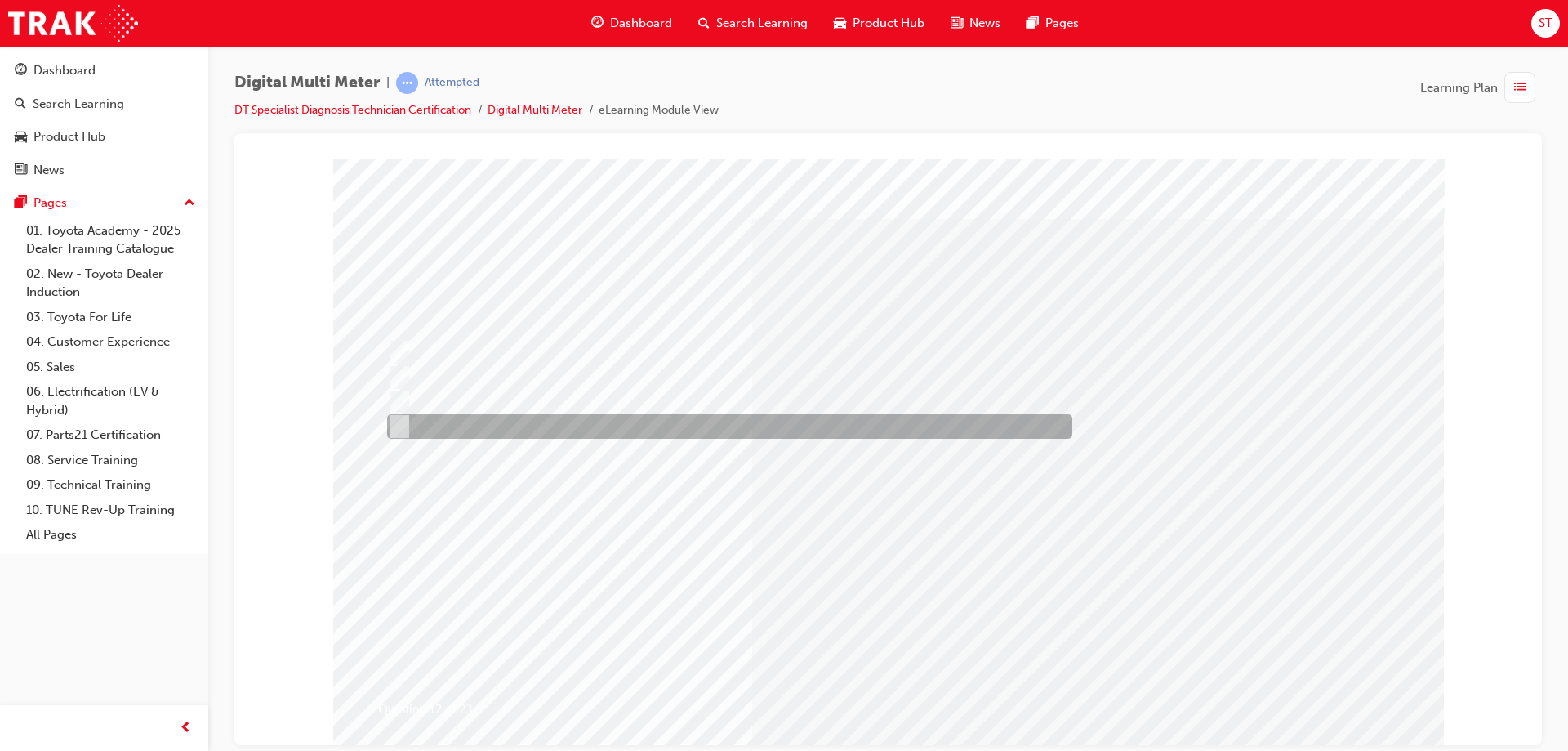
click at [402, 418] on input "All of the above" at bounding box center [396, 426] width 18 height 18
radio input "true"
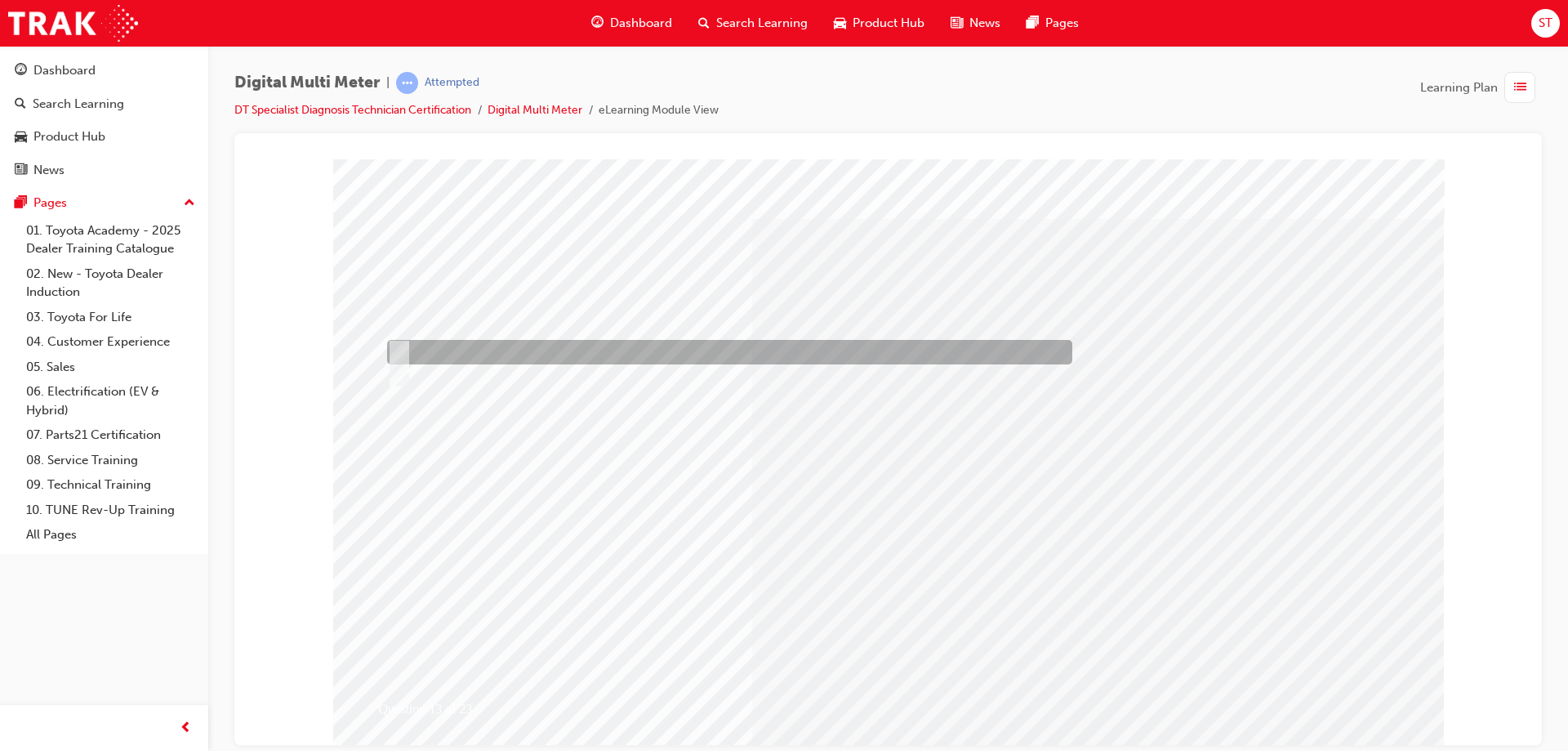
click at [413, 343] on div at bounding box center [726, 352] width 685 height 24
radio input "true"
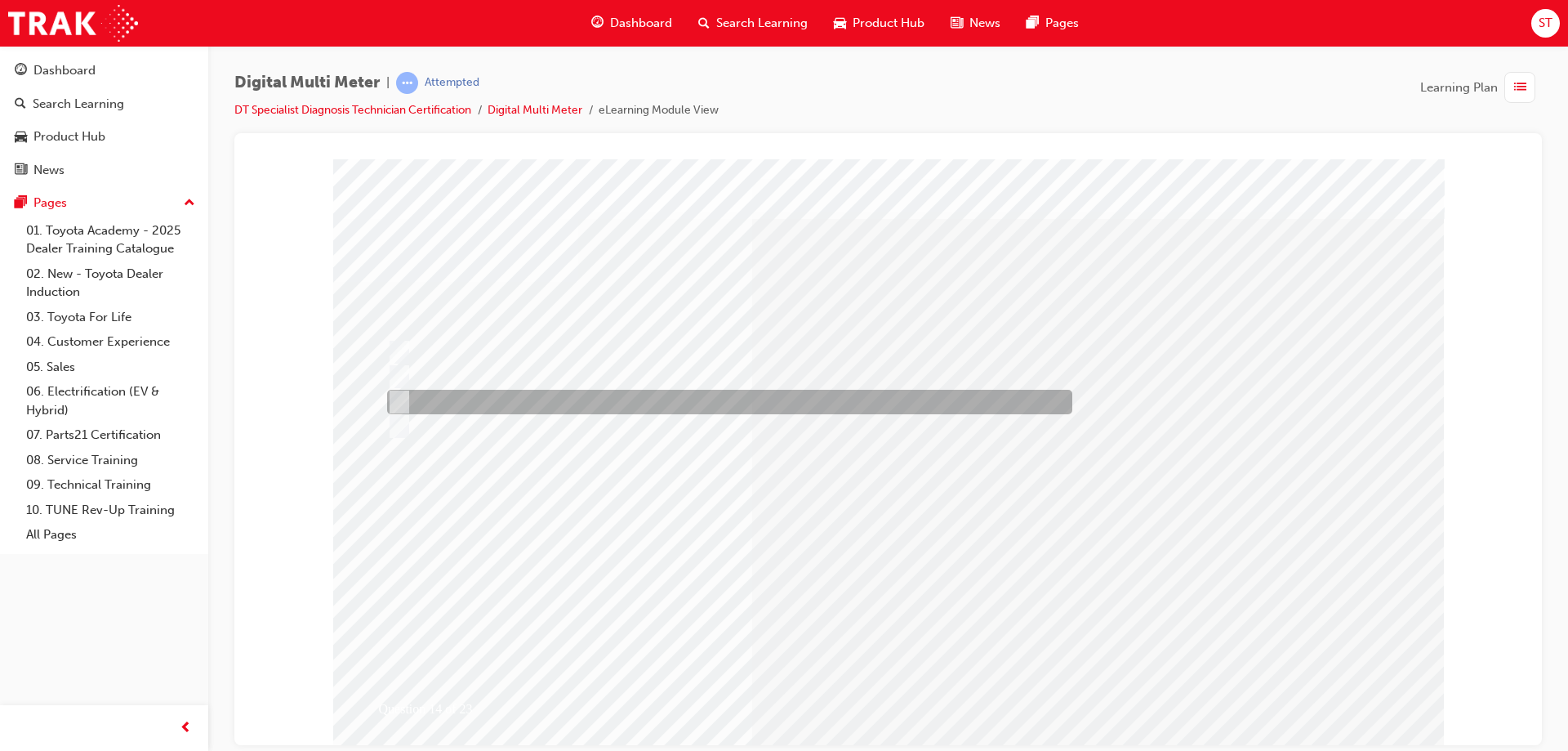
click at [528, 392] on div at bounding box center [726, 401] width 685 height 24
radio input "true"
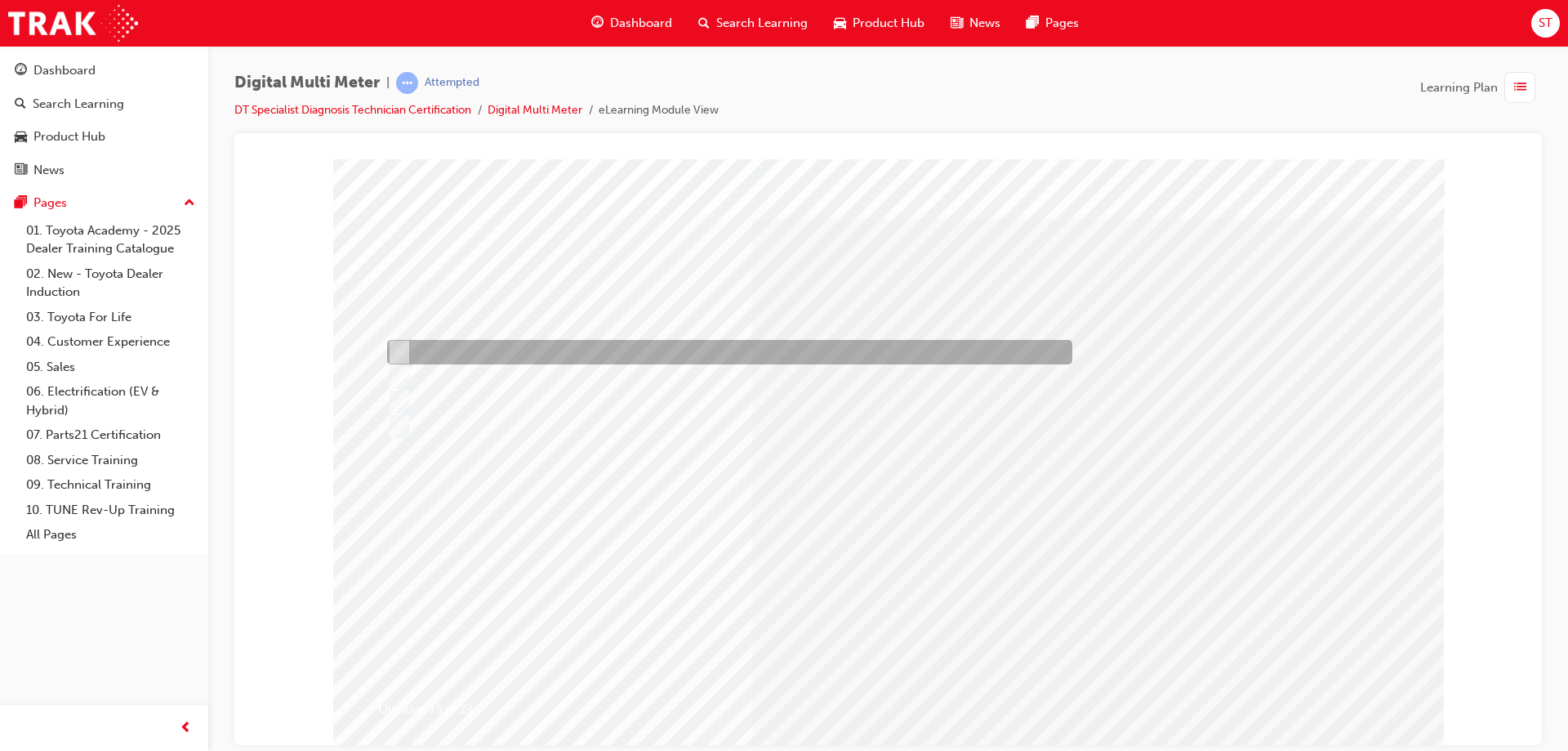
click at [472, 359] on div at bounding box center [726, 352] width 685 height 24
radio input "true"
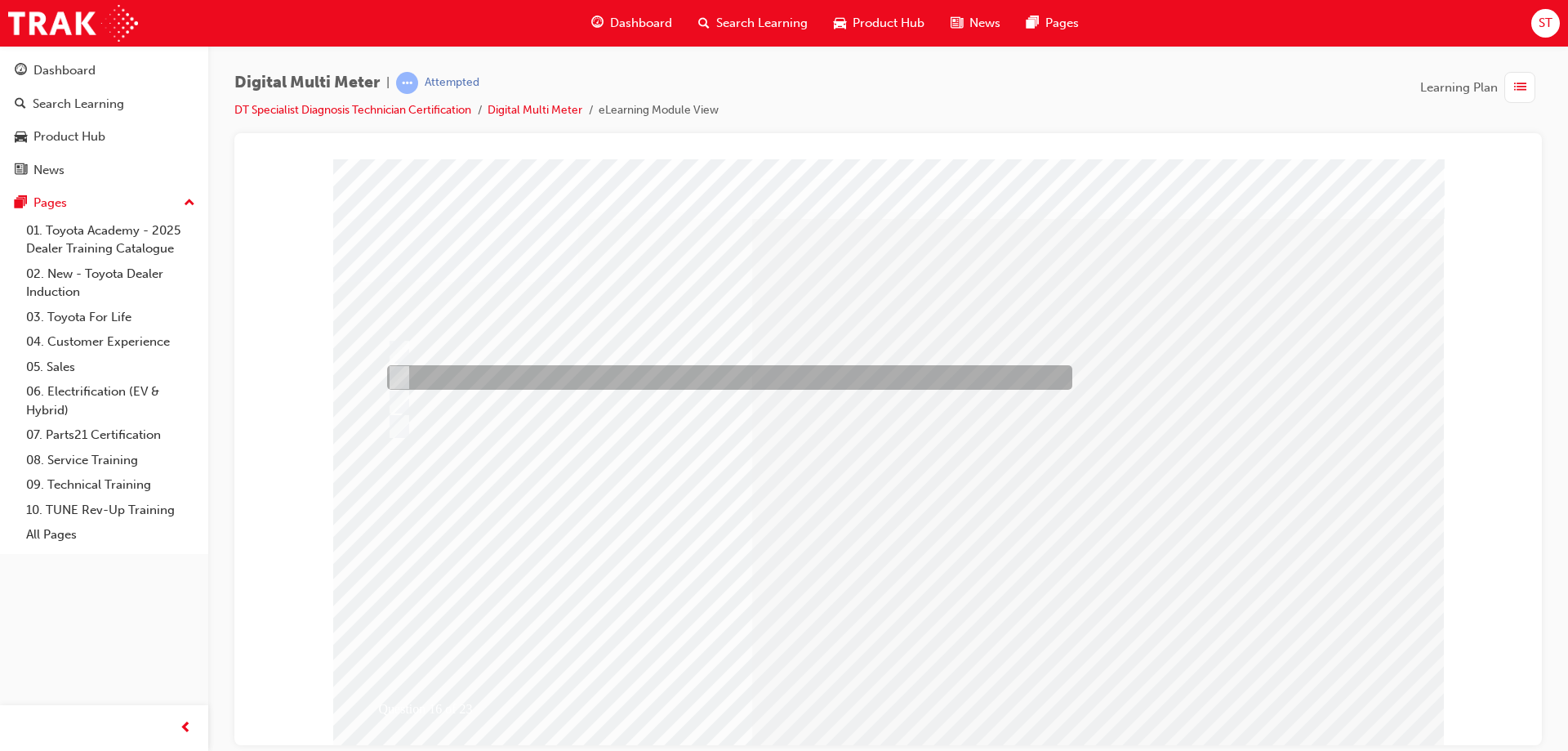
click at [946, 377] on div at bounding box center [726, 377] width 685 height 24
radio input "true"
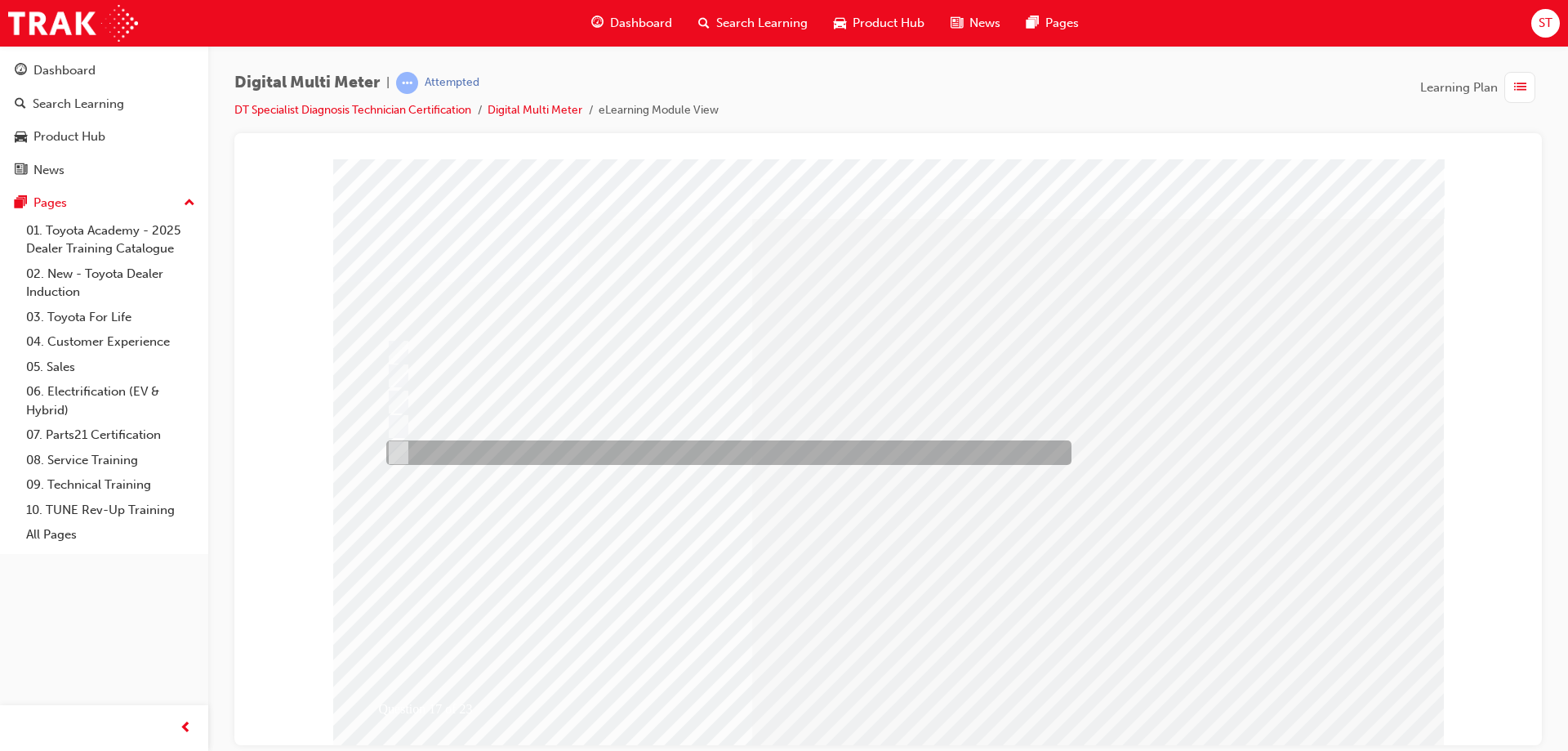
click at [503, 452] on div at bounding box center [725, 453] width 685 height 24
radio input "true"
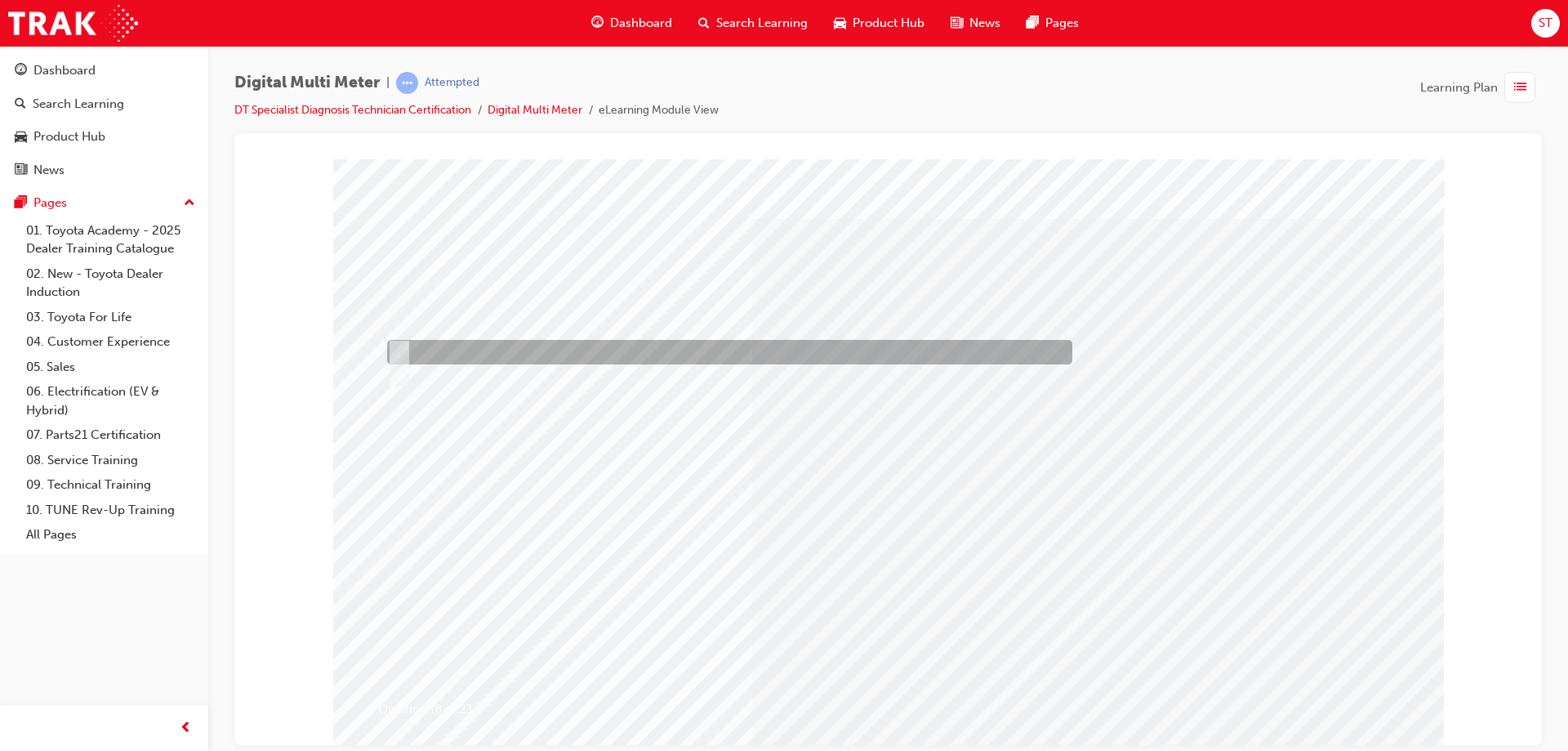
click at [406, 350] on div at bounding box center [726, 352] width 685 height 24
radio input "true"
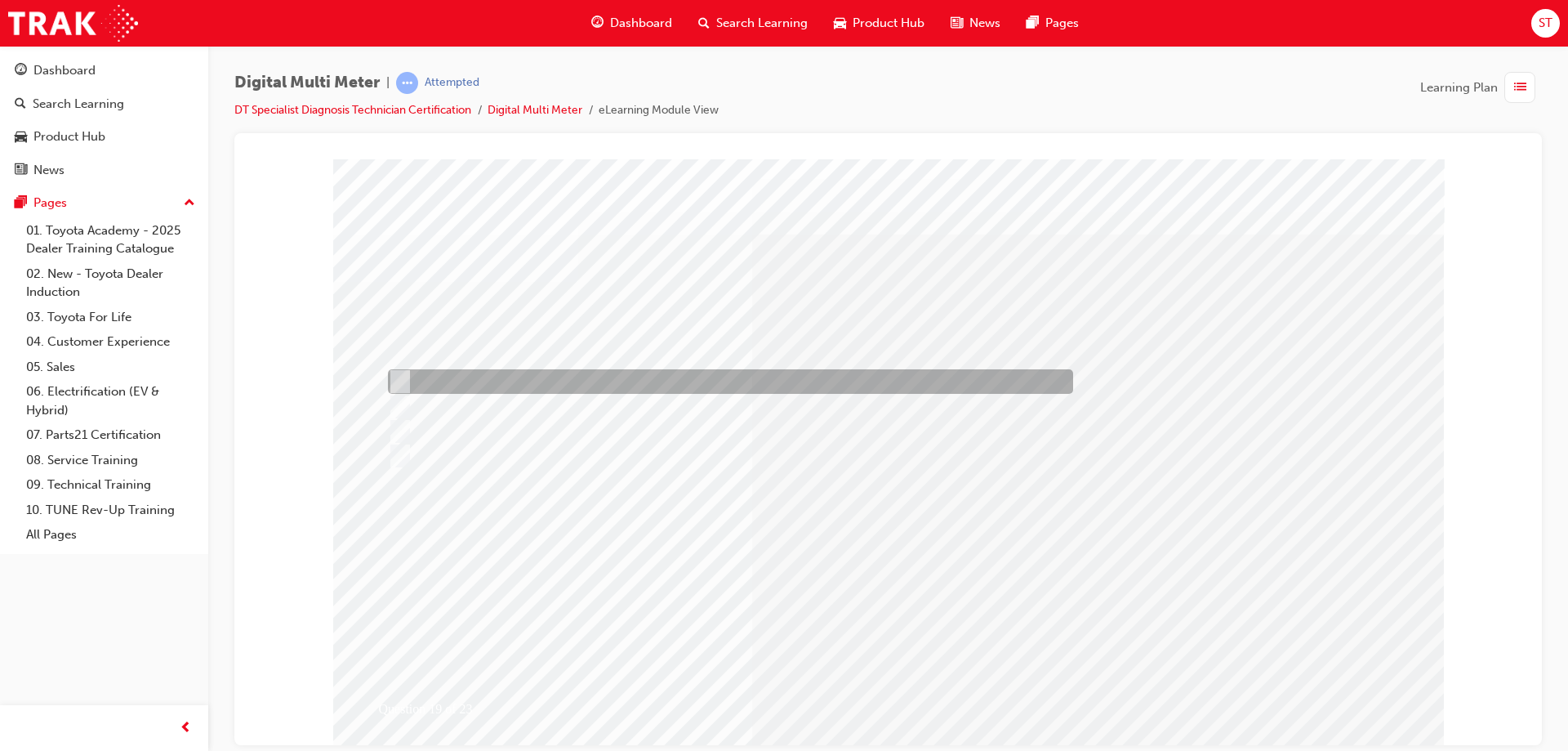
click at [516, 388] on div at bounding box center [726, 382] width 685 height 24
radio input "true"
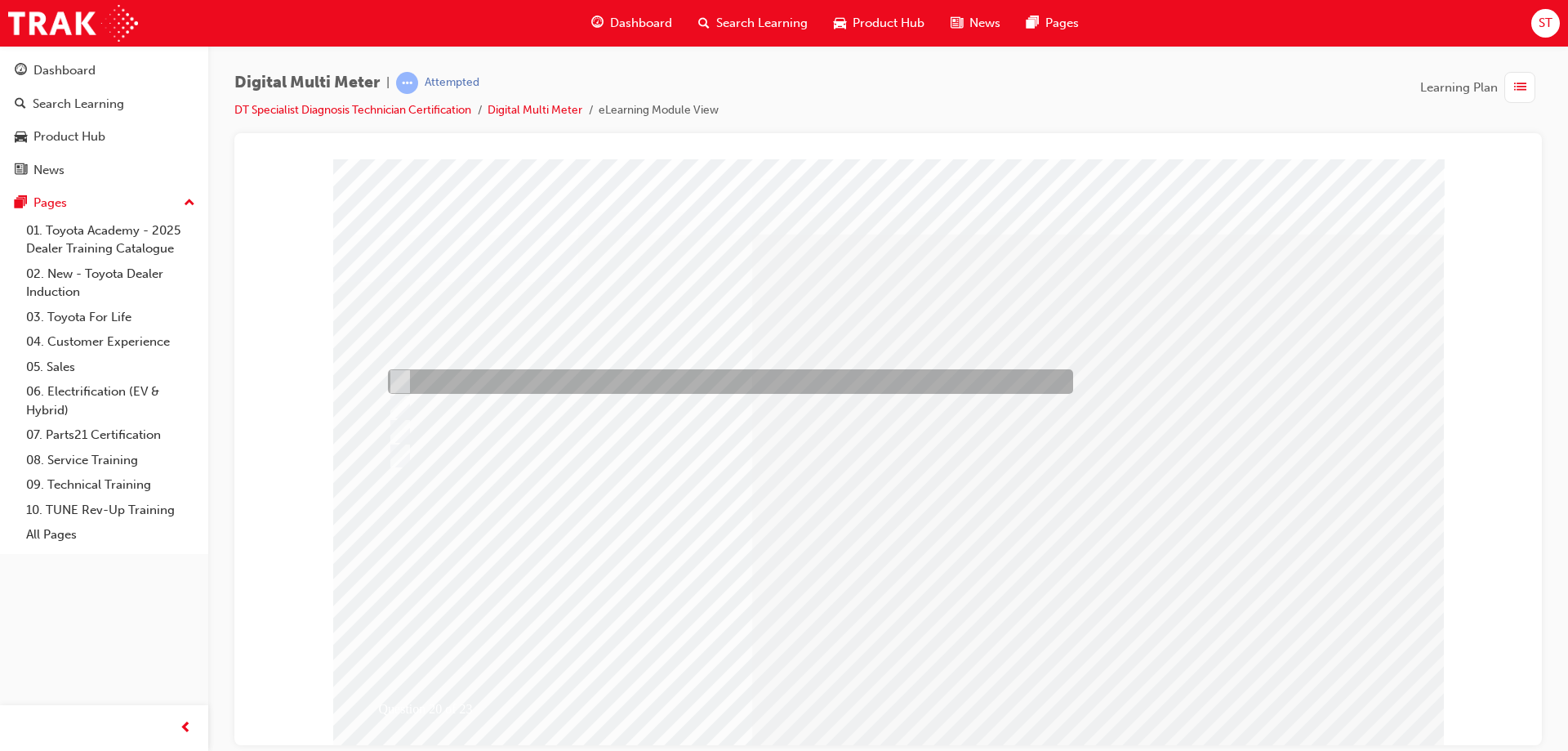
click at [560, 388] on div at bounding box center [726, 382] width 685 height 24
radio input "true"
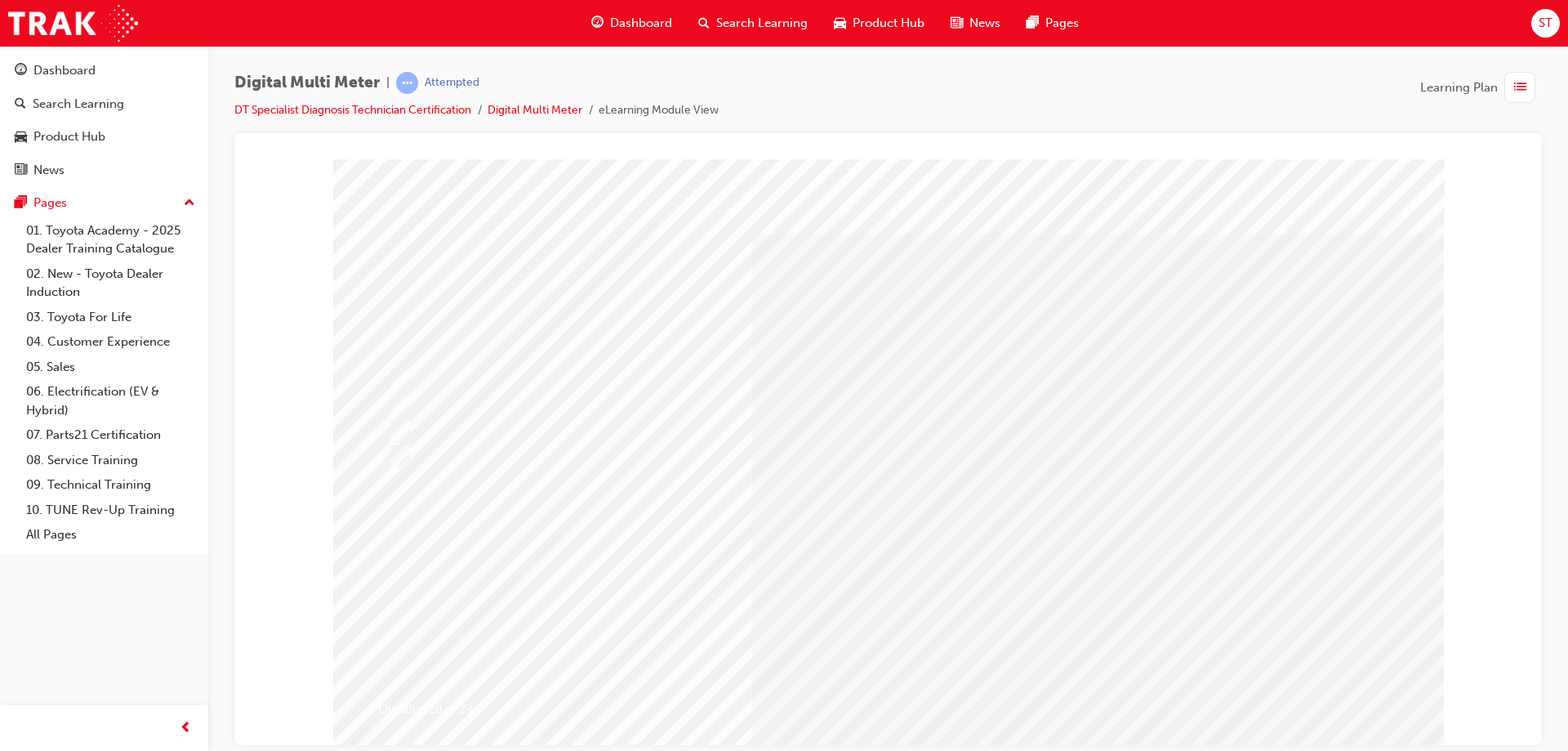
click at [383, 472] on input "radio" at bounding box center [377, 469] width 18 height 18
radio input "true"
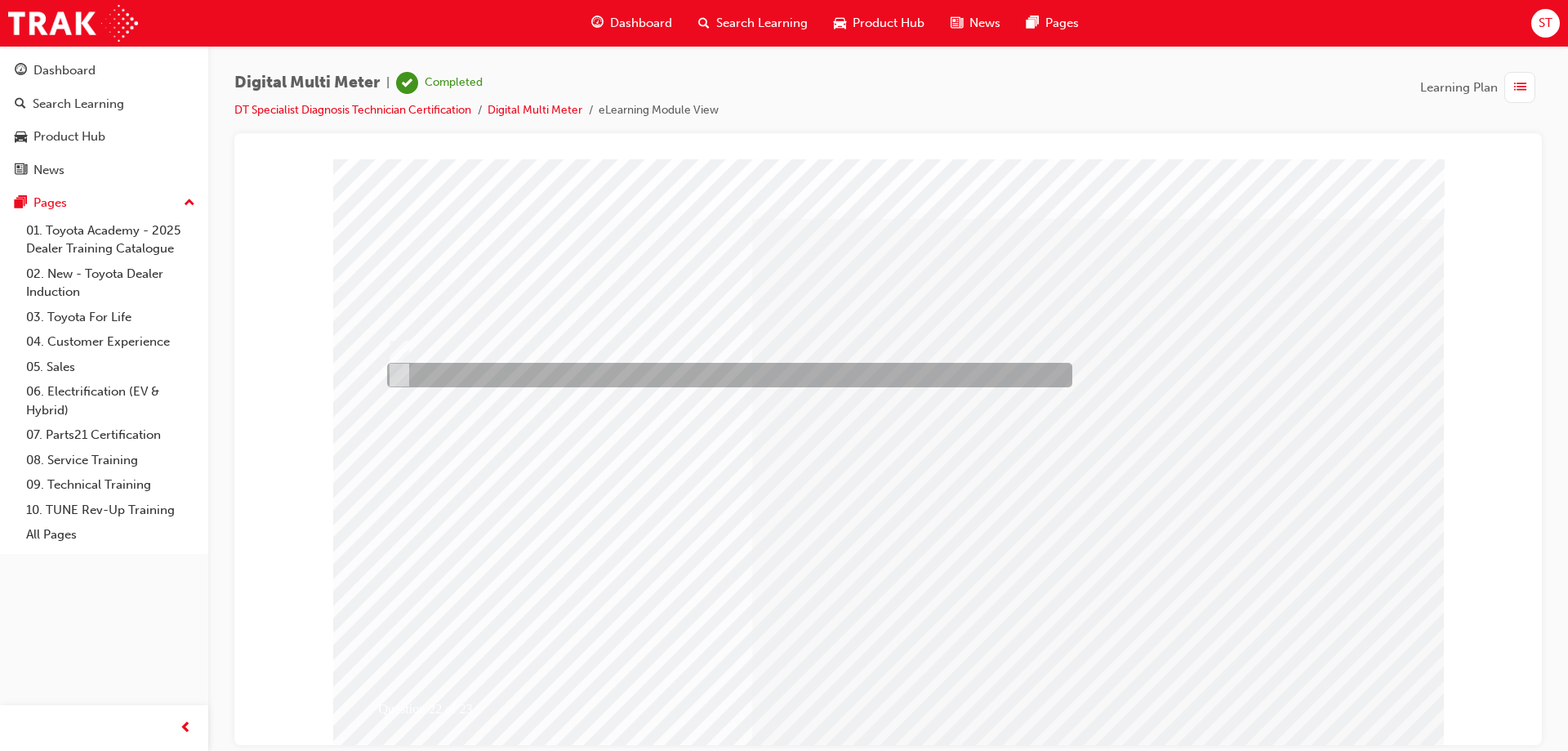
click at [412, 376] on div at bounding box center [726, 375] width 685 height 24
radio input "true"
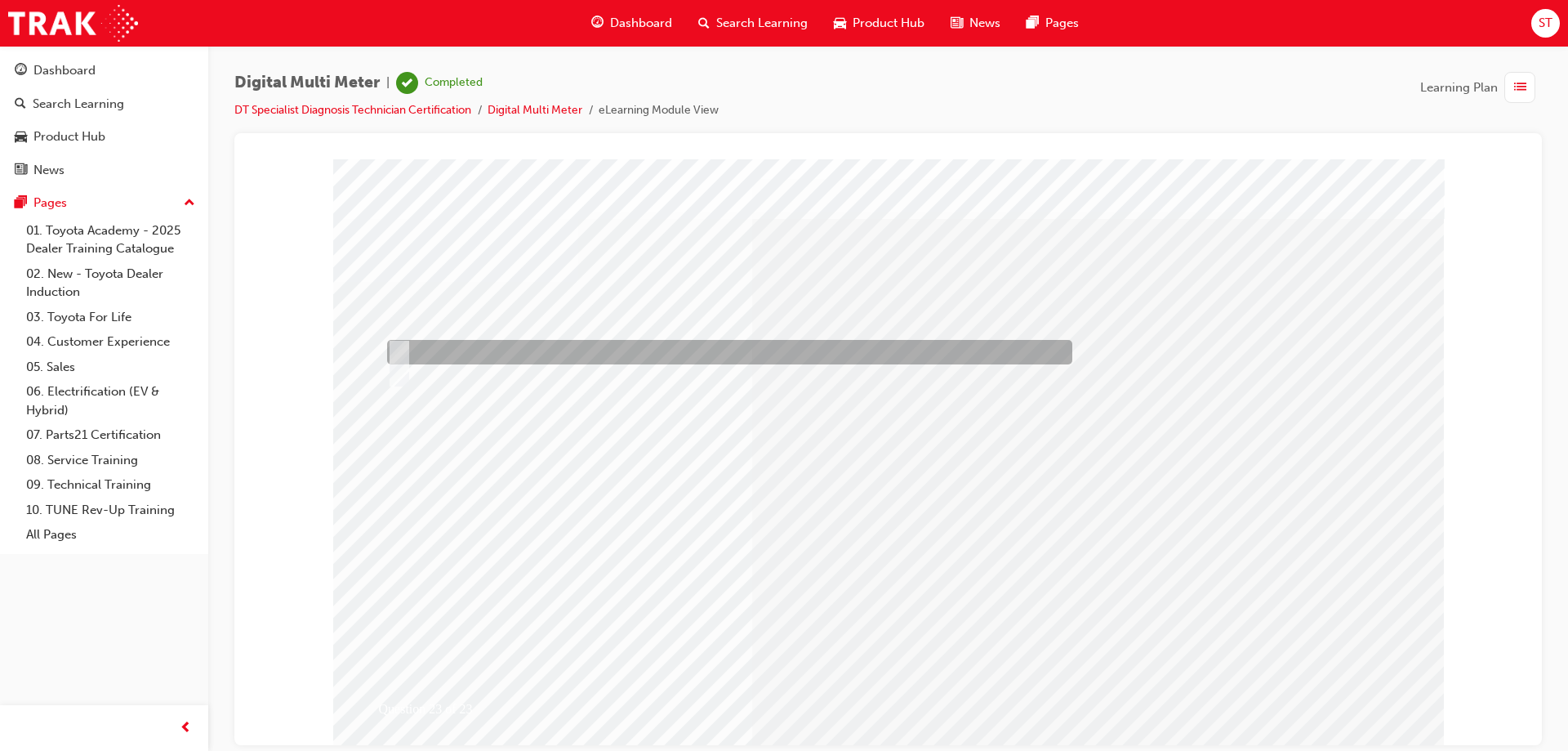
click at [391, 355] on input "True" at bounding box center [396, 352] width 18 height 18
radio input "true"
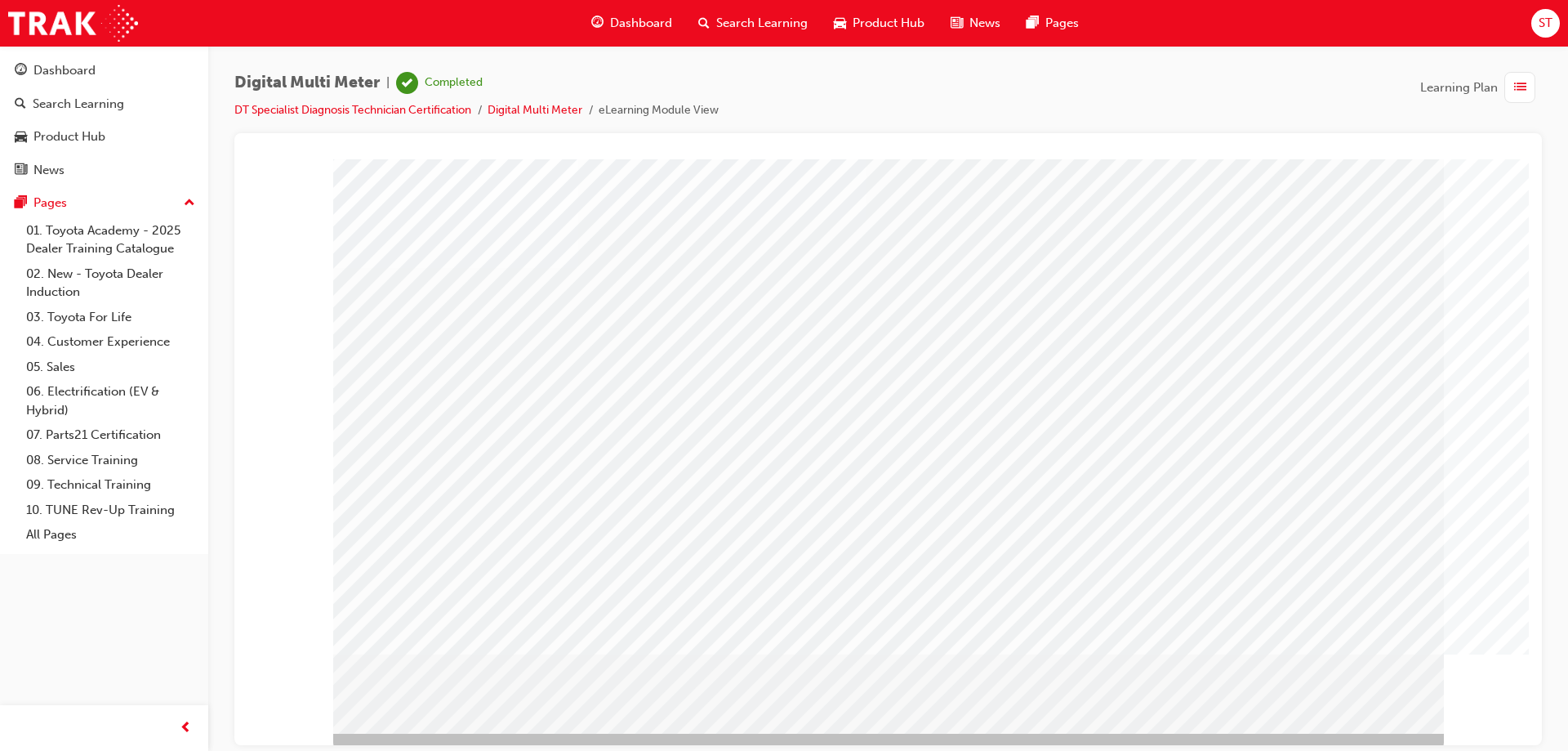
scroll to position [27, 0]
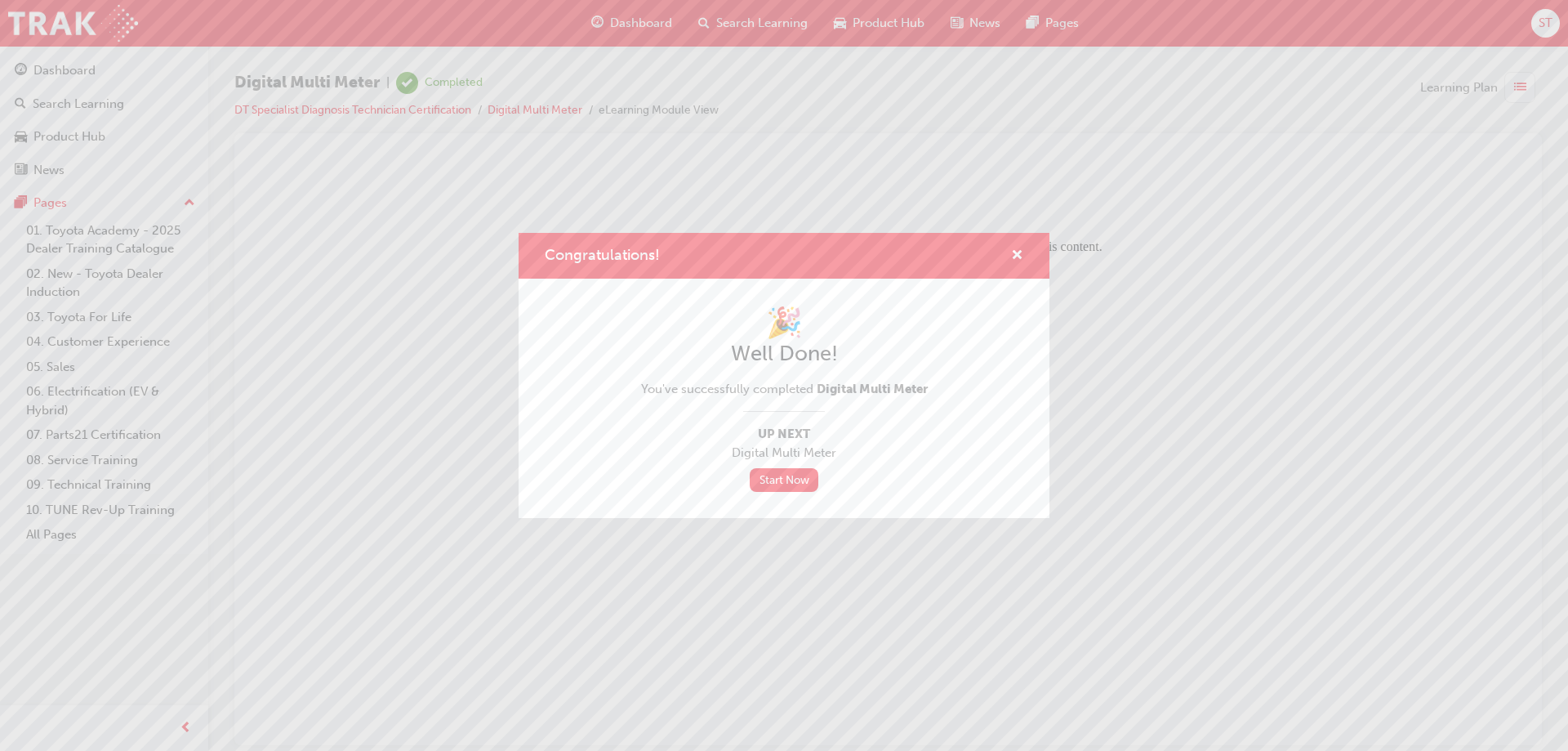
scroll to position [0, 0]
click at [1017, 258] on span "cross-icon" at bounding box center [1017, 256] width 12 height 15
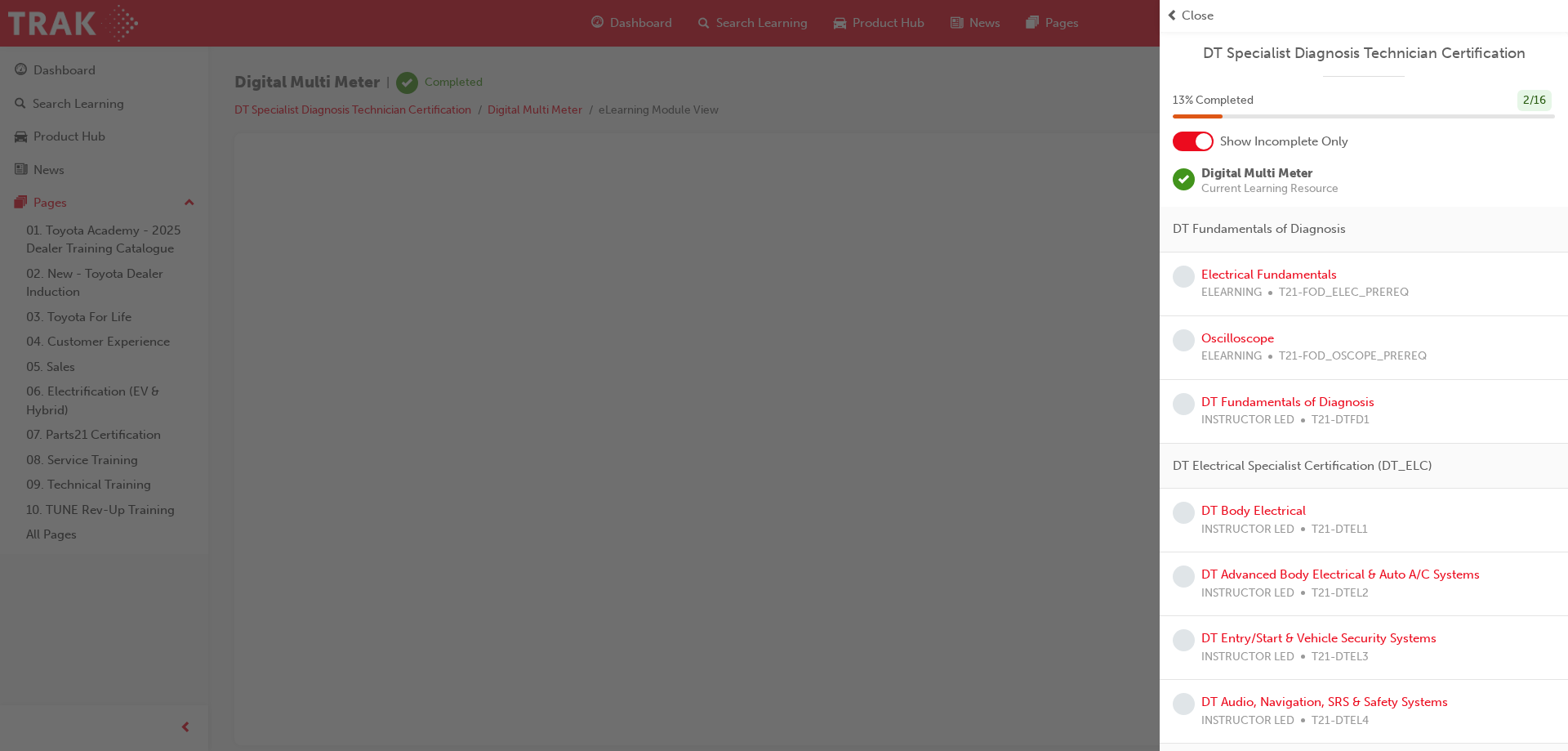
click at [1186, 16] on span "Close" at bounding box center [1197, 16] width 32 height 19
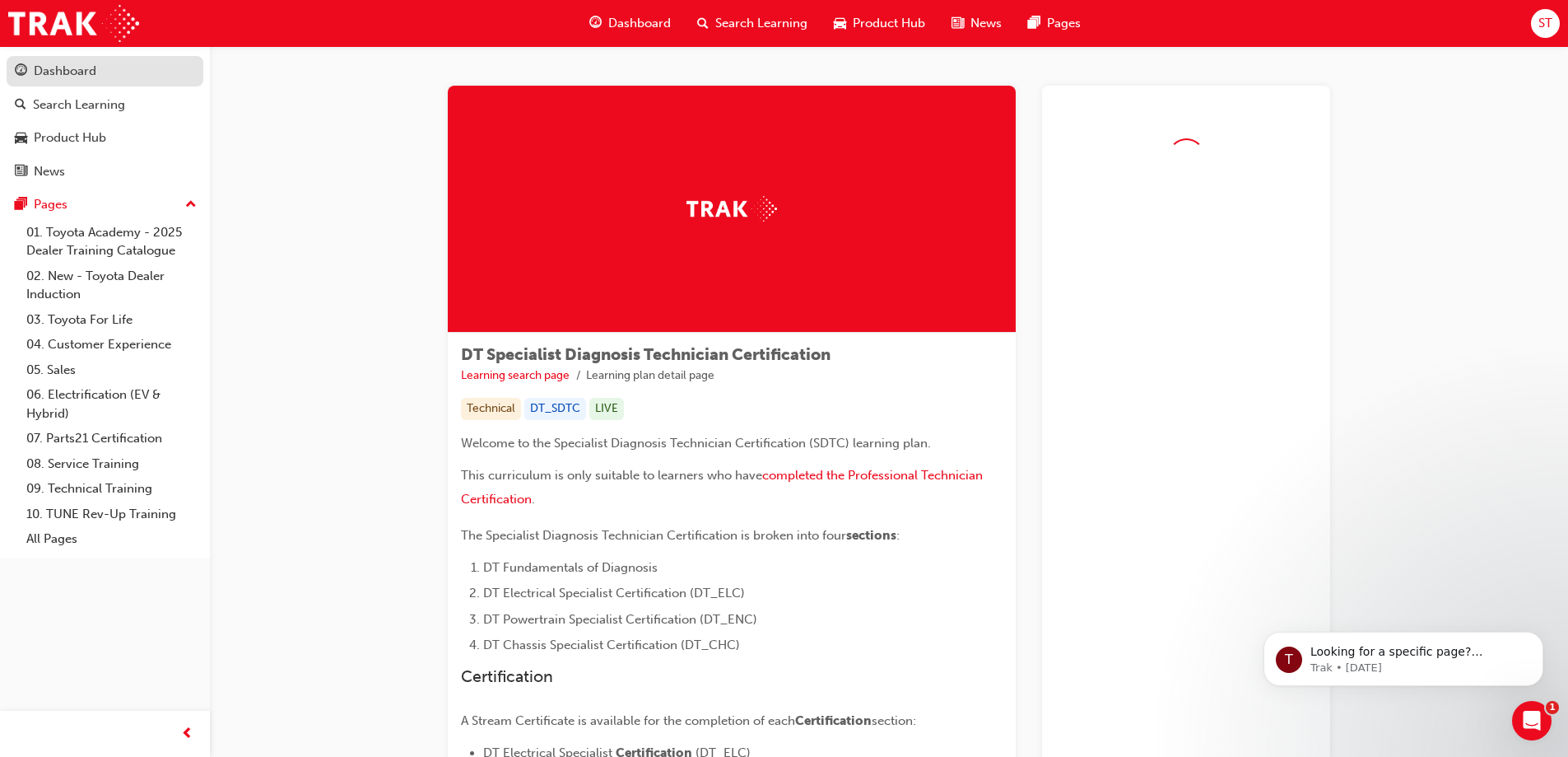
click at [51, 66] on div "Dashboard" at bounding box center [65, 72] width 63 height 19
